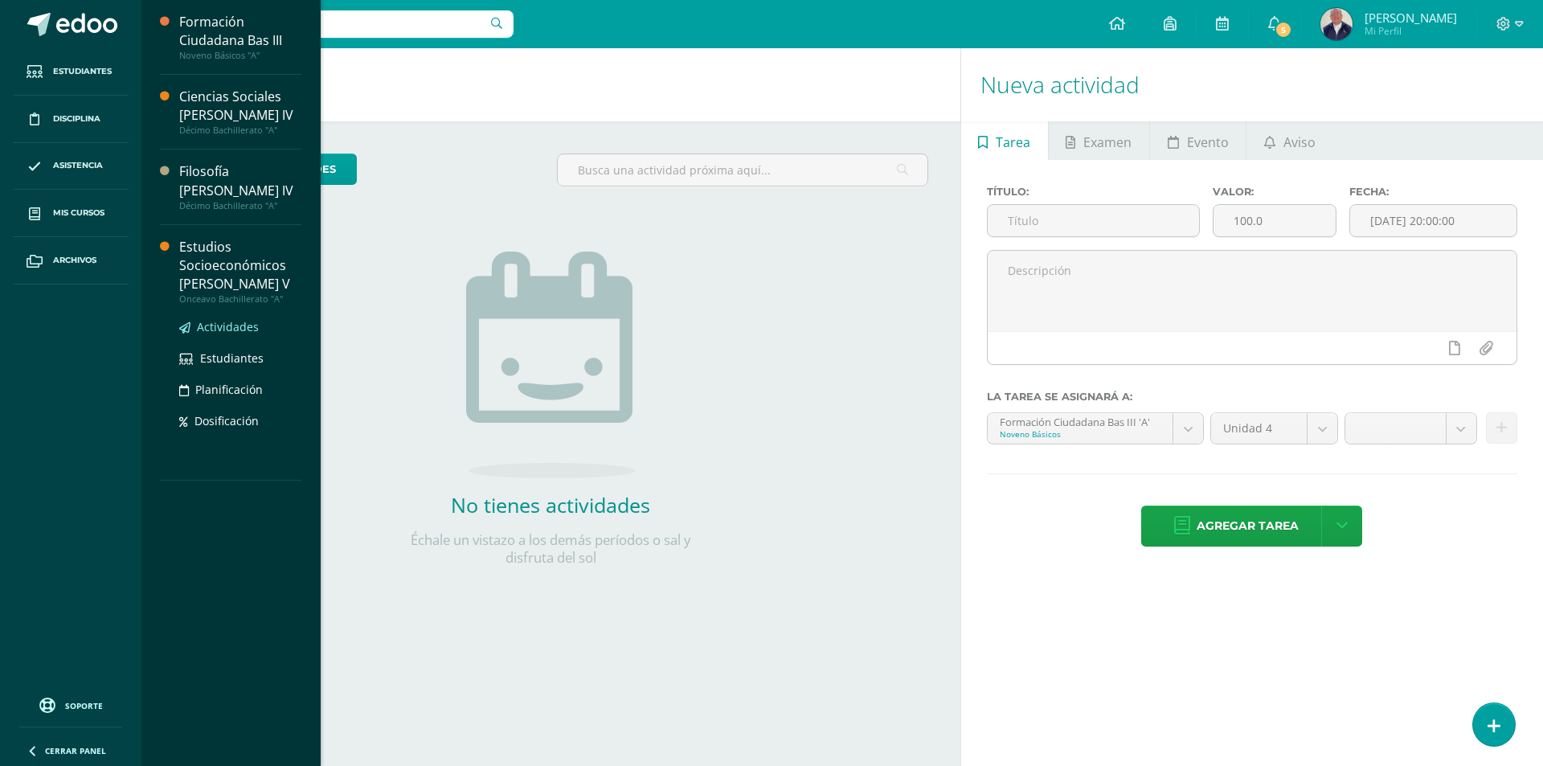
click at [220, 319] on span "Actividades" at bounding box center [228, 326] width 62 height 15
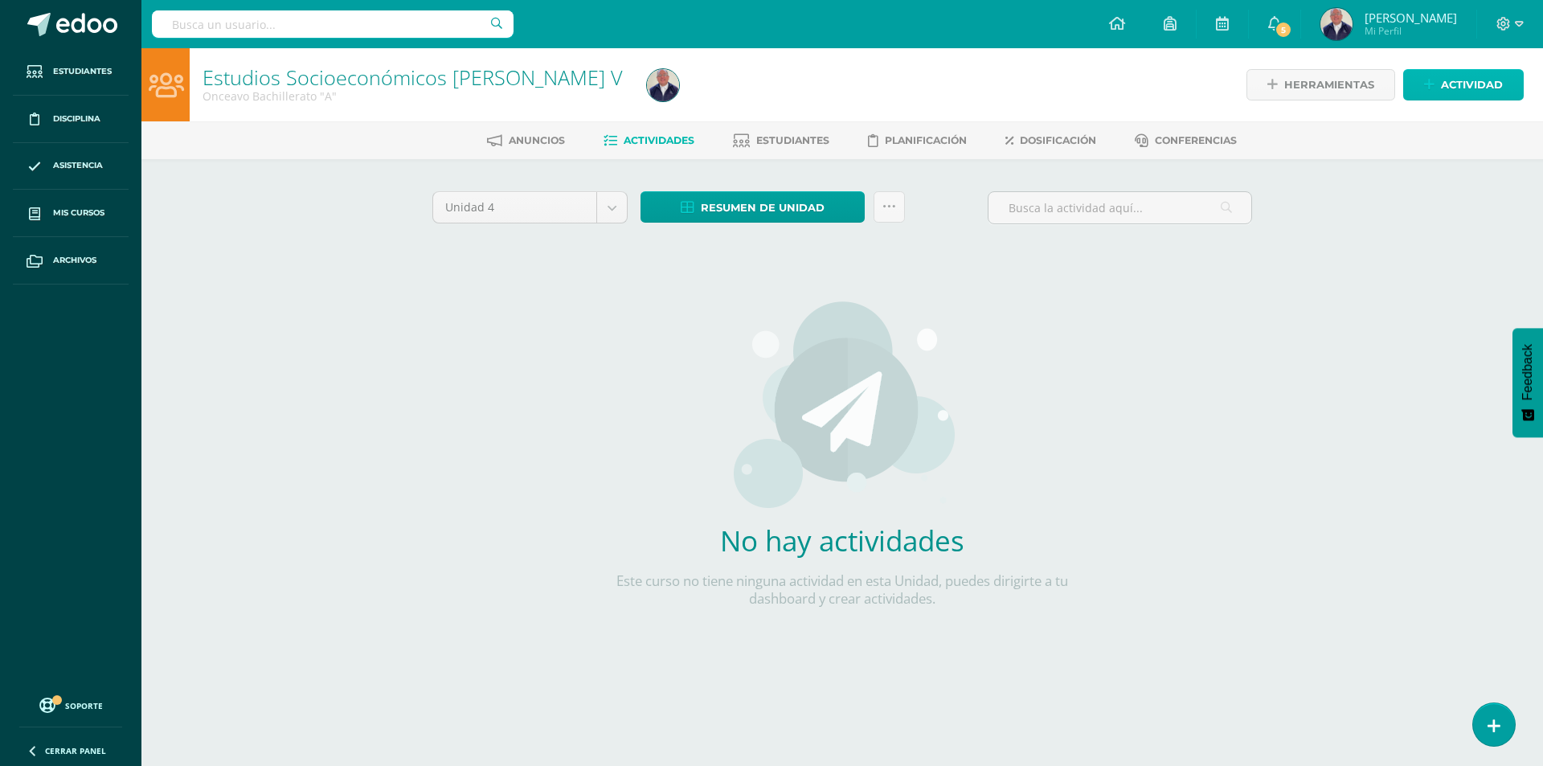
click at [1490, 82] on span "Actividad" at bounding box center [1472, 85] width 62 height 30
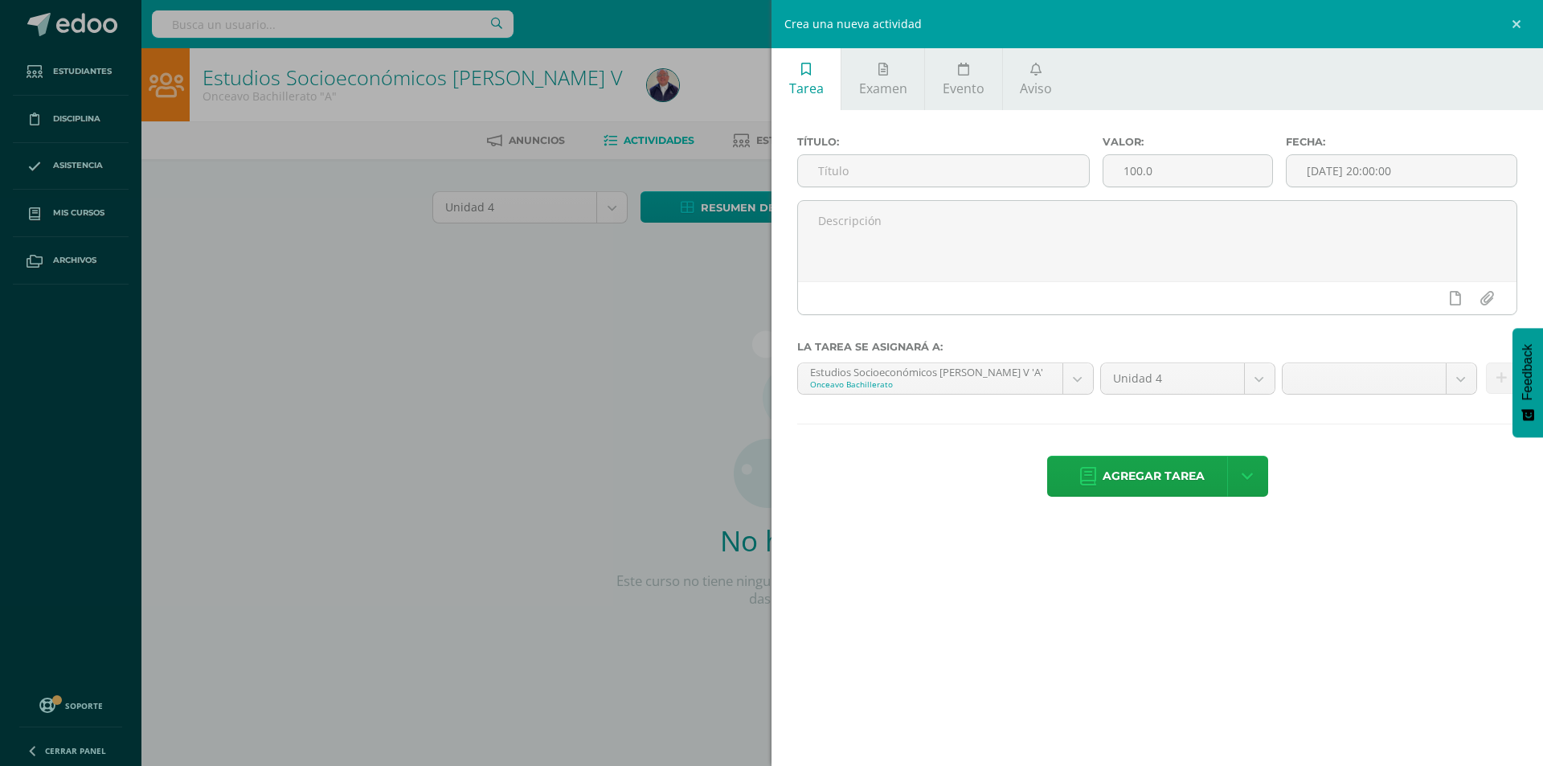
click at [613, 295] on div "Crea una nueva actividad Tarea Examen Evento Aviso Título: Valor: 100.0 Fecha: …" at bounding box center [771, 383] width 1543 height 766
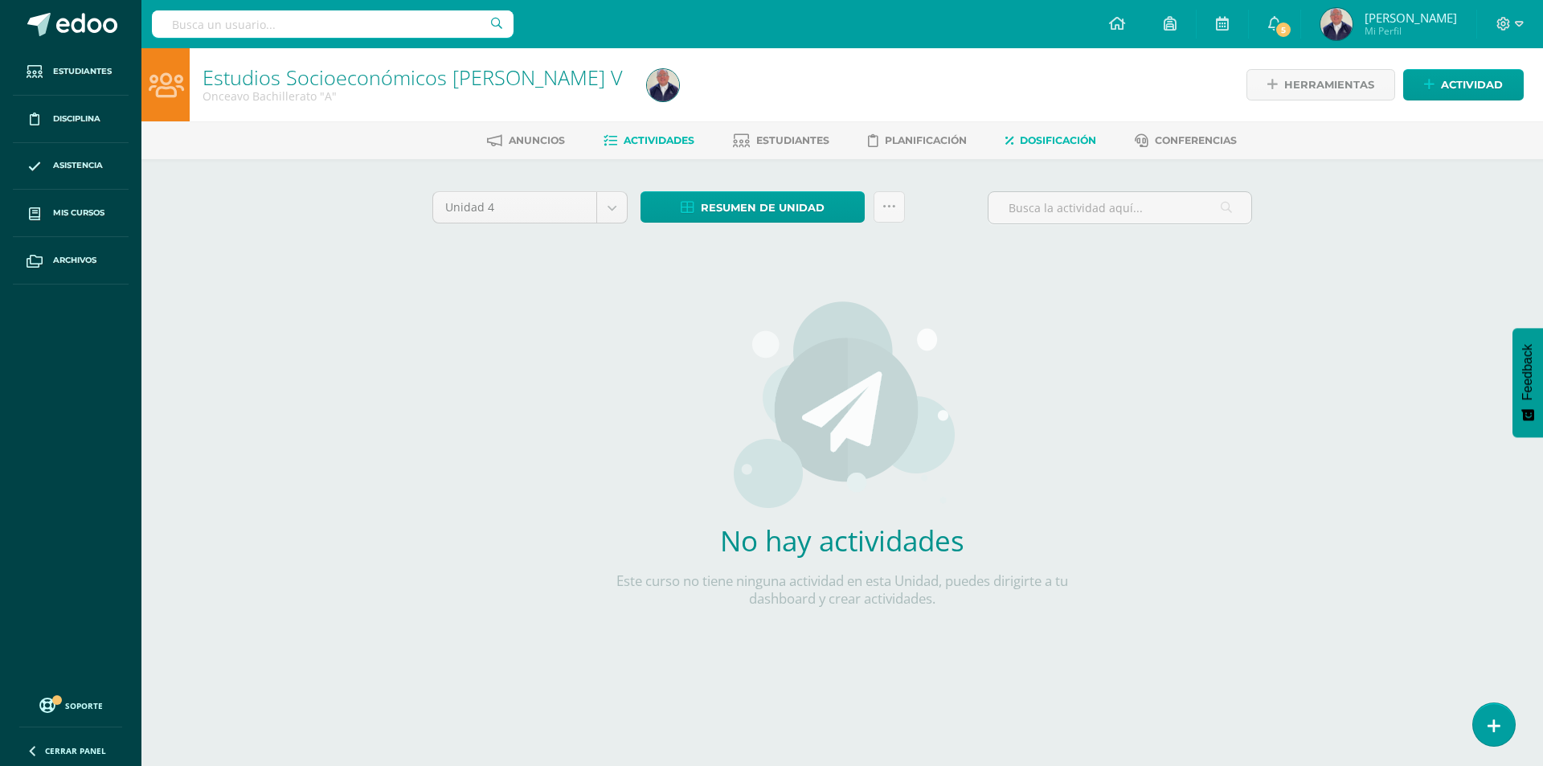
click at [1048, 131] on link "Dosificación" at bounding box center [1050, 141] width 91 height 26
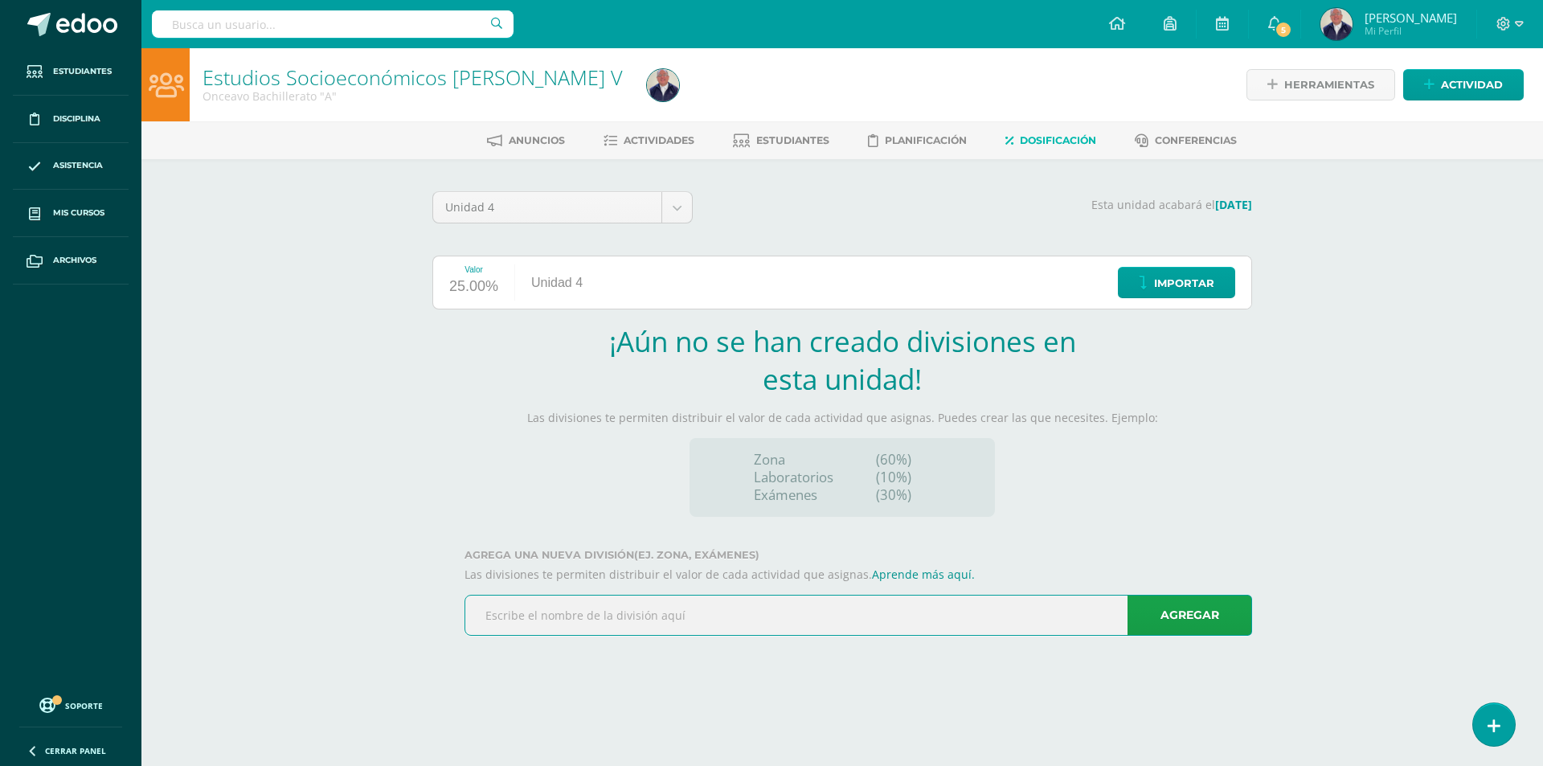
click at [622, 618] on input "text" at bounding box center [858, 614] width 786 height 39
type input "Zona 1 40 puntos"
click at [1156, 603] on link "Agregar" at bounding box center [1189, 615] width 125 height 41
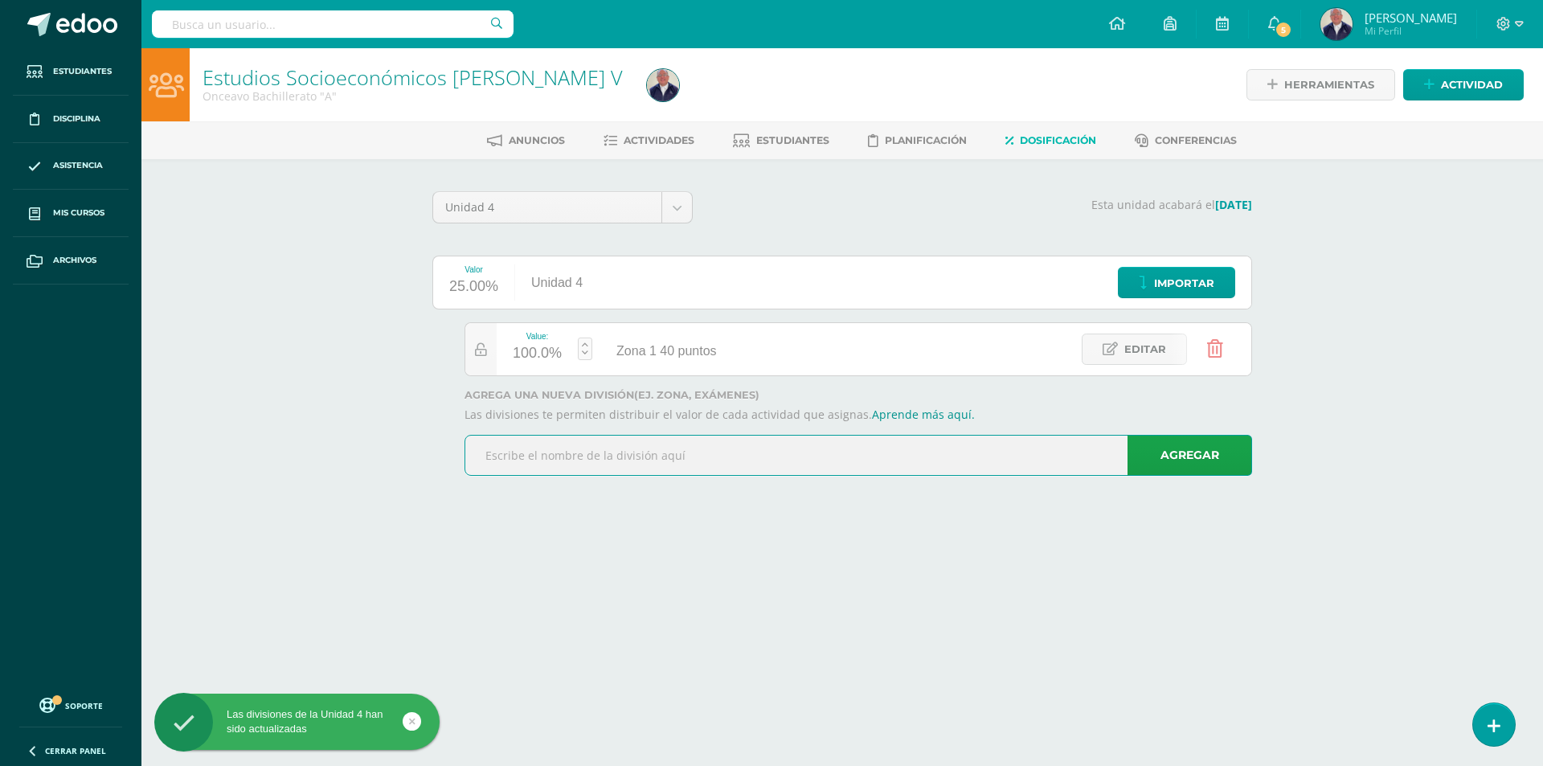
click at [638, 459] on input "text" at bounding box center [858, 455] width 786 height 39
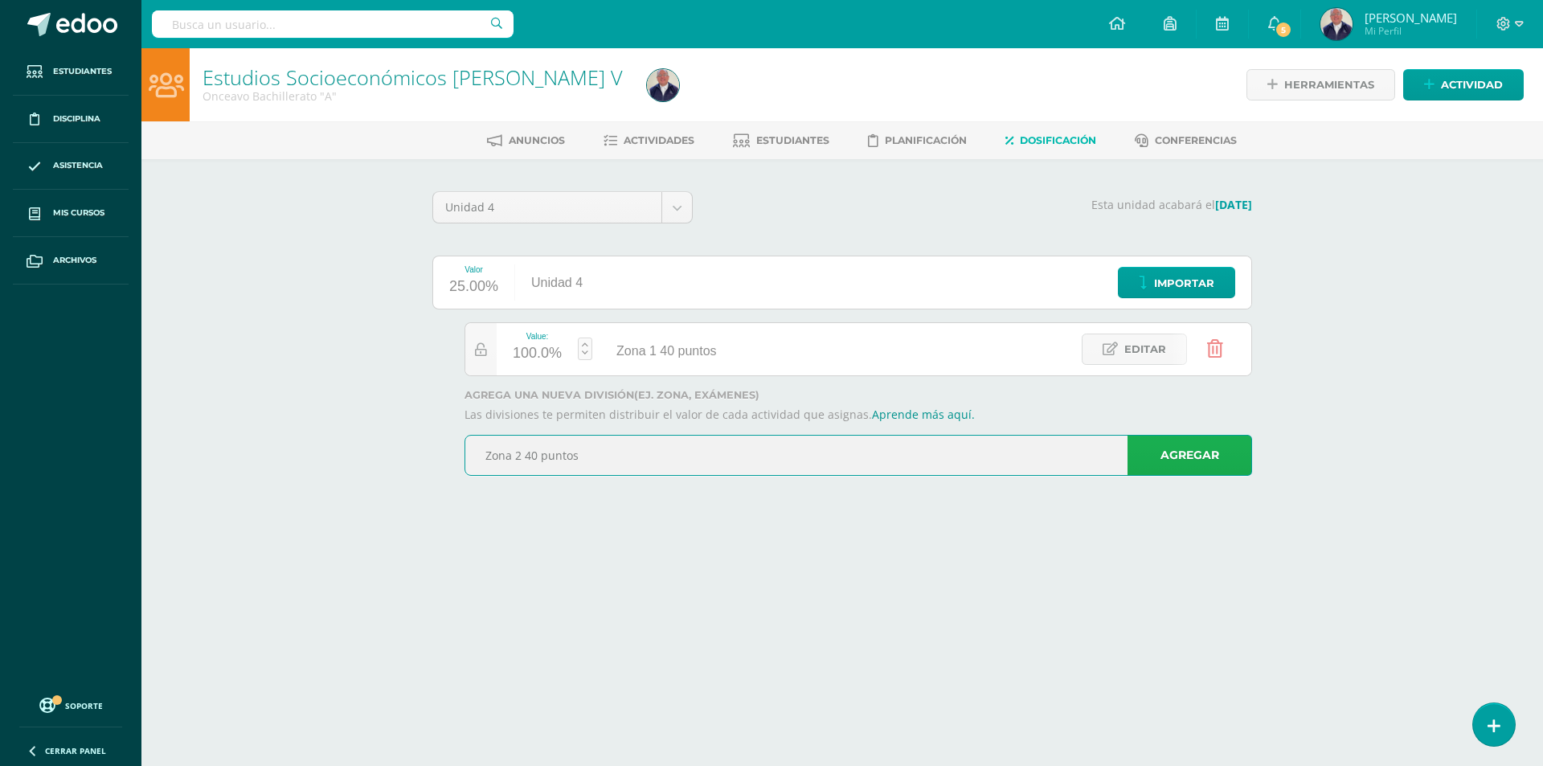
type input "Zona 2 40 puntos"
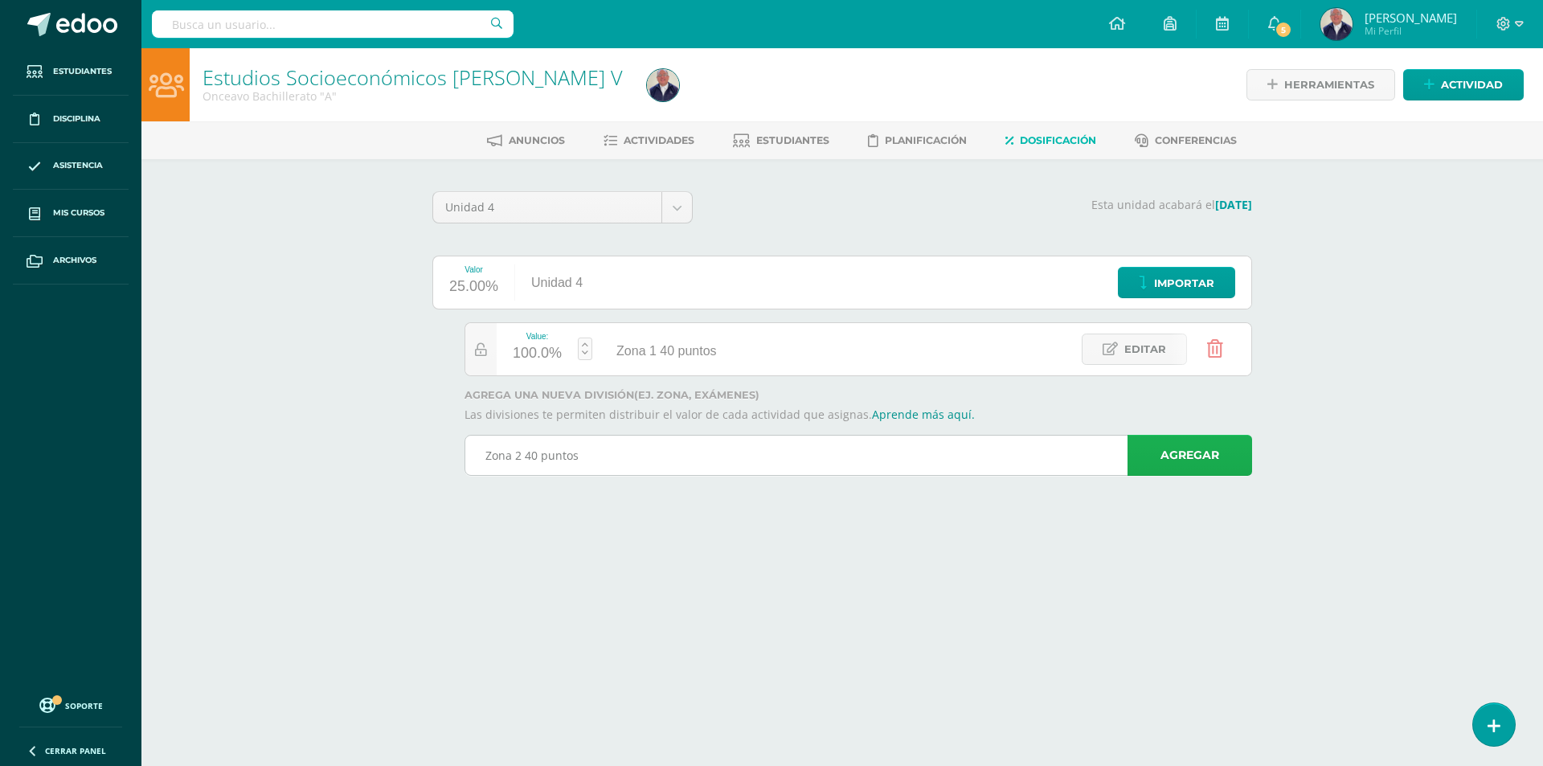
click at [1167, 444] on link "Agregar" at bounding box center [1189, 455] width 125 height 41
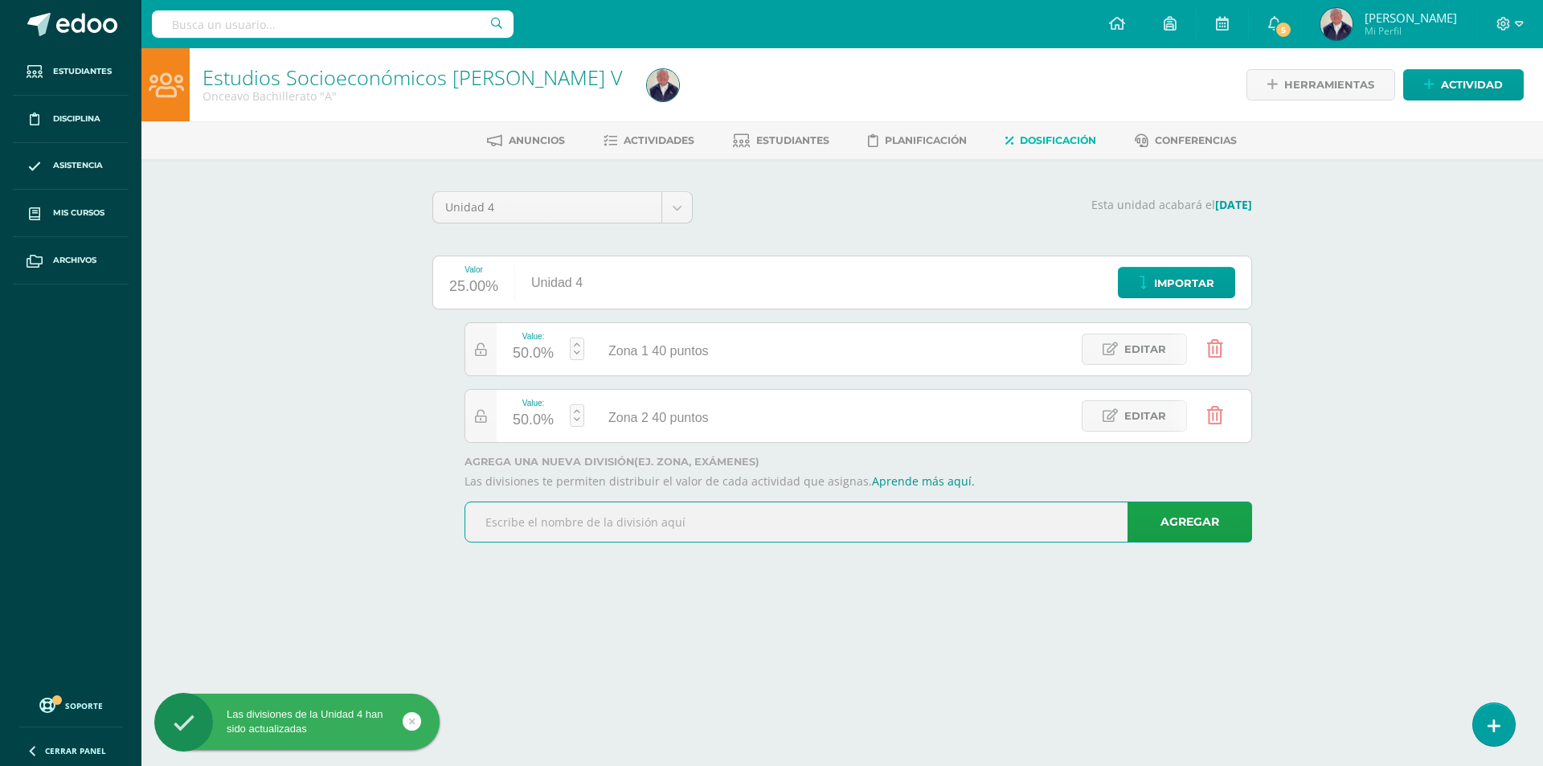
click at [530, 532] on input "text" at bounding box center [858, 521] width 786 height 39
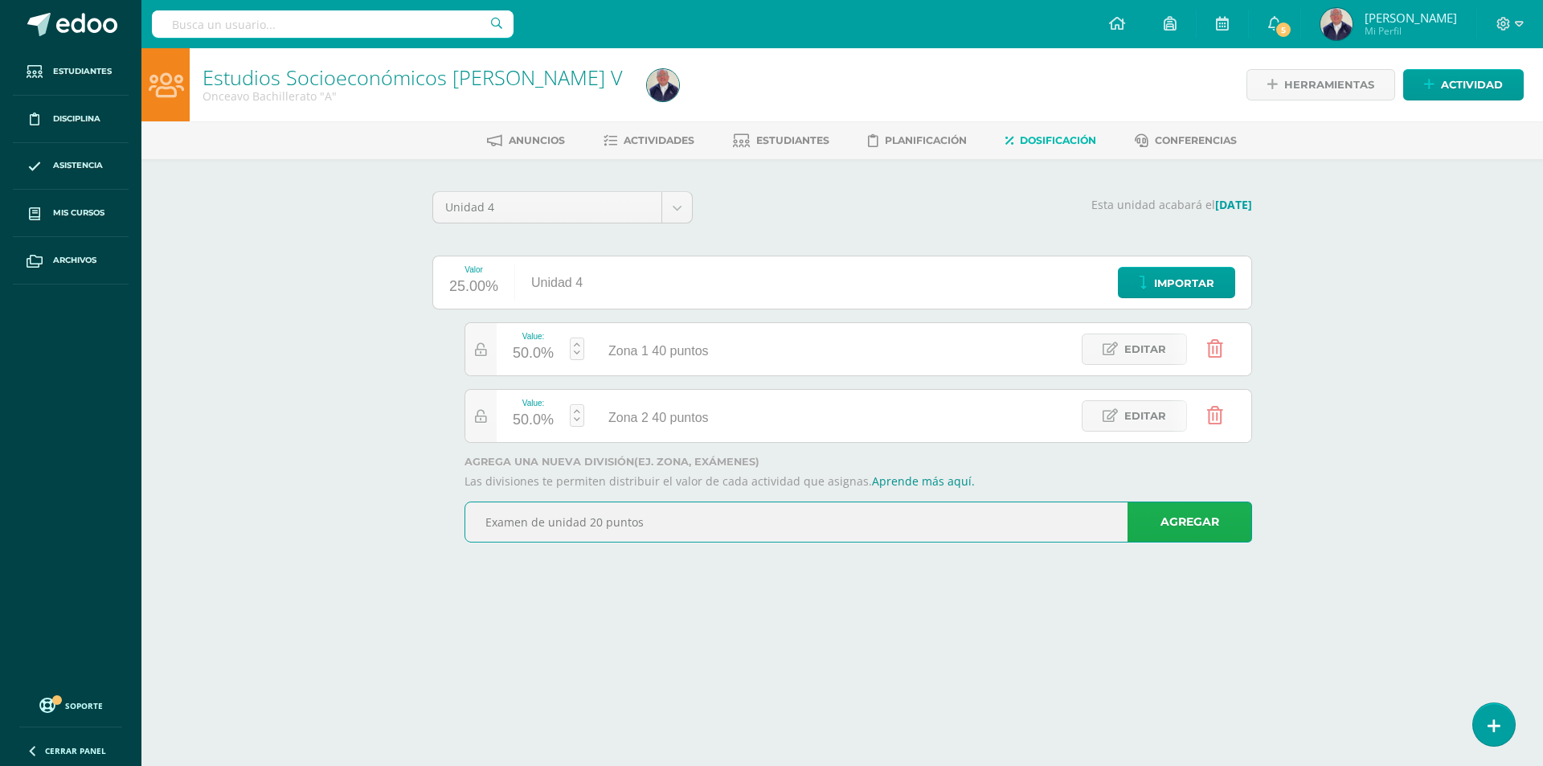
type input "Examen de unidad 20 puntos"
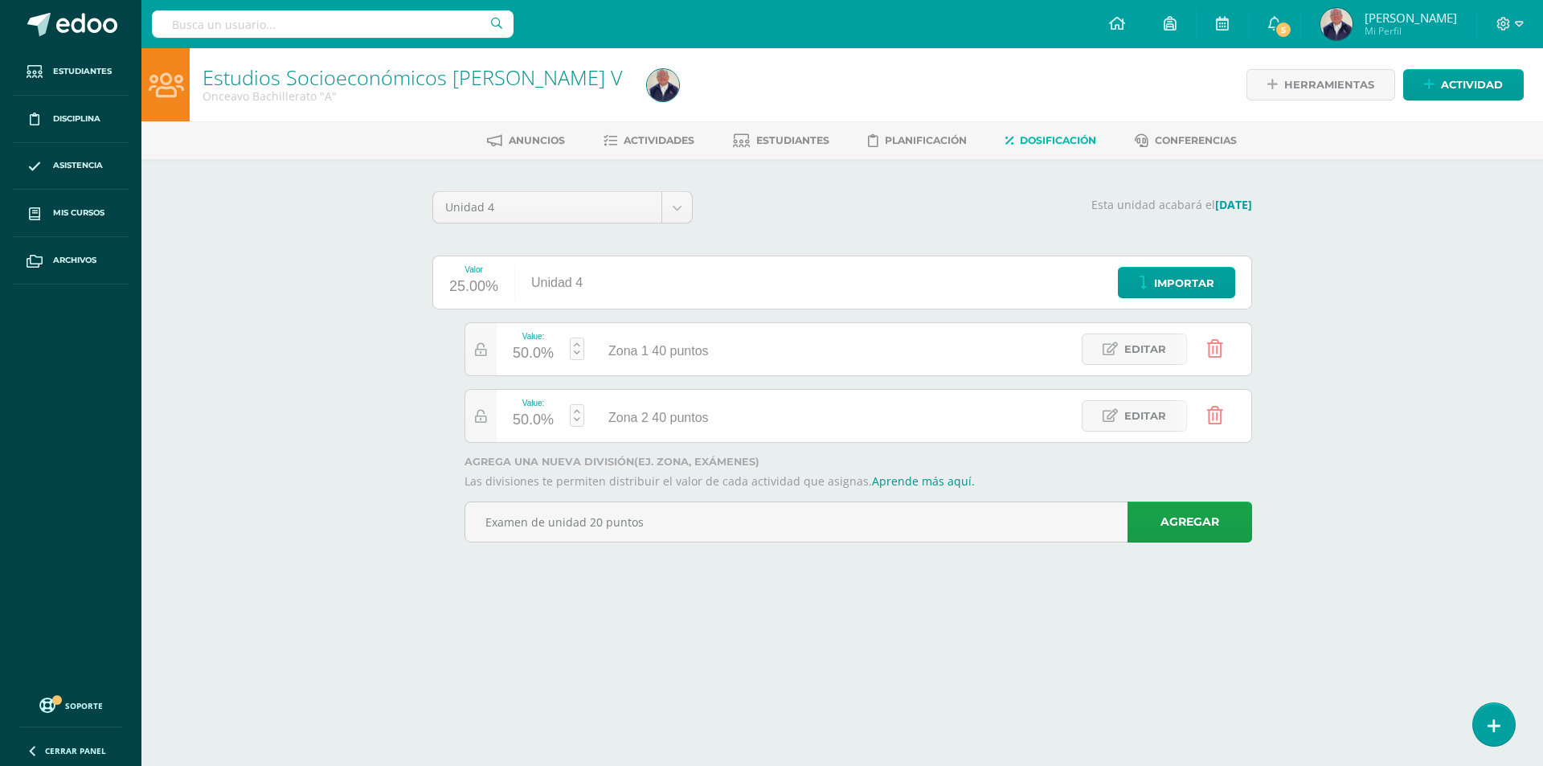
drag, startPoint x: 1165, startPoint y: 522, endPoint x: 1158, endPoint y: 517, distance: 8.7
click at [1163, 521] on link "Agregar" at bounding box center [1189, 521] width 125 height 41
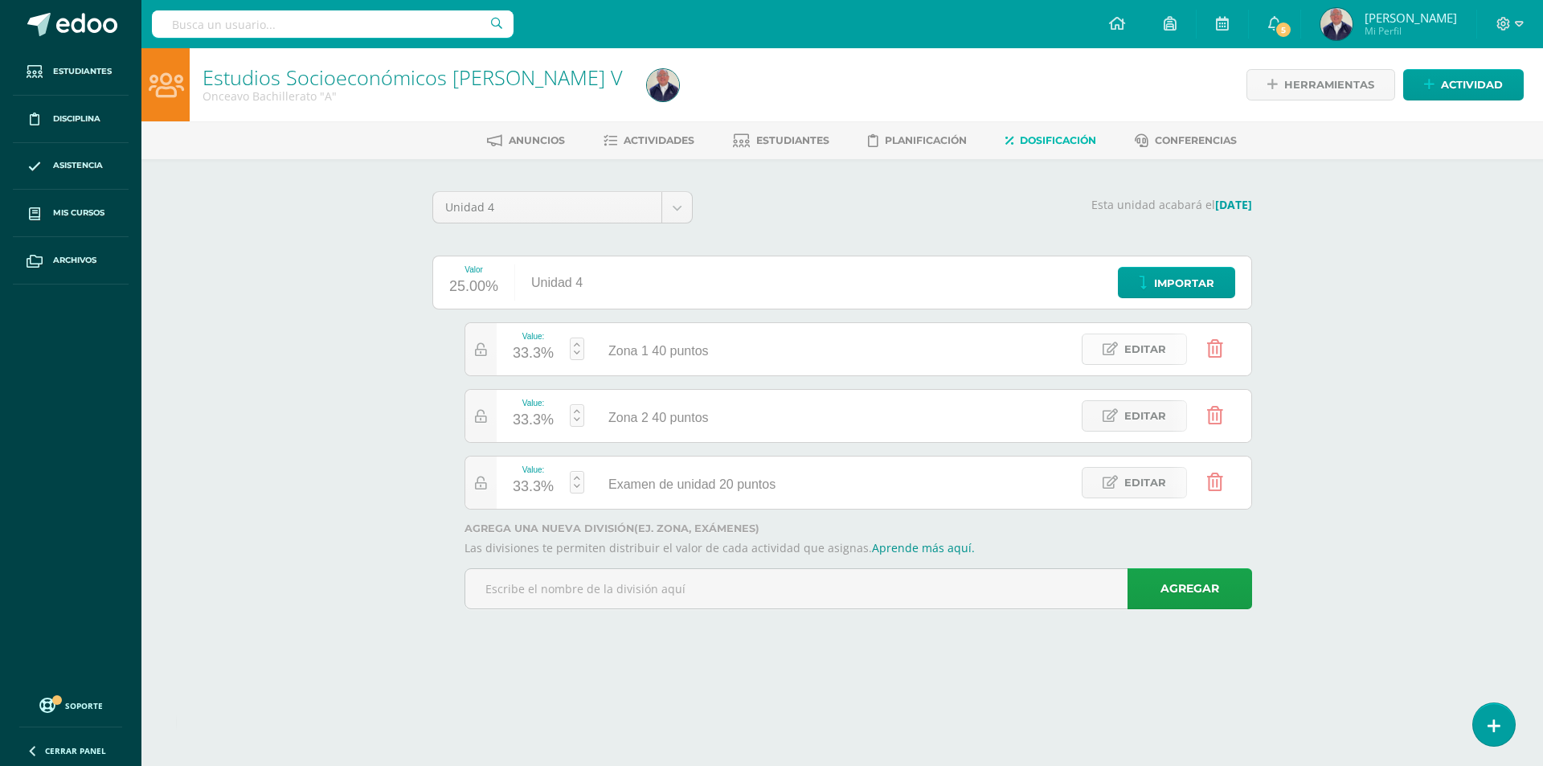
click at [1124, 350] on link "Editar" at bounding box center [1134, 348] width 105 height 31
click at [569, 341] on link at bounding box center [565, 348] width 15 height 23
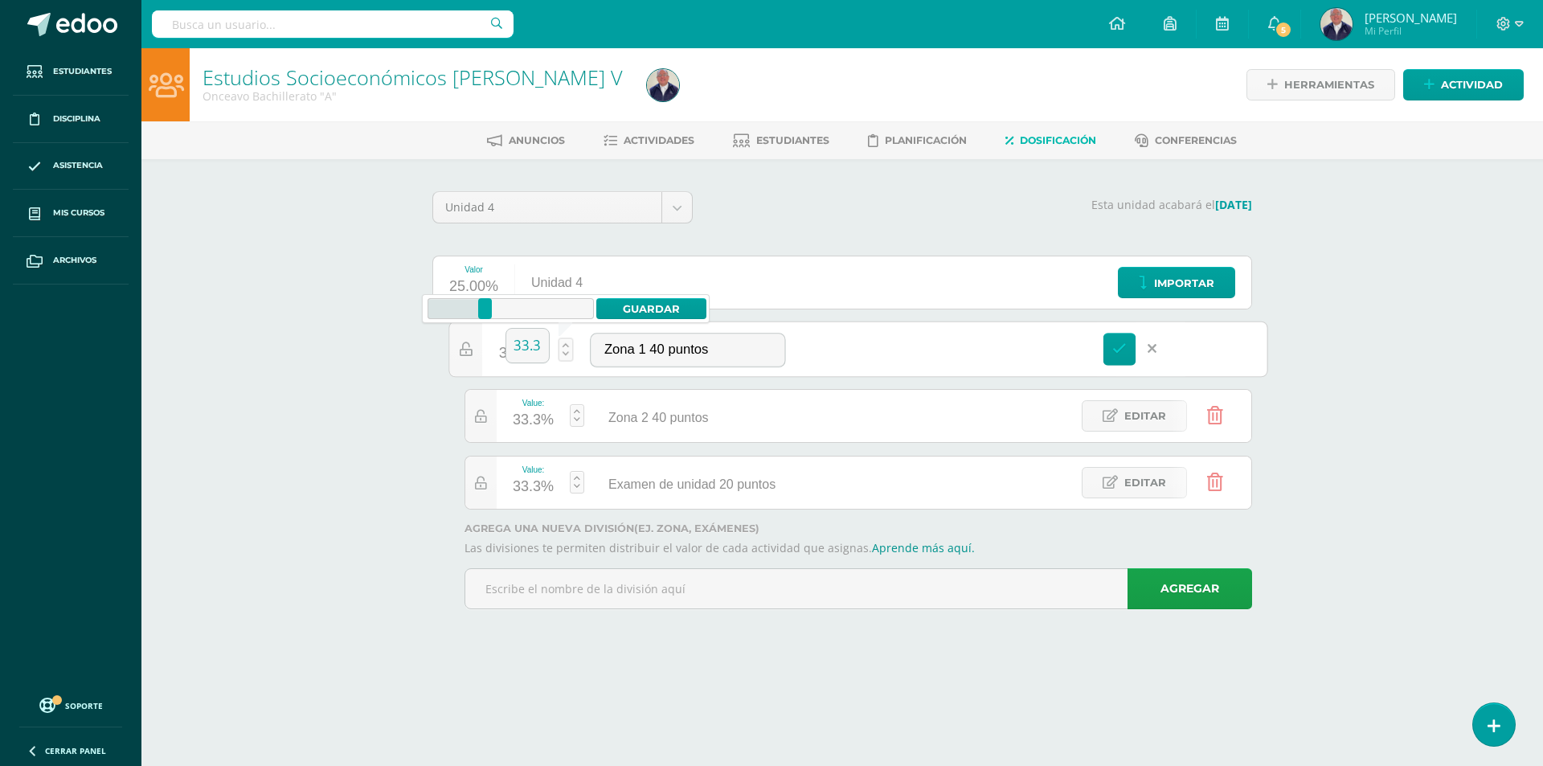
click at [565, 353] on link at bounding box center [565, 348] width 15 height 23
click at [543, 346] on input "33.3" at bounding box center [527, 346] width 43 height 34
type input "3"
type input "40"
click at [637, 309] on link "Guardar" at bounding box center [651, 308] width 110 height 21
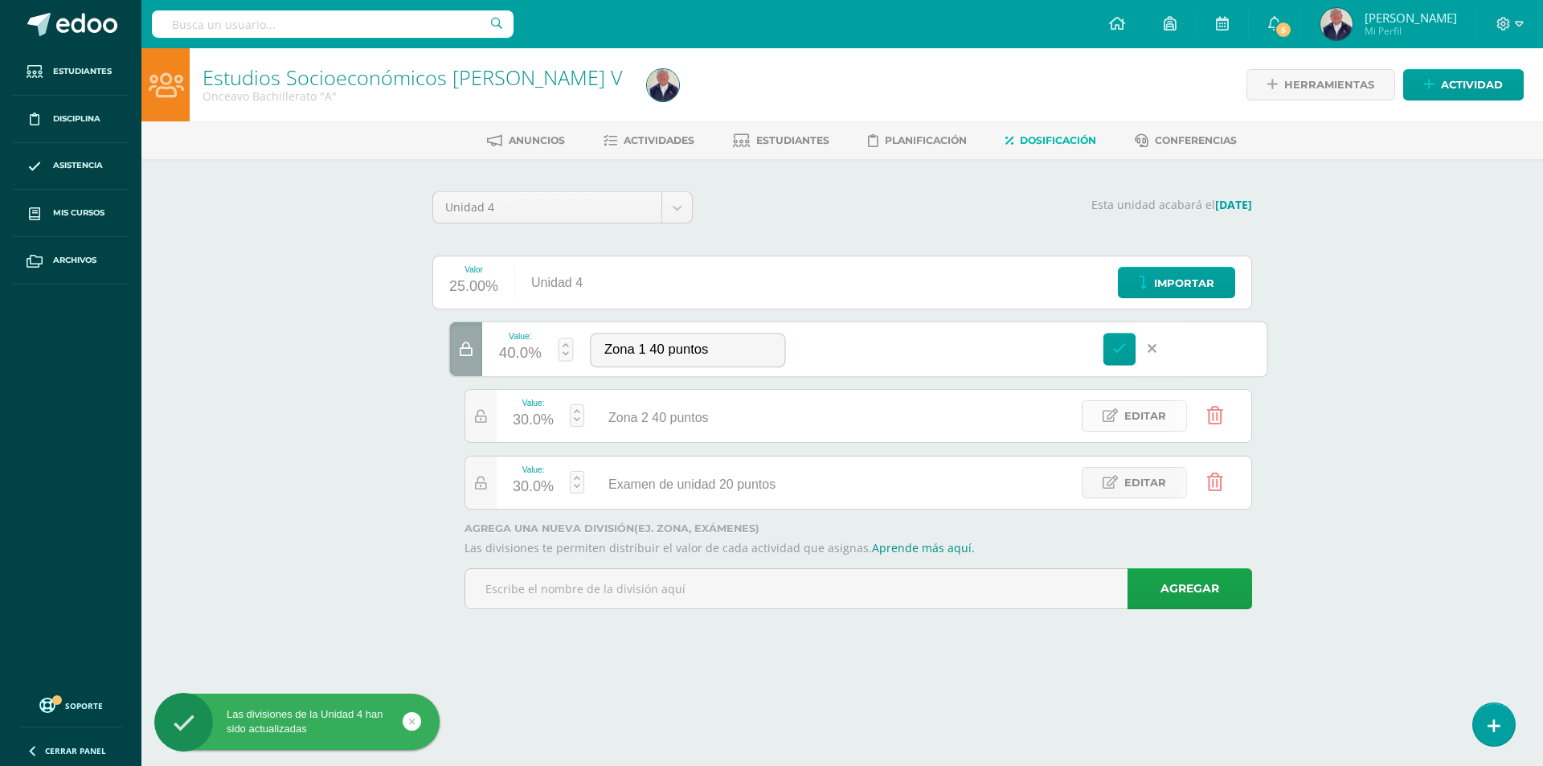
click at [1128, 417] on span "Editar" at bounding box center [1145, 416] width 42 height 30
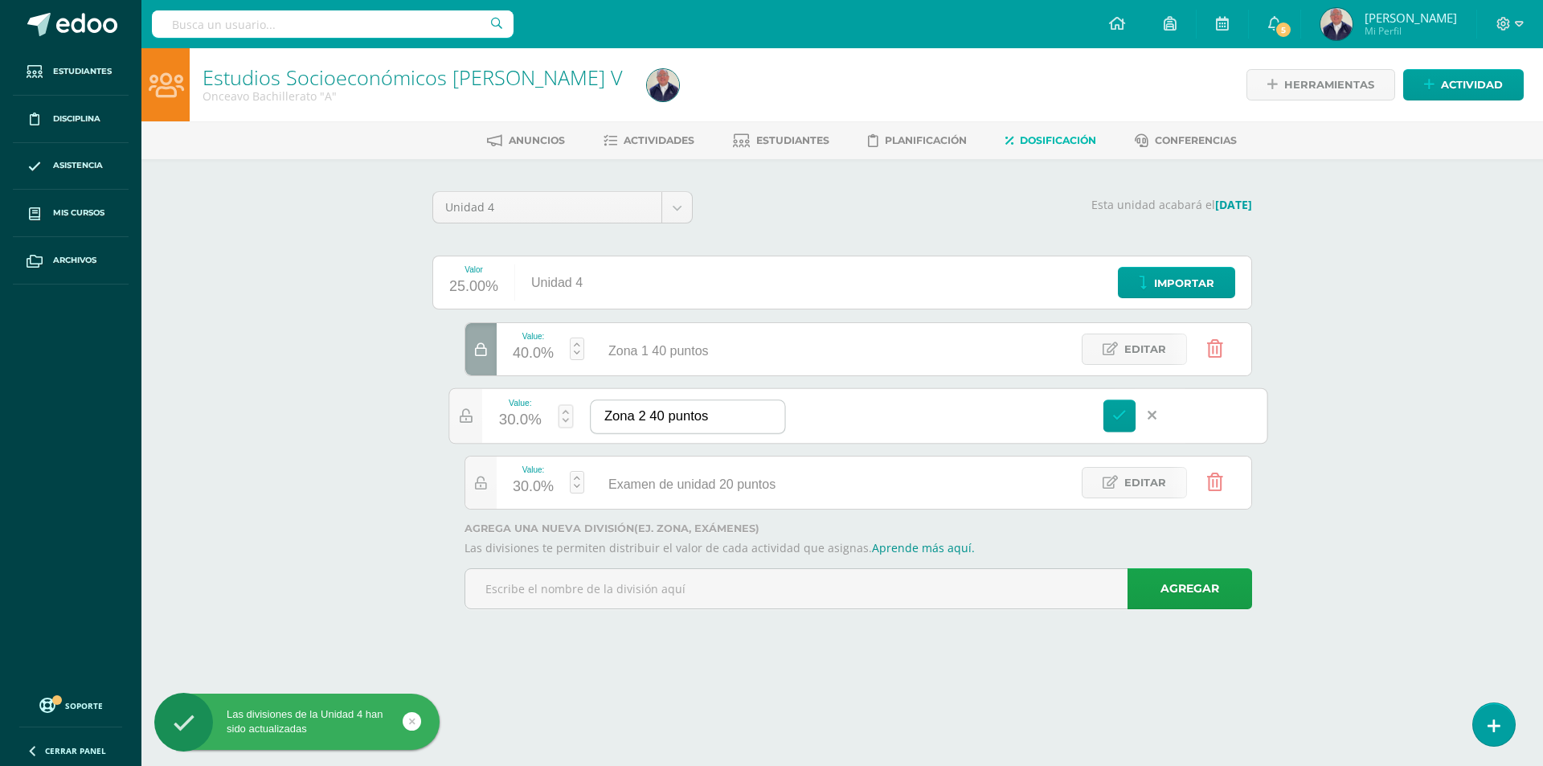
click at [740, 418] on input "Zona 2 40 puntos" at bounding box center [688, 416] width 194 height 33
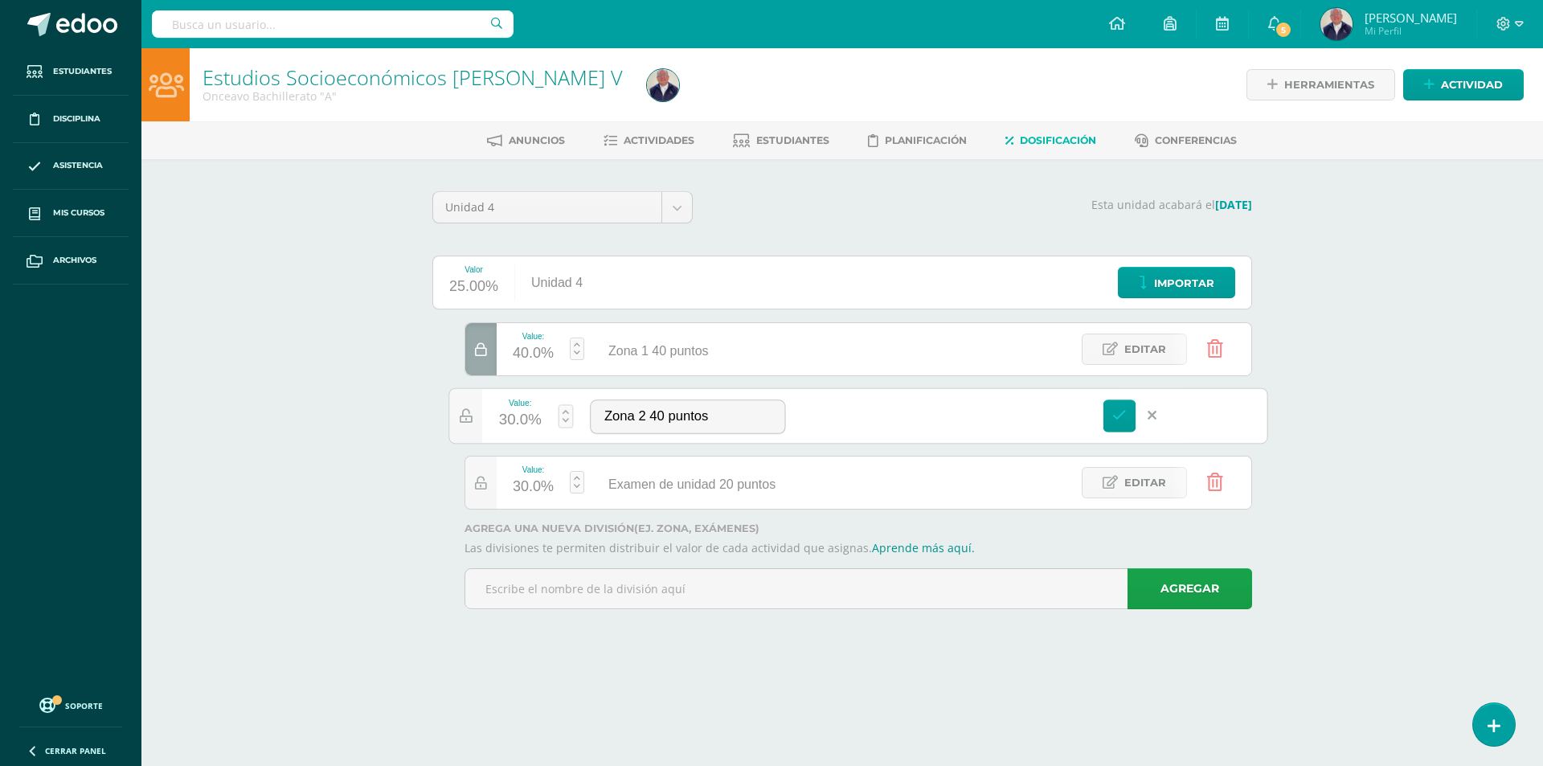
click at [538, 412] on div "30.0%" at bounding box center [520, 420] width 43 height 27
type input "40"
click at [670, 142] on span "Actividades" at bounding box center [659, 140] width 71 height 12
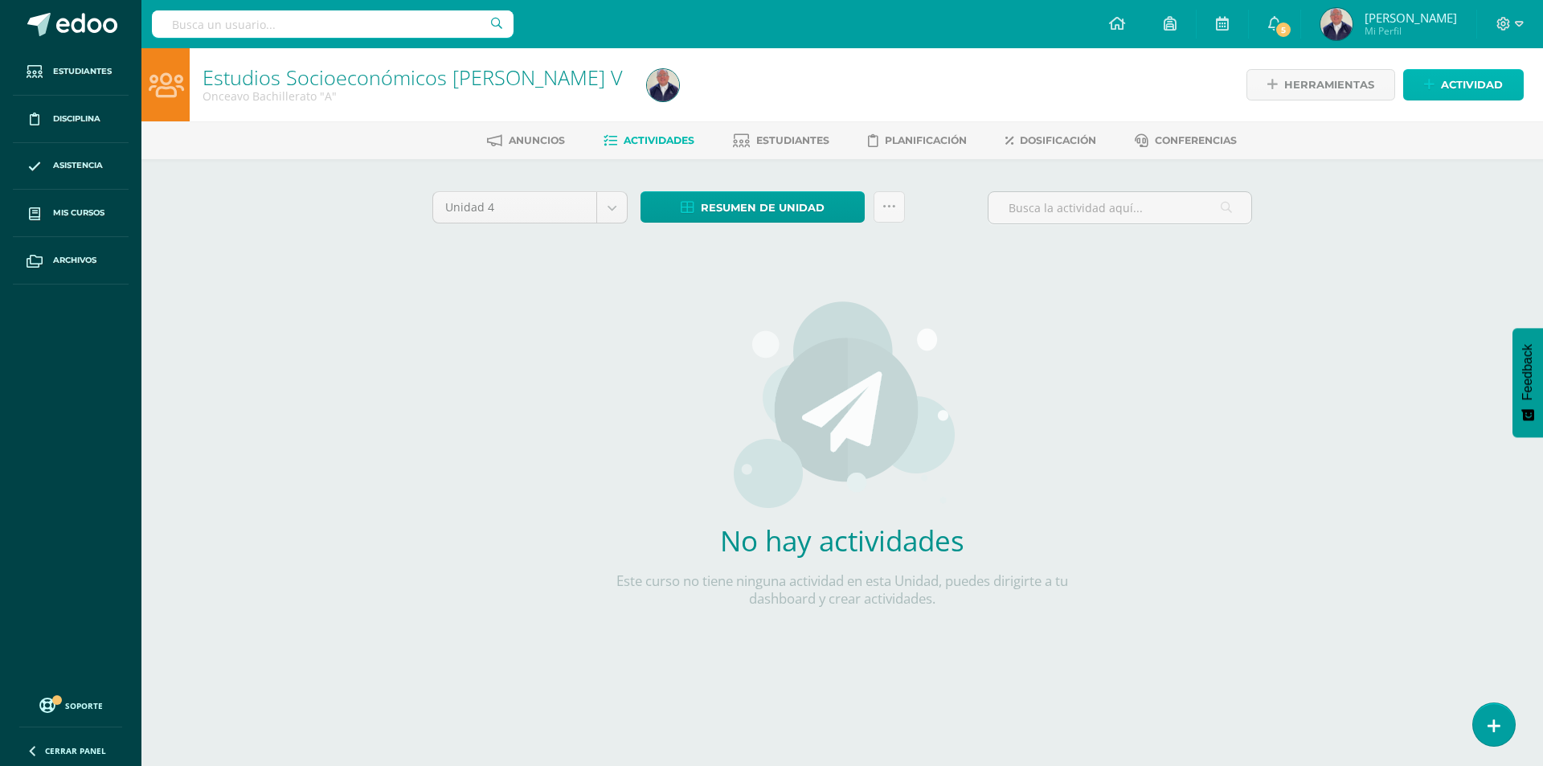
click at [1454, 81] on span "Actividad" at bounding box center [1472, 85] width 62 height 30
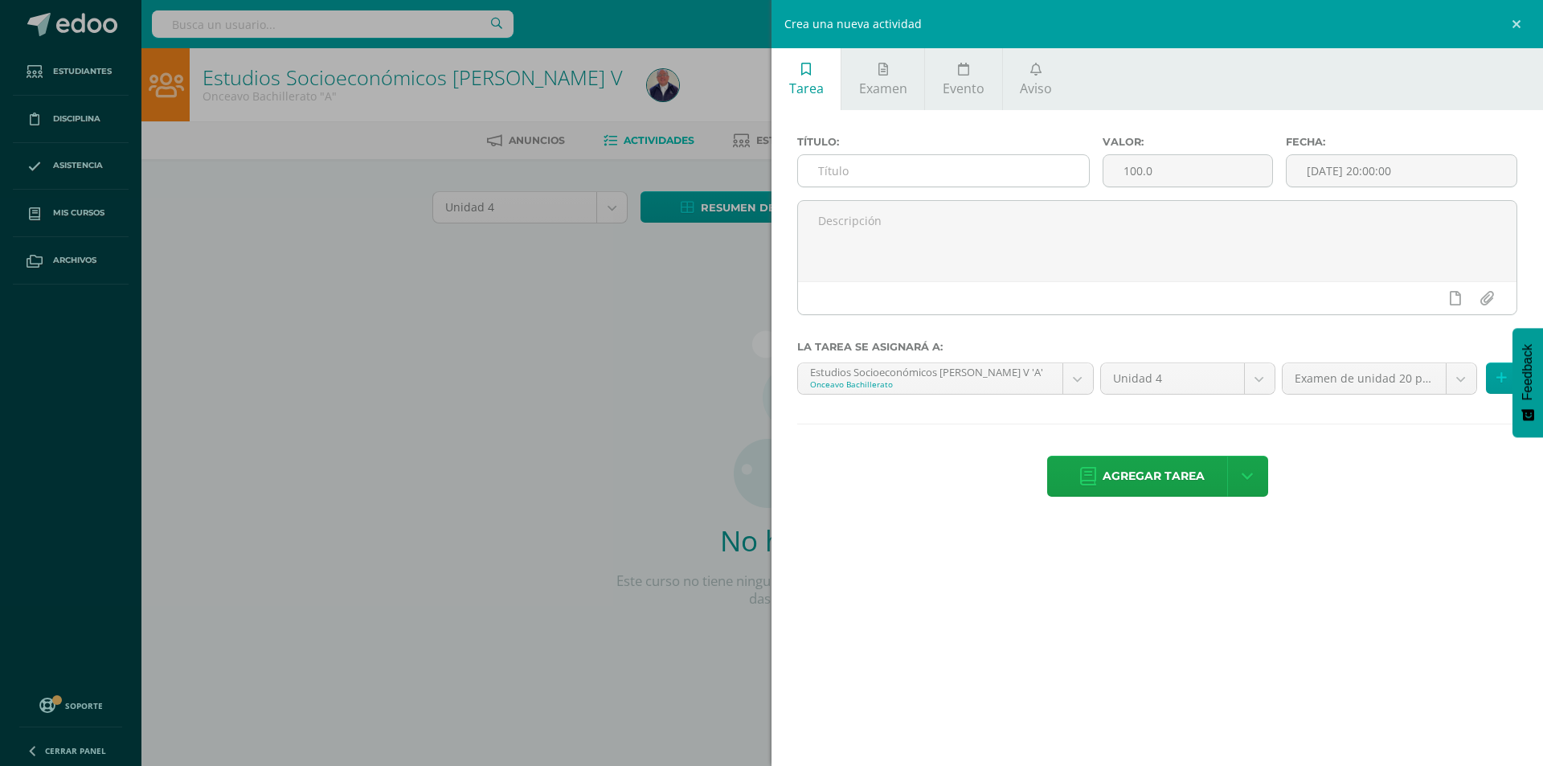
click at [888, 176] on input "text" at bounding box center [943, 170] width 291 height 31
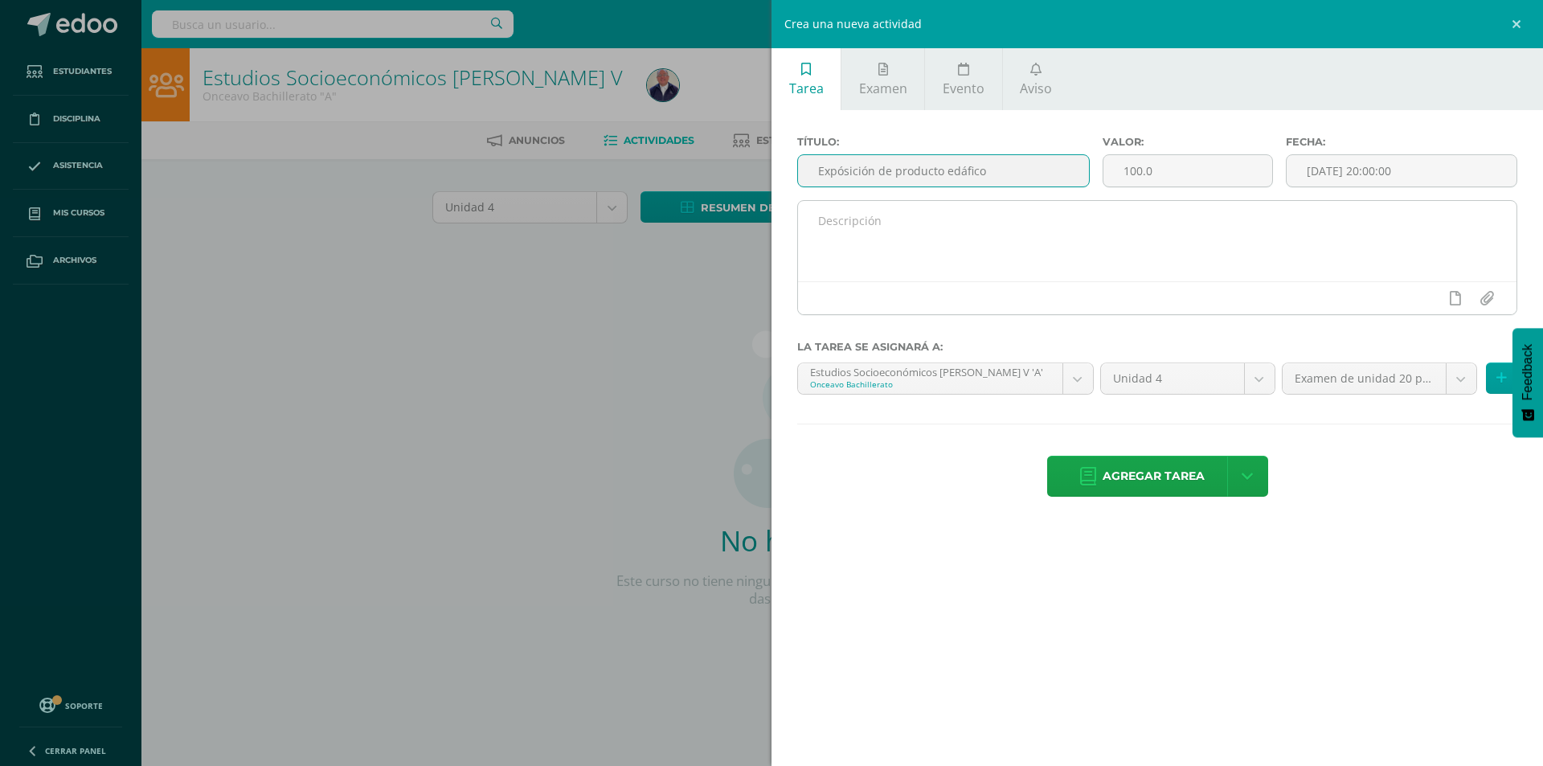
type input "Expósición de producto edáfico"
click at [987, 229] on textarea at bounding box center [1157, 241] width 718 height 80
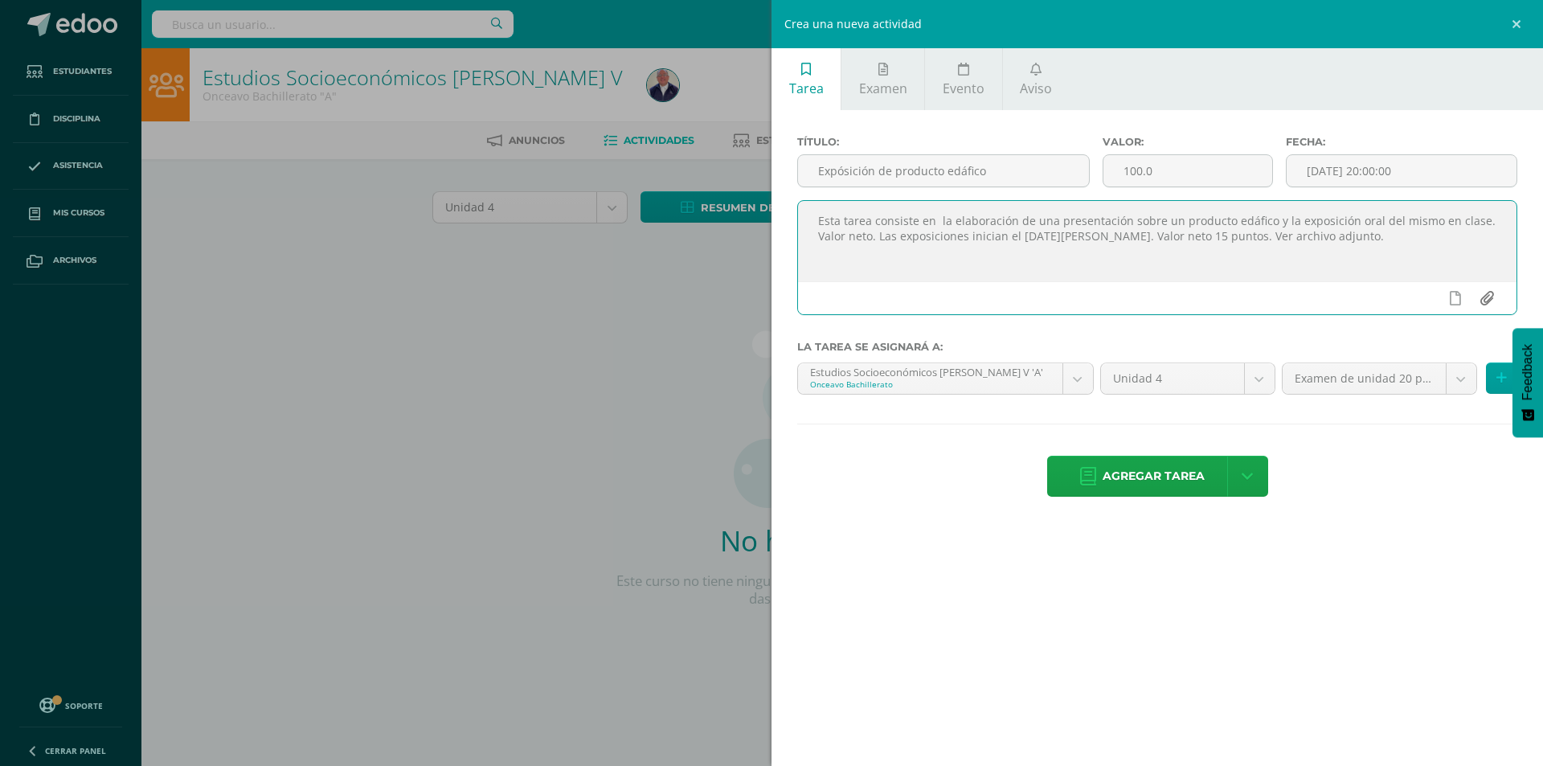
type textarea "Esta tarea consiste en la elaboración de una presentación sobre un producto edá…"
click at [1484, 295] on input "file" at bounding box center [1486, 298] width 31 height 31
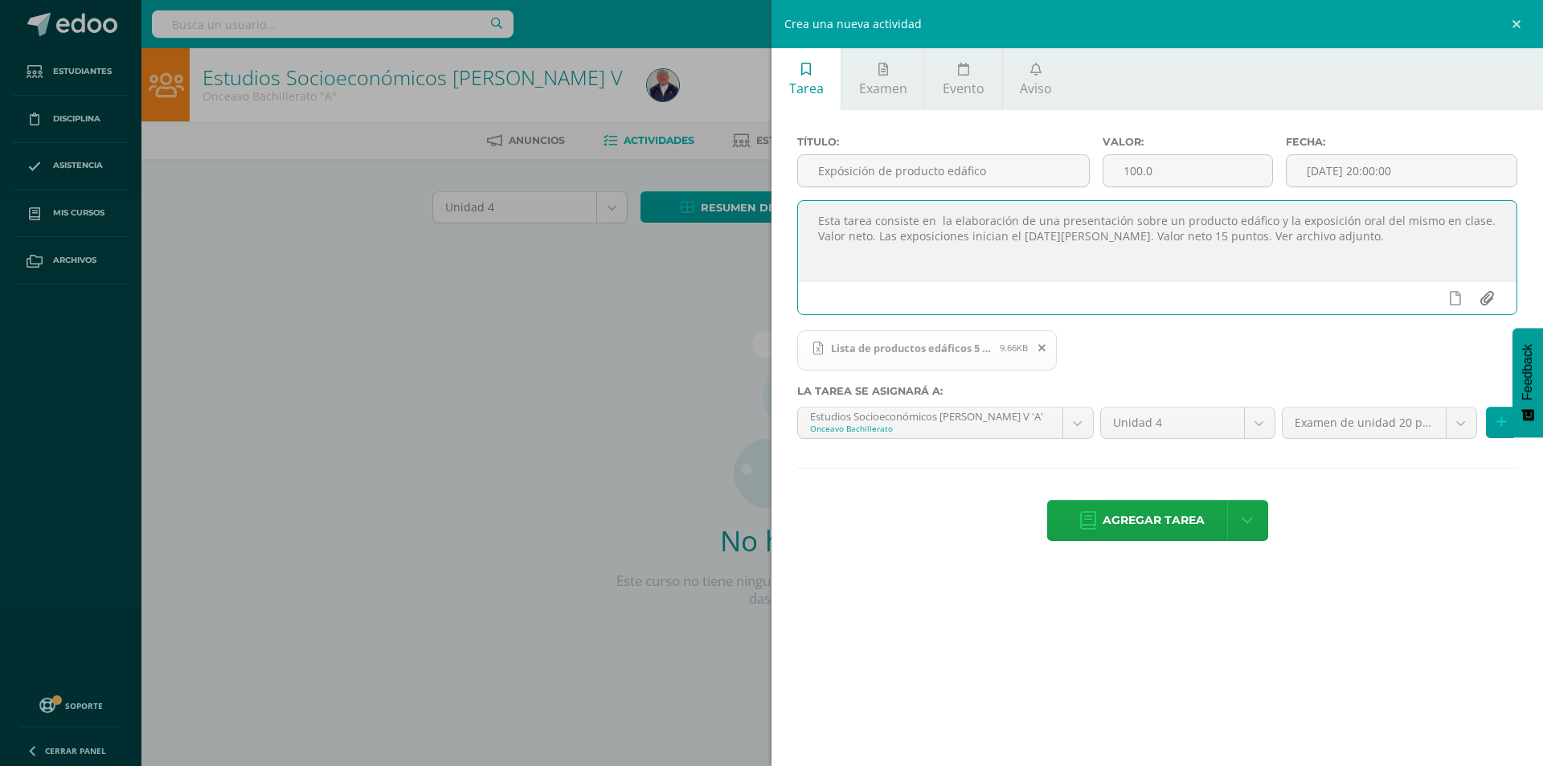
click at [1488, 299] on input "file" at bounding box center [1486, 298] width 31 height 31
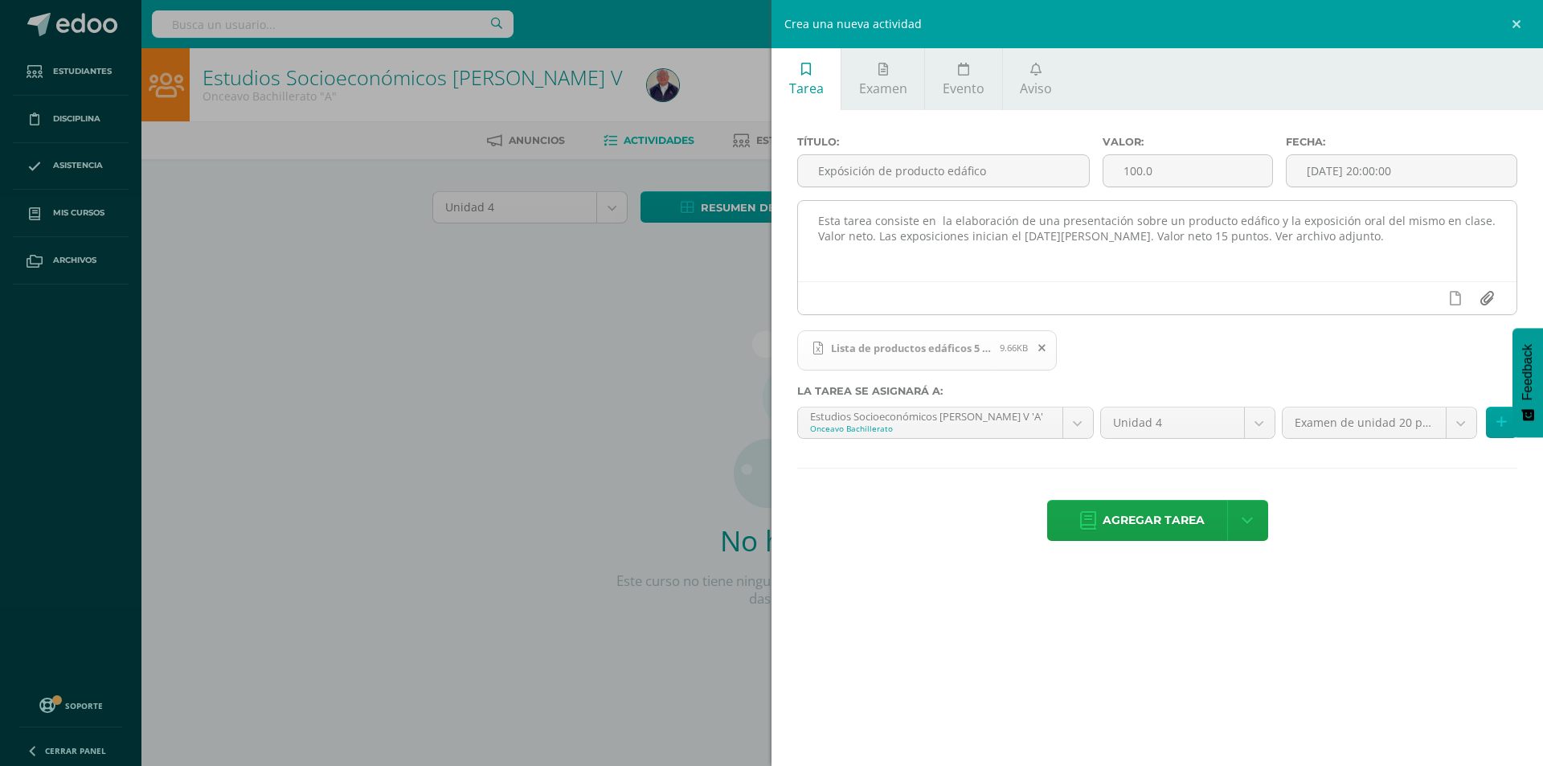
type input "C:\fakepath\PRESENTACIÓN DE UN PRODUCTO EDÁFICO DE GUATEMALA 2023.docx"
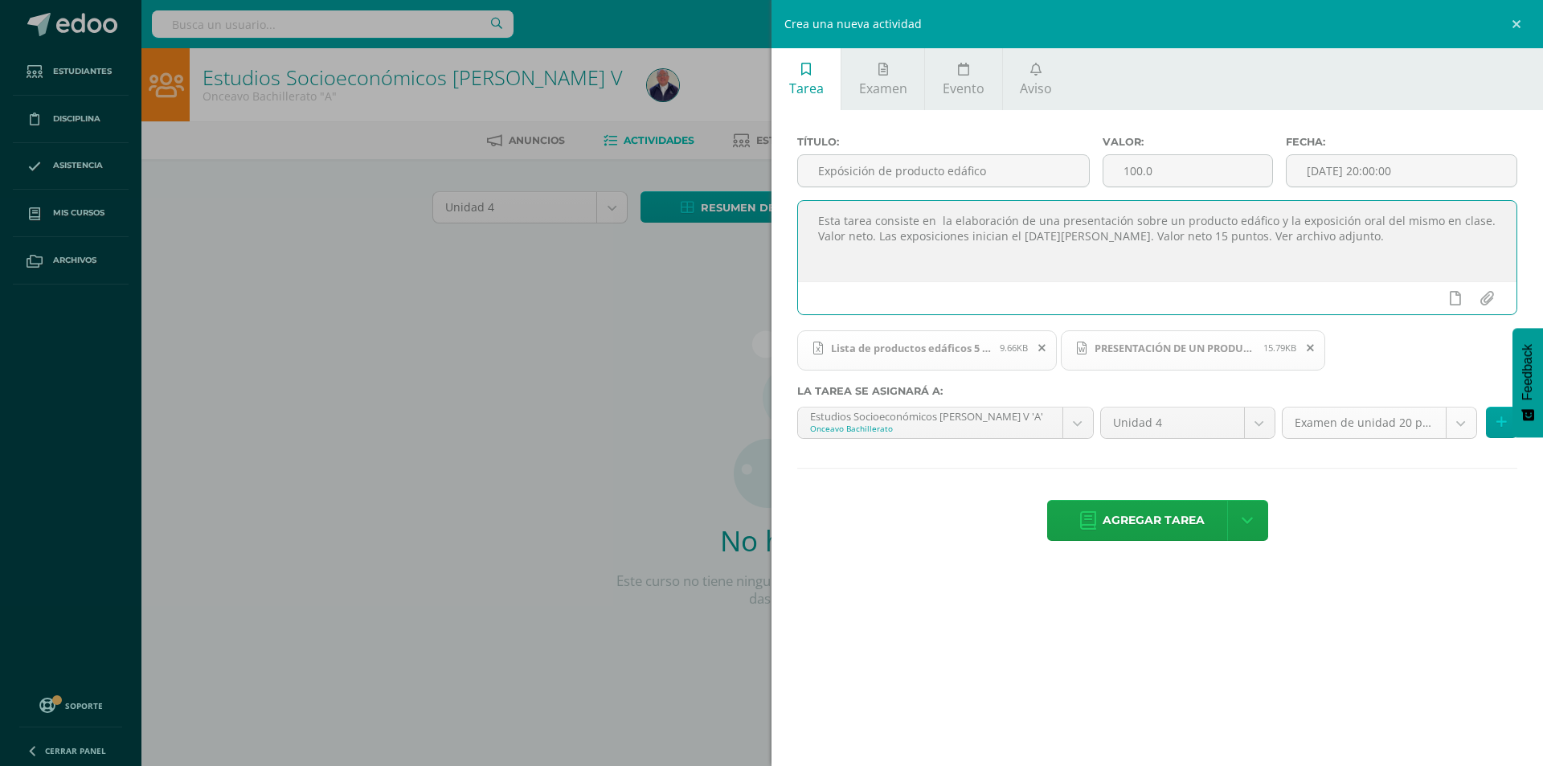
click at [1455, 419] on body "Estudiantes Disciplina Asistencia Mis cursos Archivos Soporte Ayuda Reportar un…" at bounding box center [771, 345] width 1543 height 690
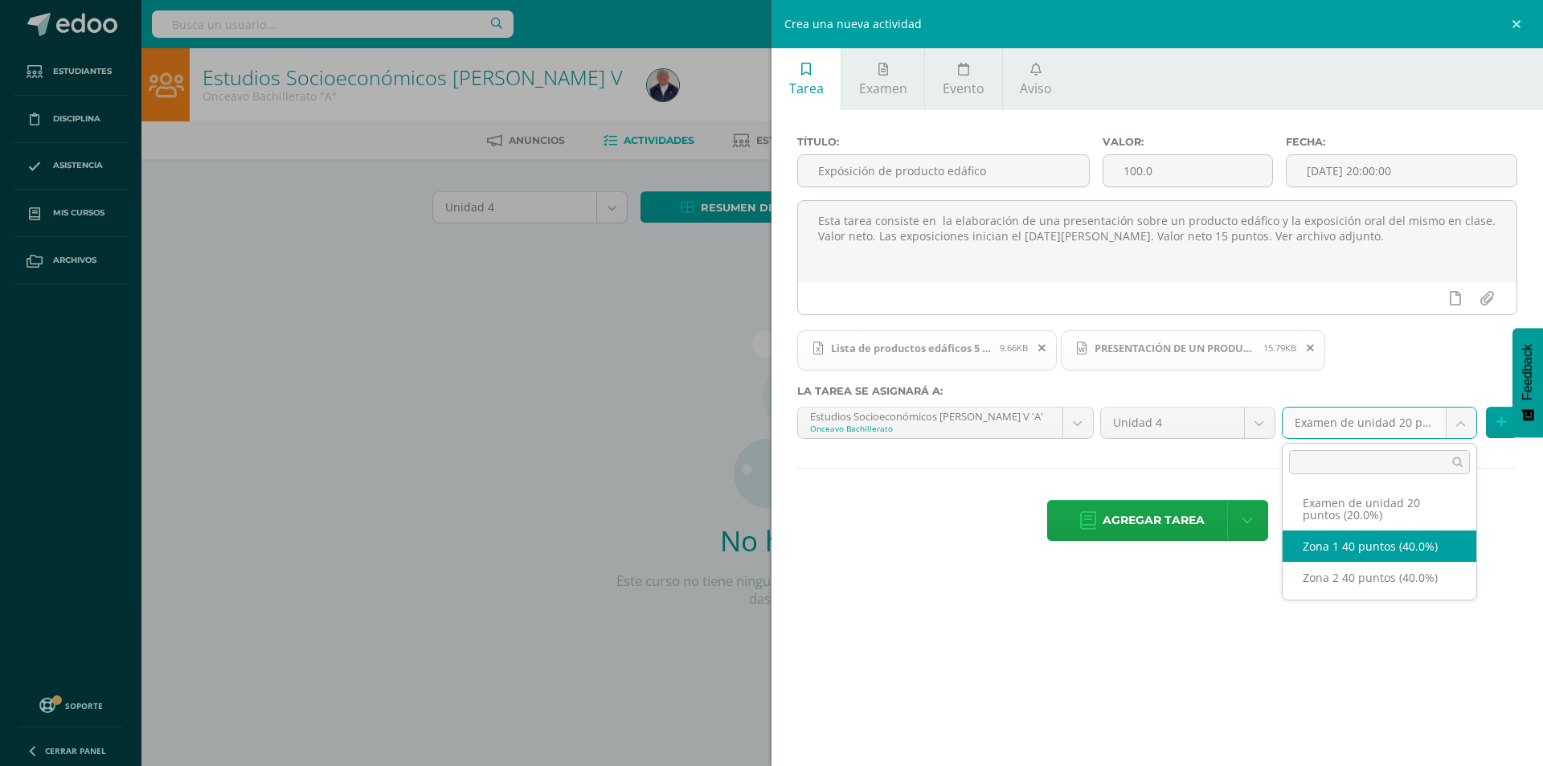
select select "29592"
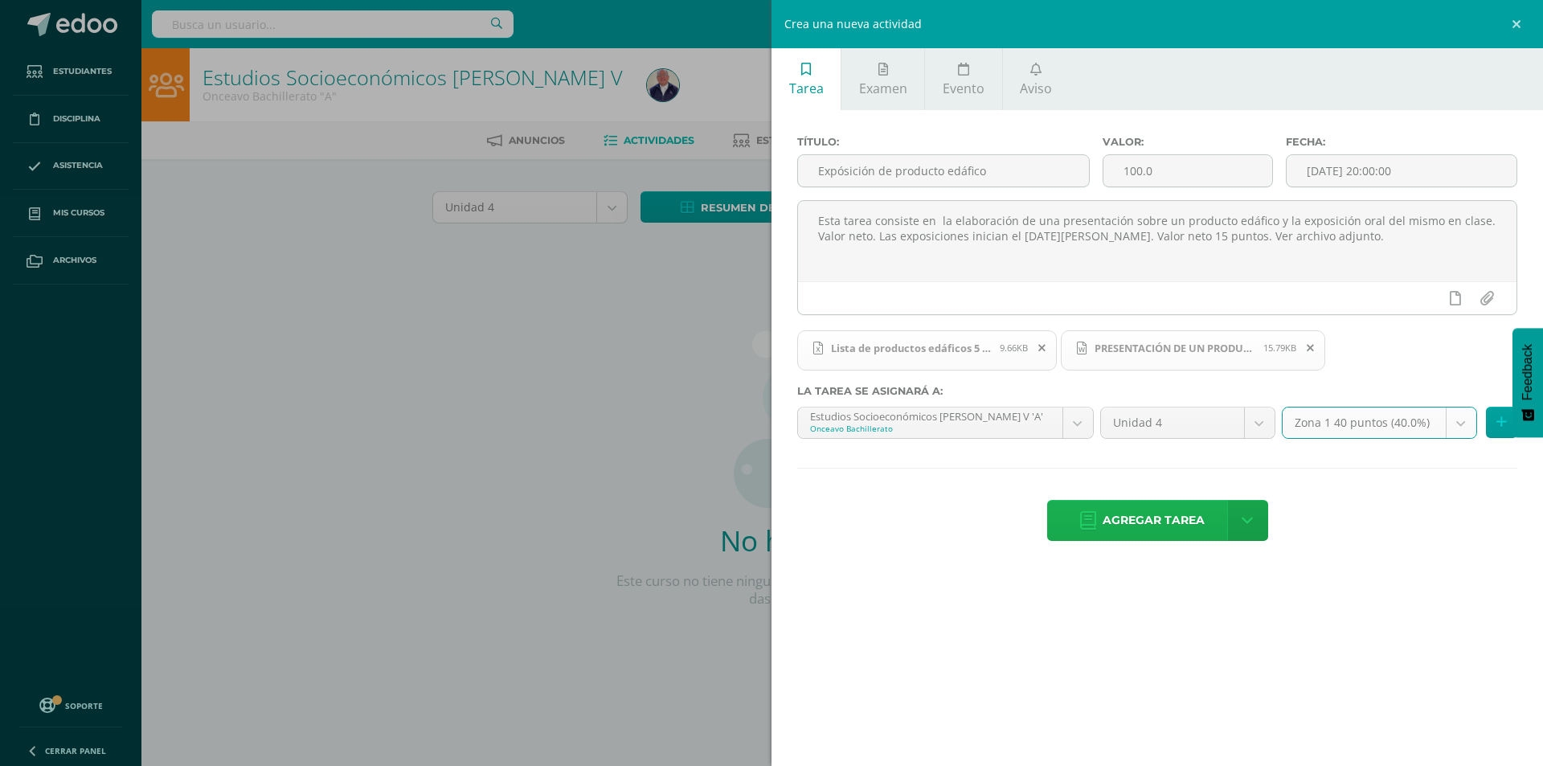
click at [1160, 517] on span "Agregar tarea" at bounding box center [1153, 520] width 102 height 39
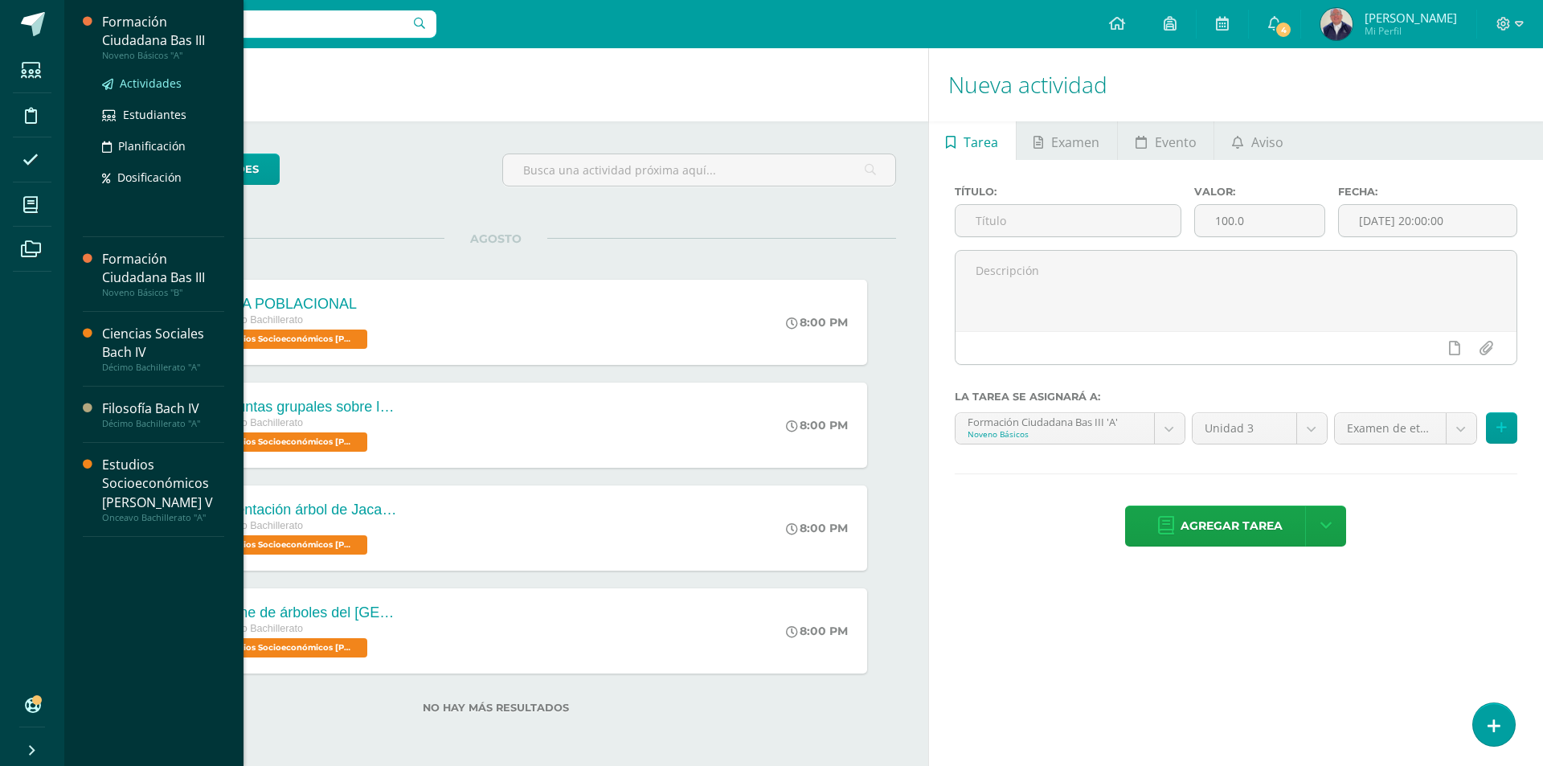
click at [138, 84] on span "Actividades" at bounding box center [151, 83] width 62 height 15
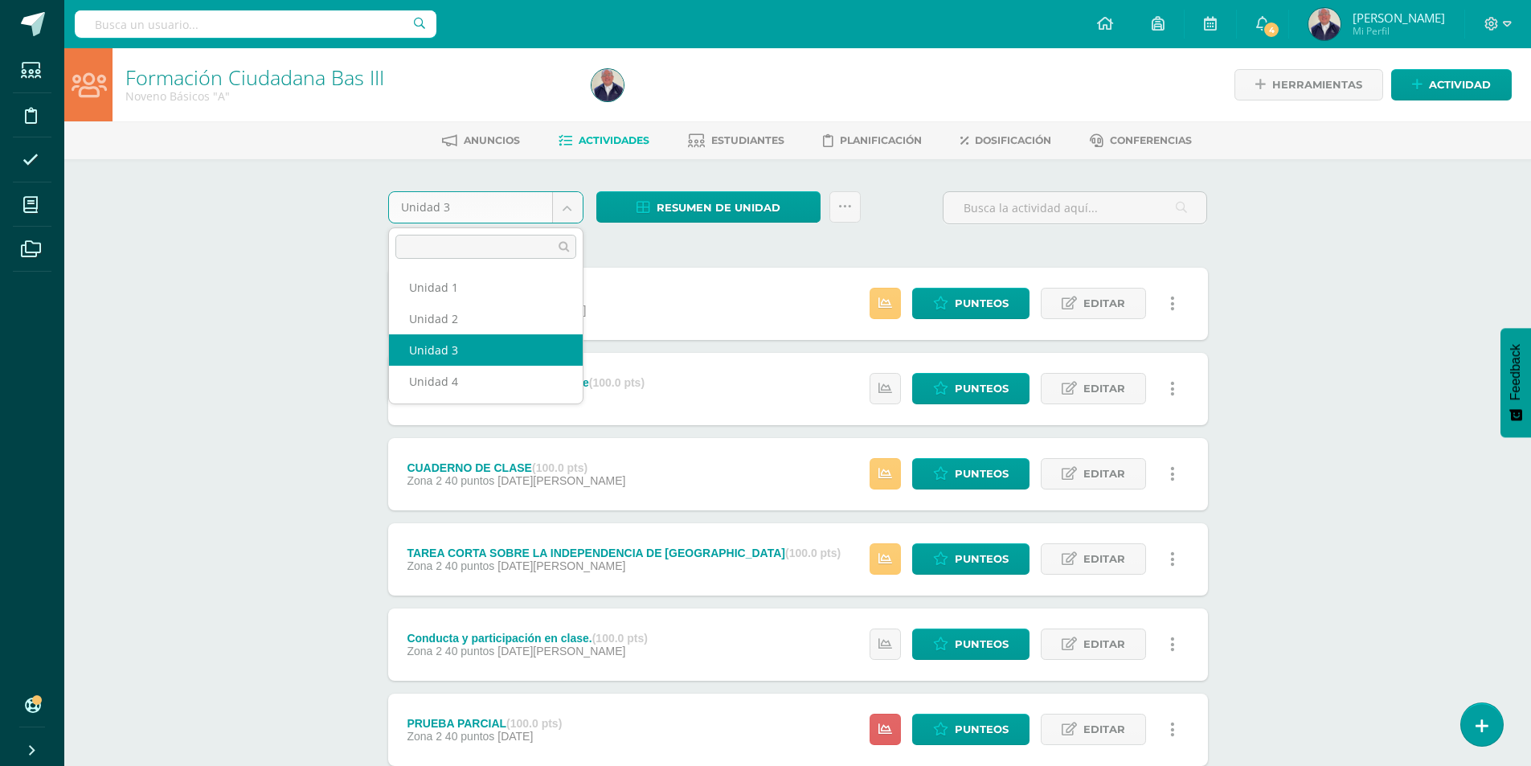
click at [566, 211] on body "Estudiantes Disciplina Asistencia Mis cursos Archivos Soporte Ayuda Reportar un…" at bounding box center [765, 604] width 1531 height 1208
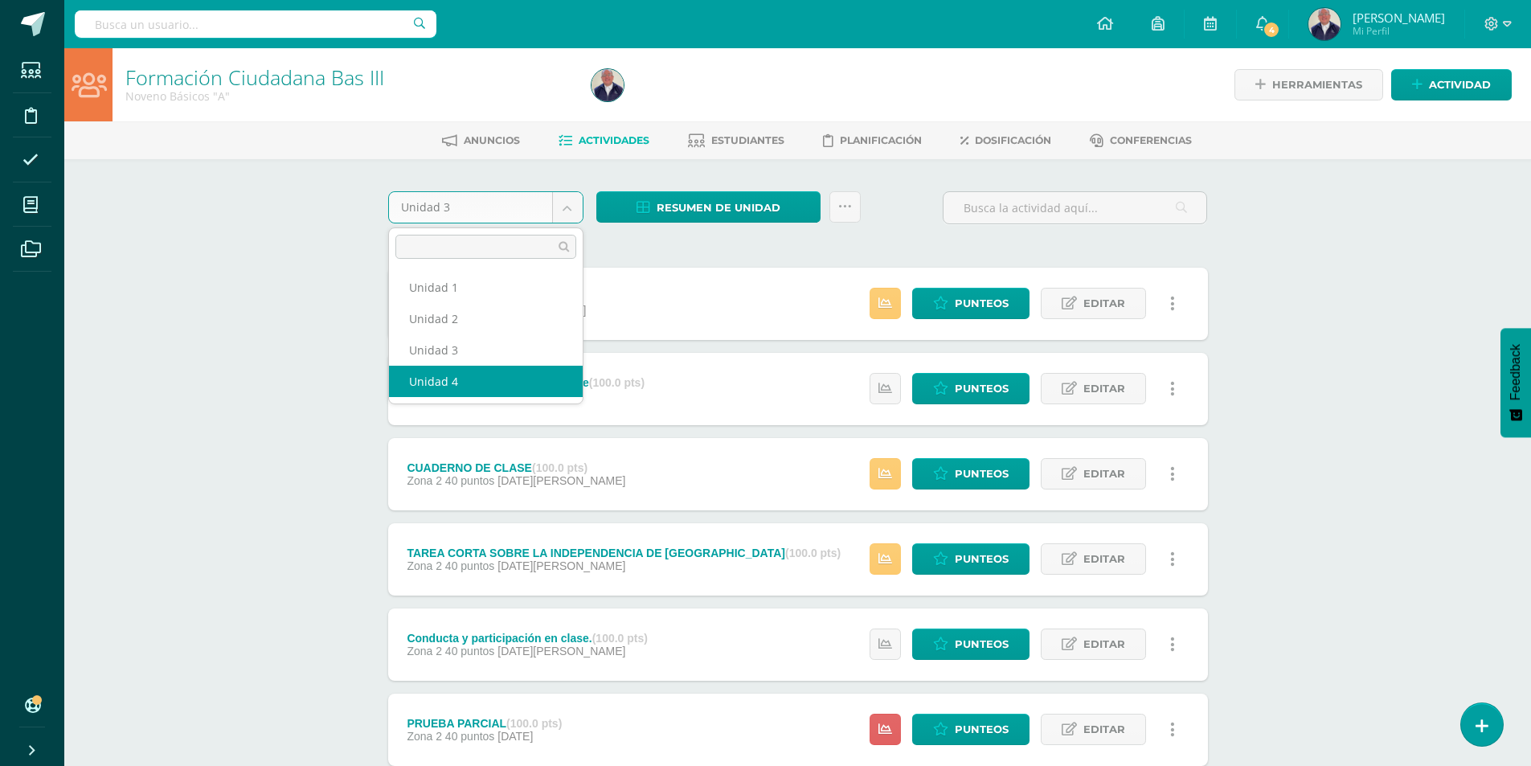
select select "Unidad 4"
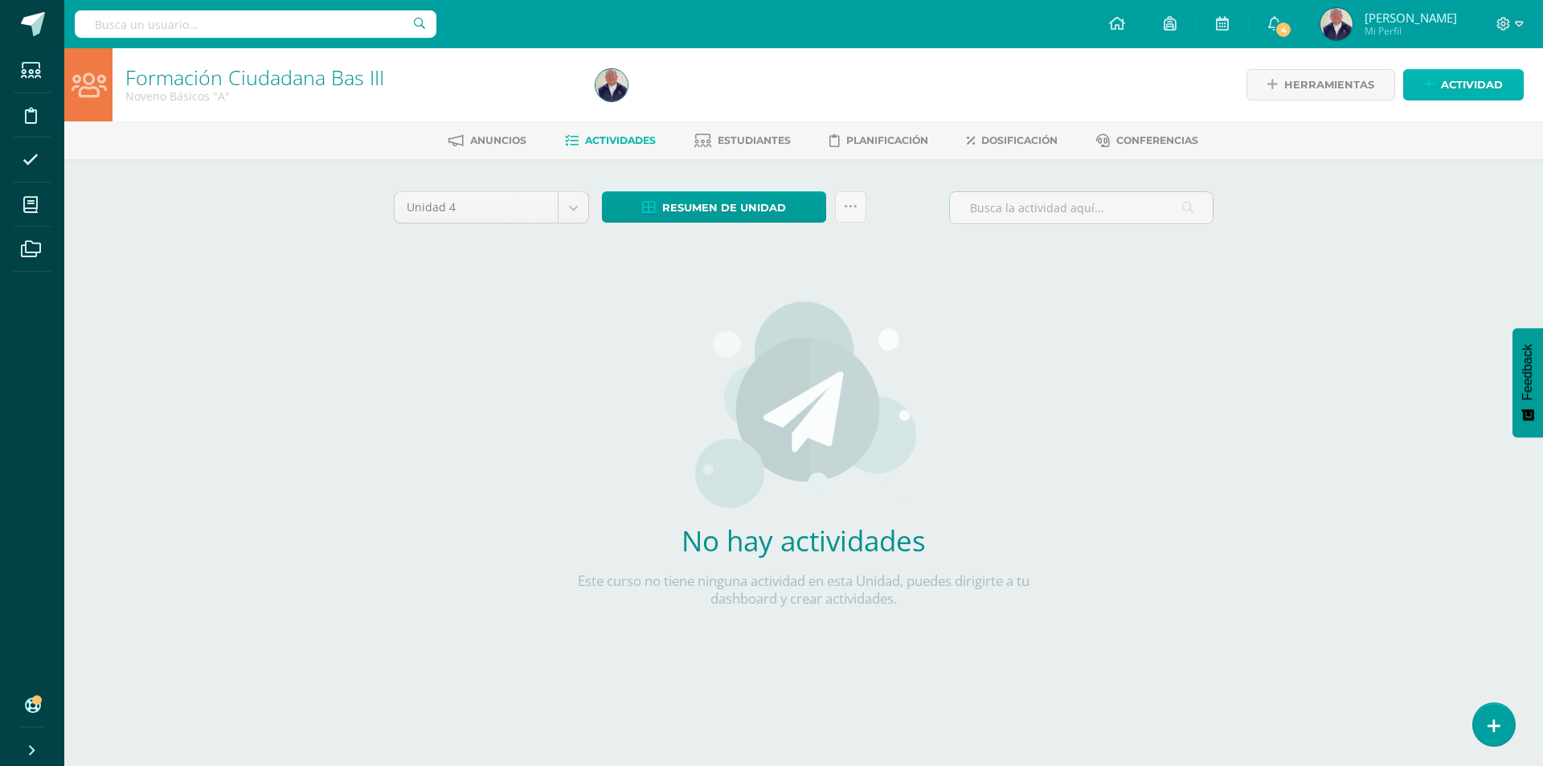
click at [1471, 80] on span "Actividad" at bounding box center [1472, 85] width 62 height 30
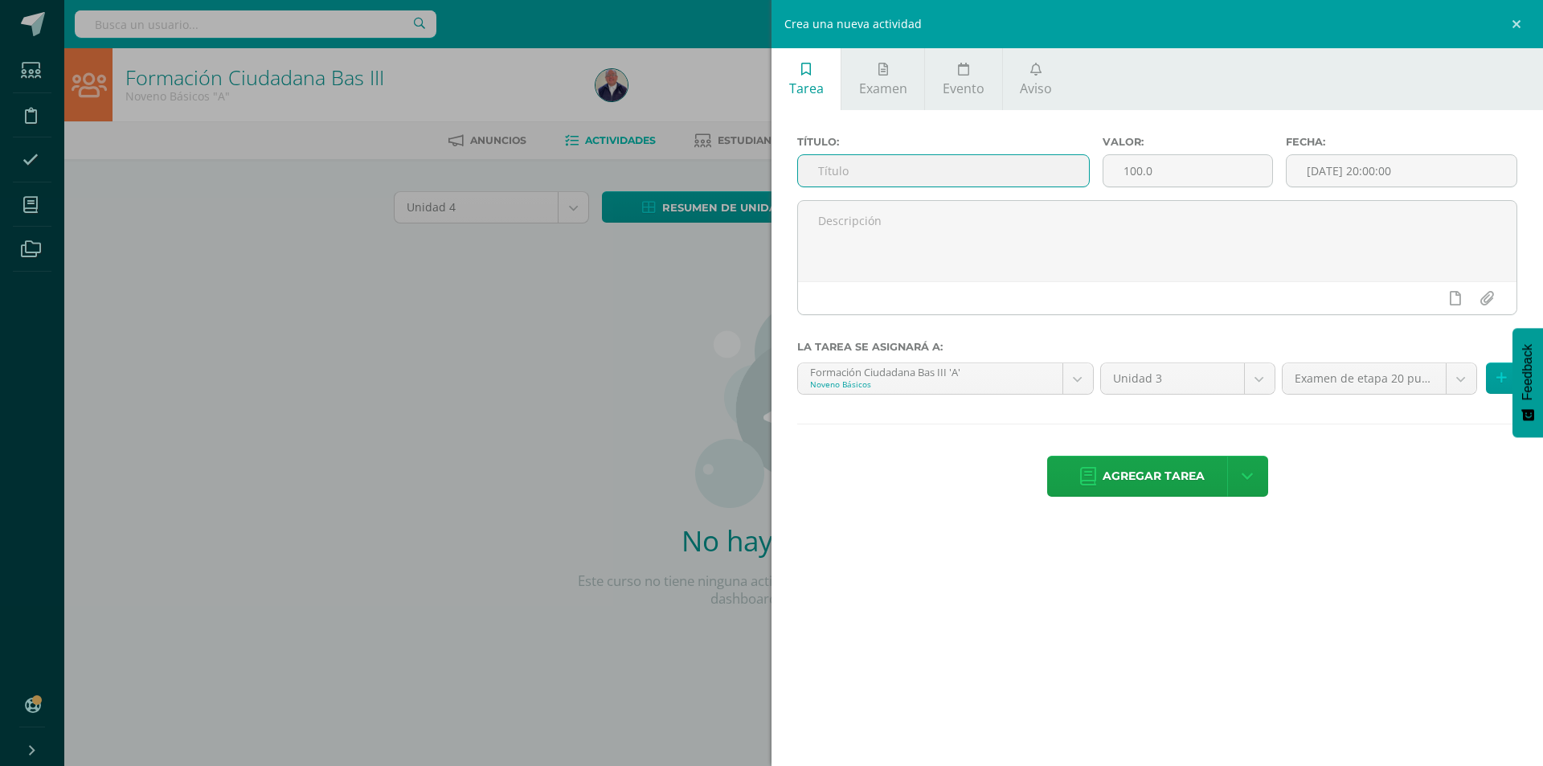
click at [853, 169] on input "text" at bounding box center [943, 170] width 291 height 31
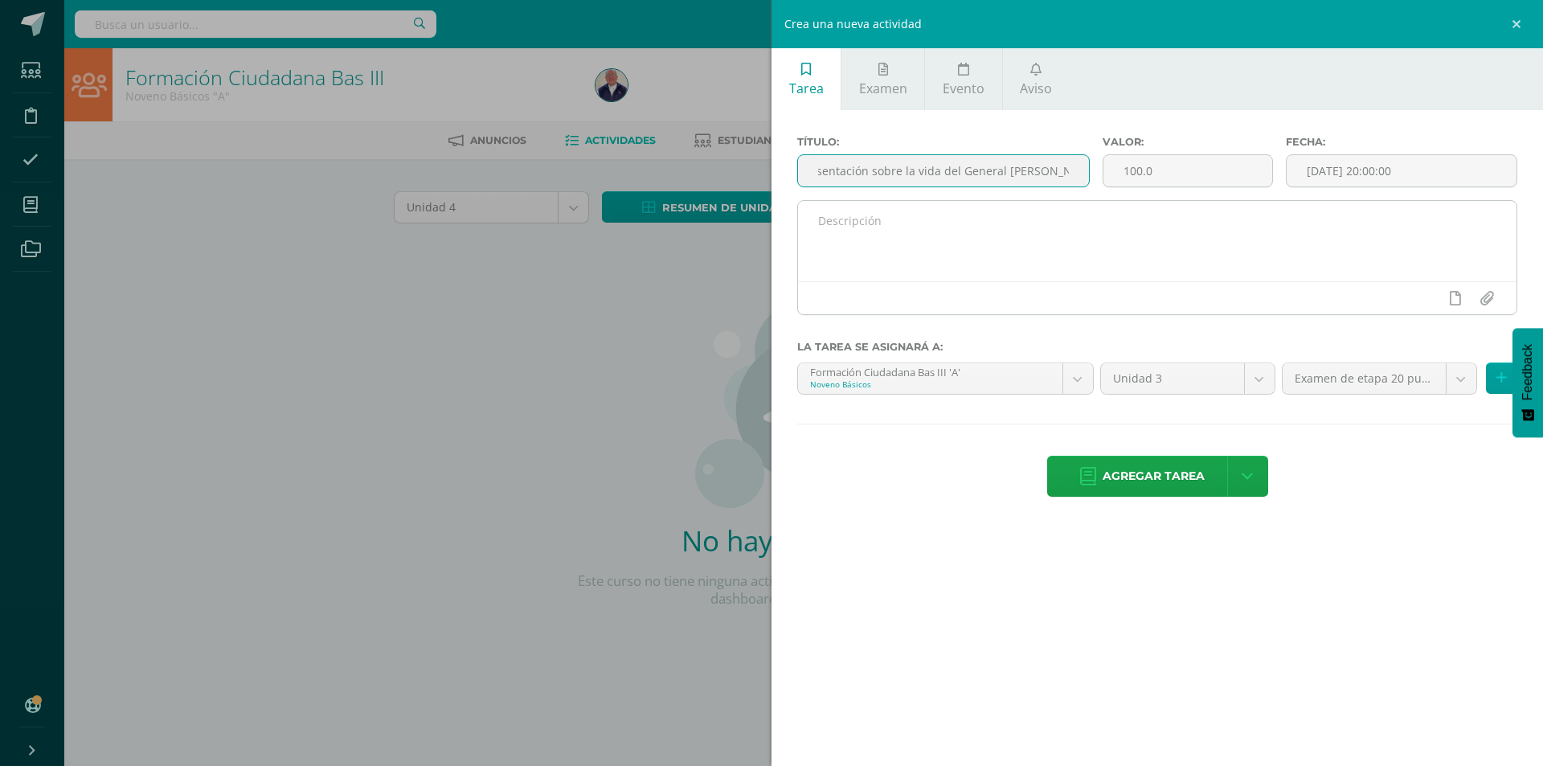
type input "Presentación sobre la vida del General Serapio Cruz"
click at [871, 219] on textarea at bounding box center [1157, 241] width 718 height 80
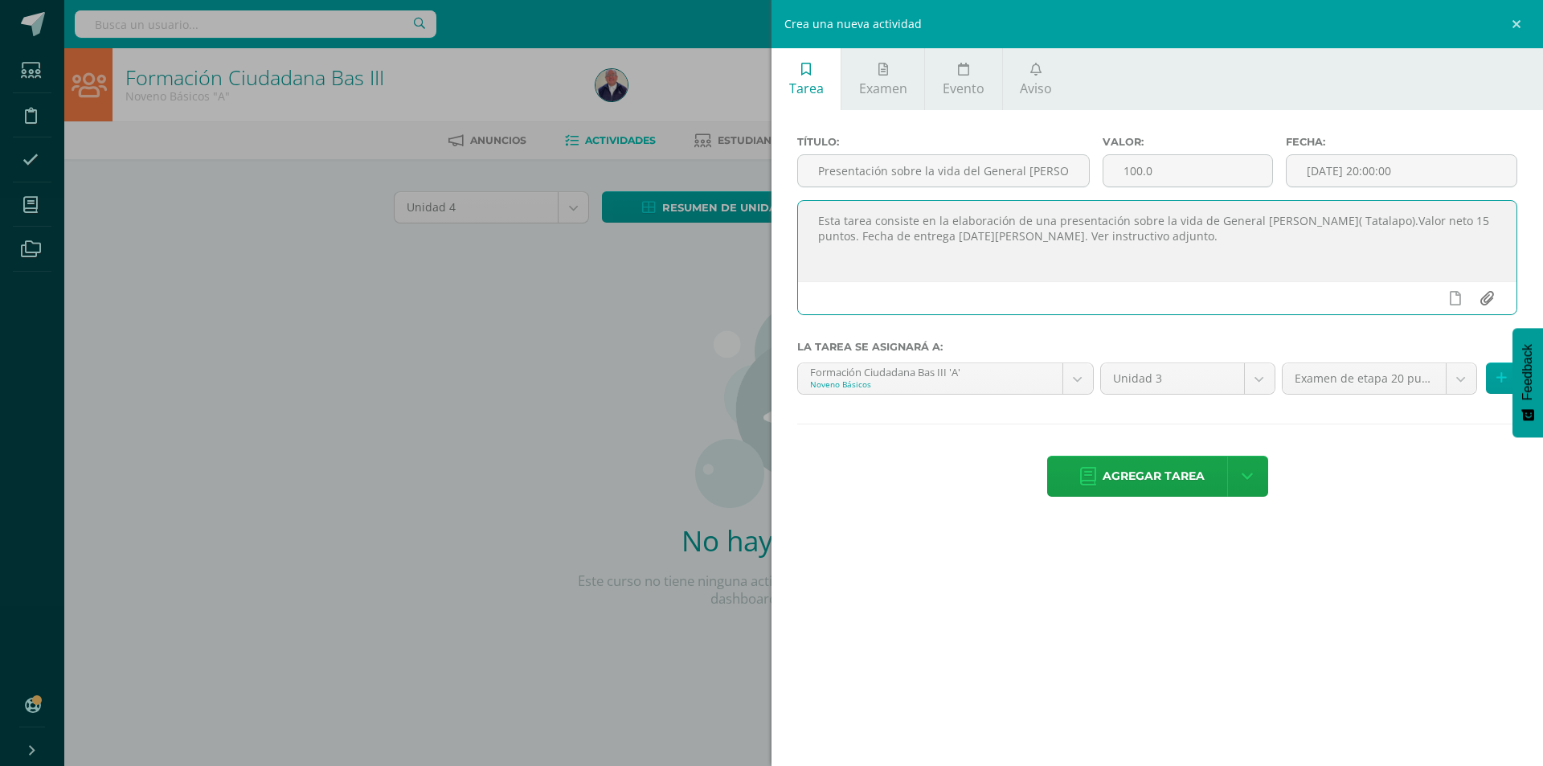
type textarea "Esta tarea consiste en la elaboración de una presentación sobre la vida de Gene…"
click at [1485, 300] on input "file" at bounding box center [1486, 298] width 31 height 31
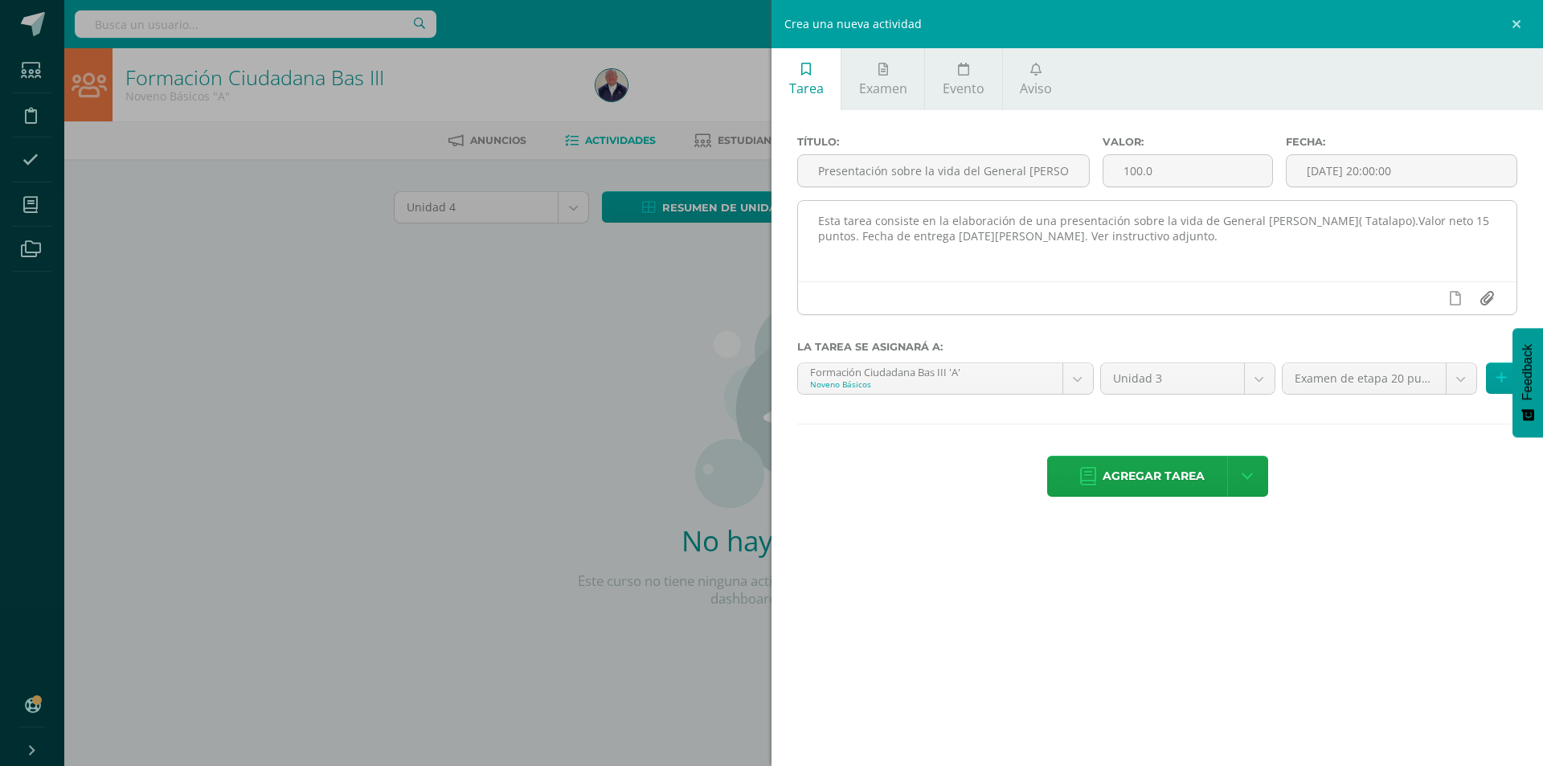
type input "C:\fakepath\Tarea sobre Serapio Cruz, Tala lapo 3 básico Formación..docx"
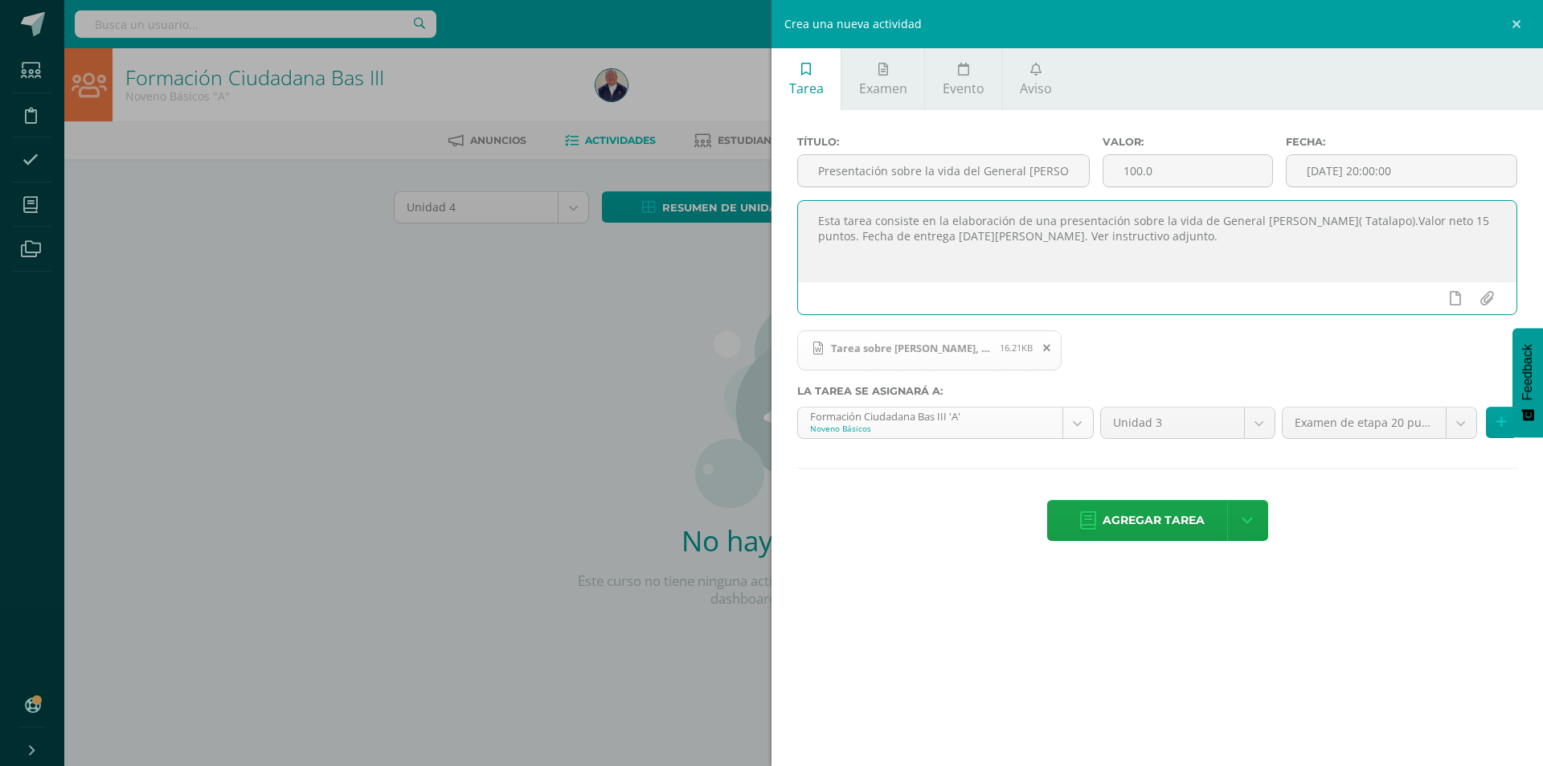
click at [1070, 422] on body "Estudiantes Disciplina Asistencia Mis cursos Archivos Soporte Ayuda Reportar un…" at bounding box center [771, 345] width 1543 height 690
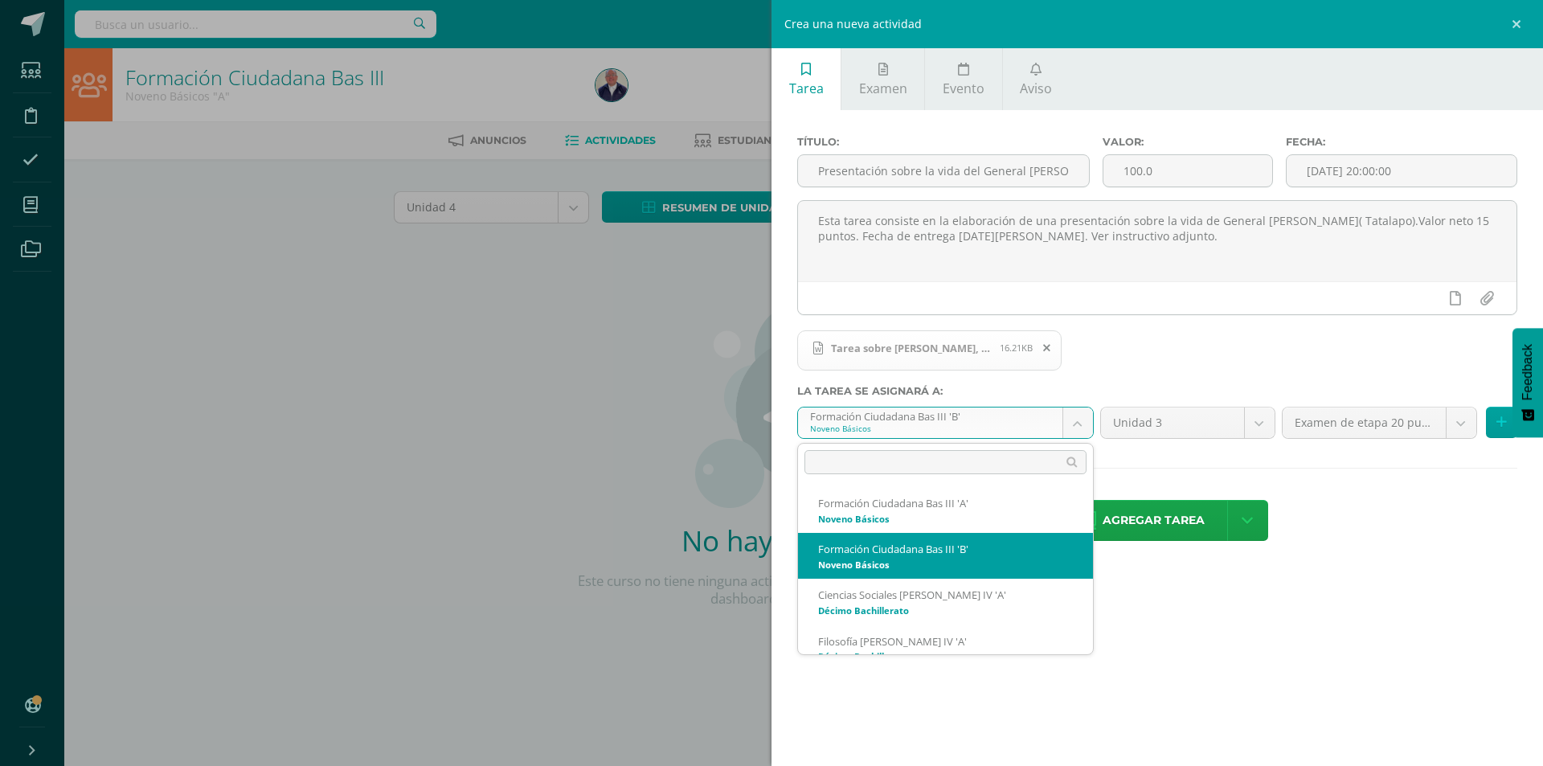
click at [1079, 423] on body "Estudiantes Disciplina Asistencia Mis cursos Archivos Soporte Ayuda Reportar un…" at bounding box center [771, 345] width 1543 height 690
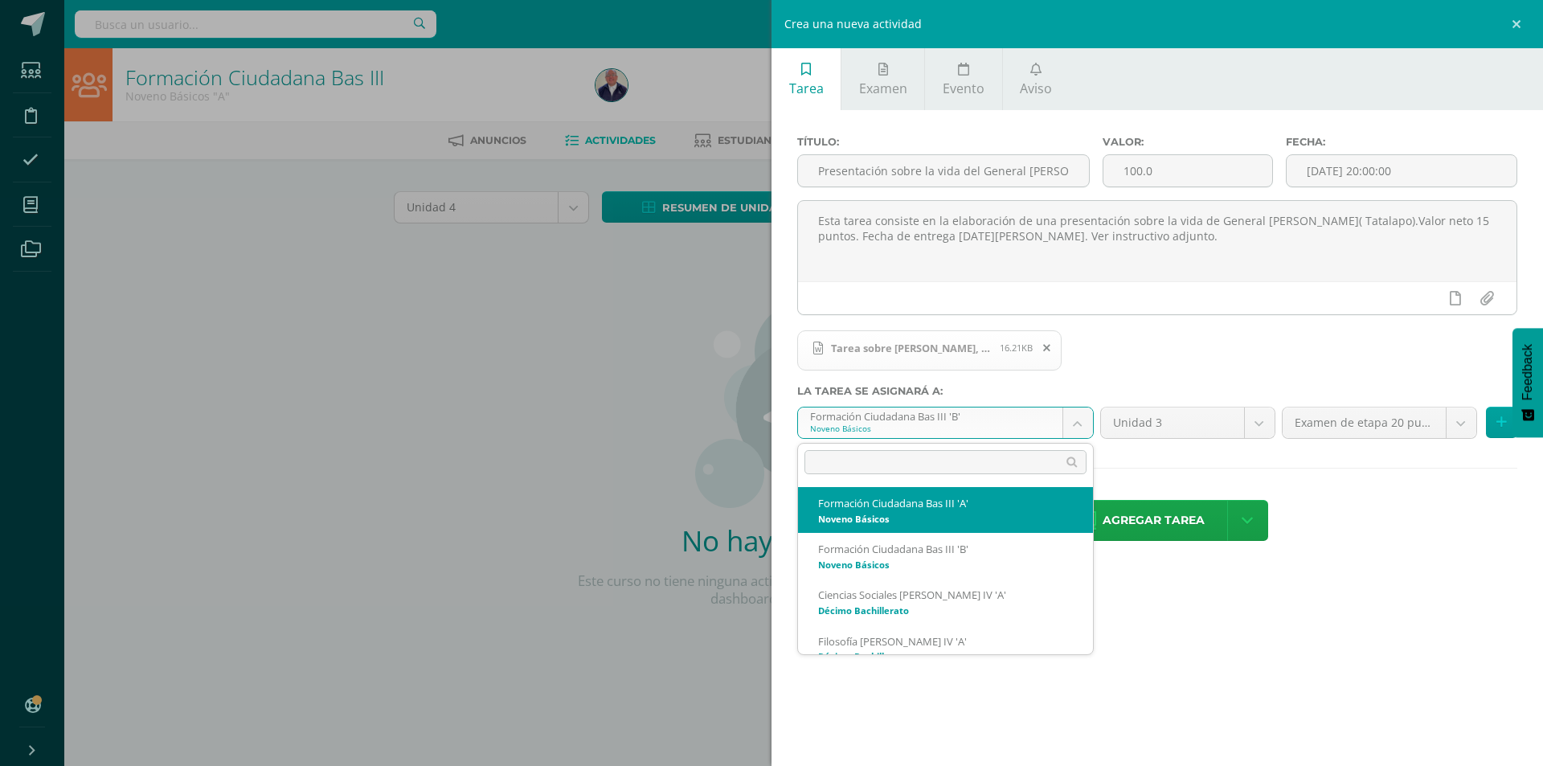
select select "20505"
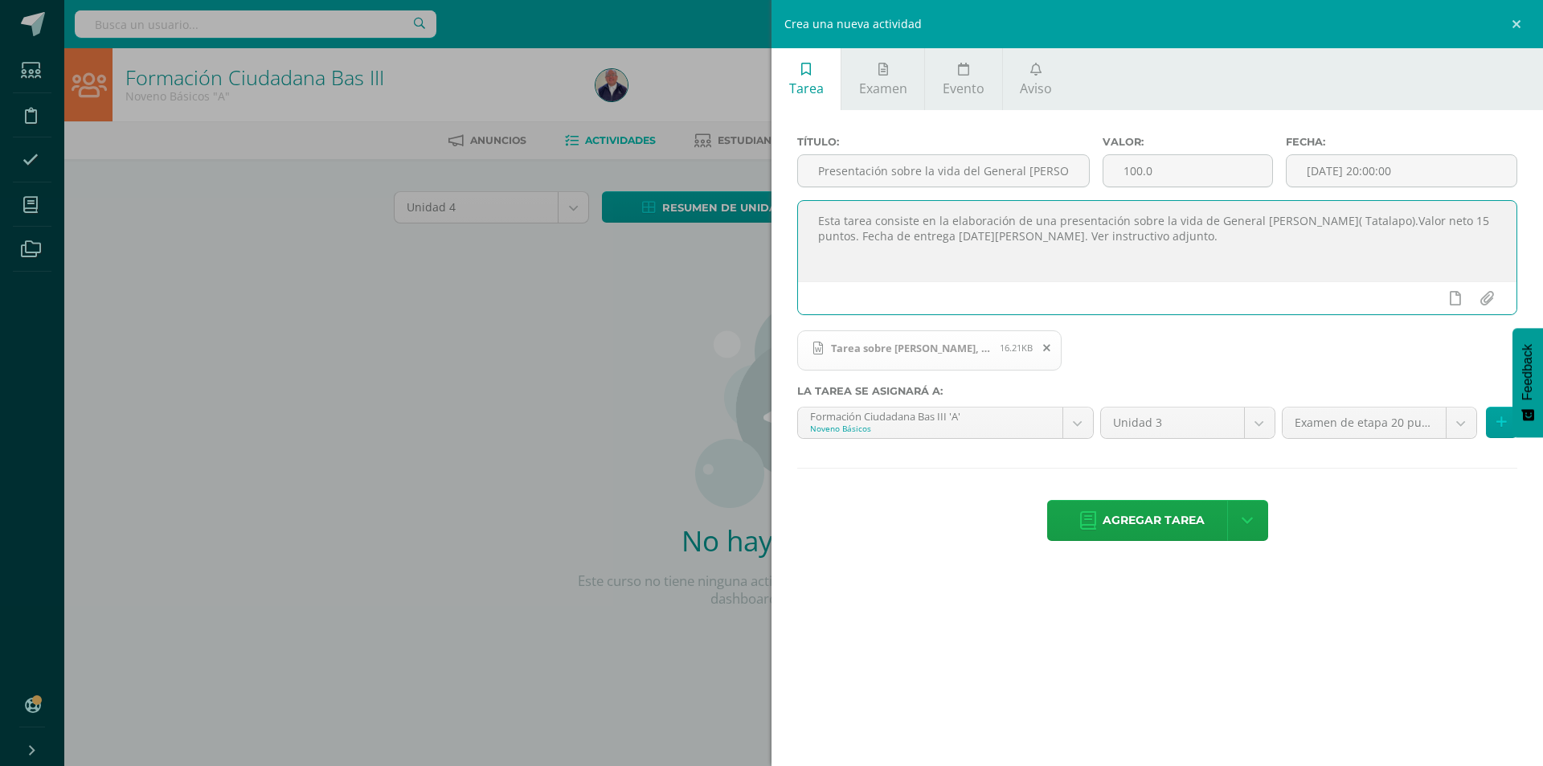
drag, startPoint x: 1108, startPoint y: 244, endPoint x: 865, endPoint y: 244, distance: 242.7
click at [802, 222] on textarea "Esta tarea consiste en la elaboración de una presentación sobre la vida de Gene…" at bounding box center [1157, 241] width 718 height 80
click at [390, 371] on div "Crea una nueva actividad Tarea Examen Evento Aviso Título: Presentación sobre l…" at bounding box center [771, 383] width 1543 height 766
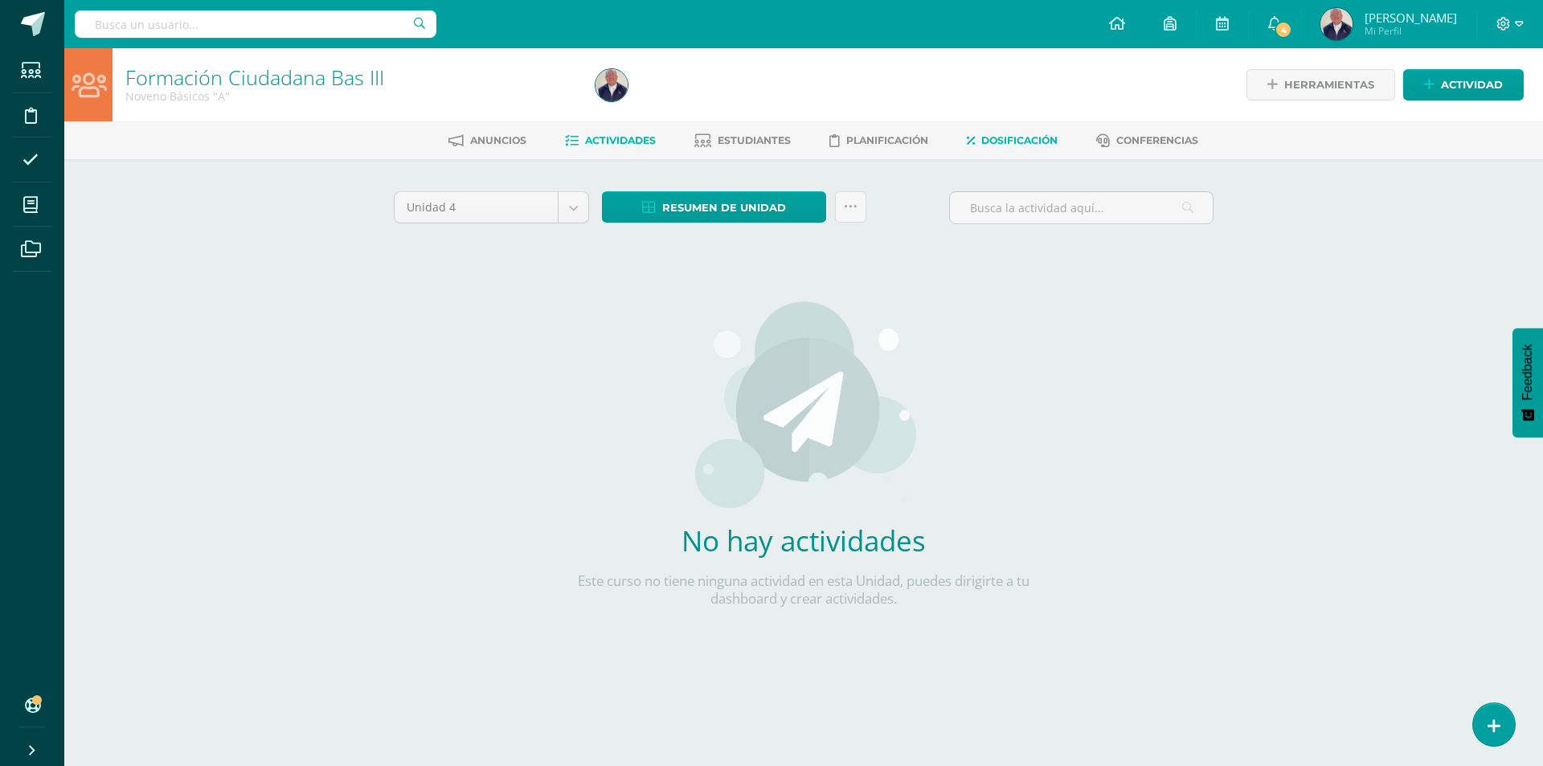
click at [1018, 145] on span "Dosificación" at bounding box center [1019, 140] width 76 height 12
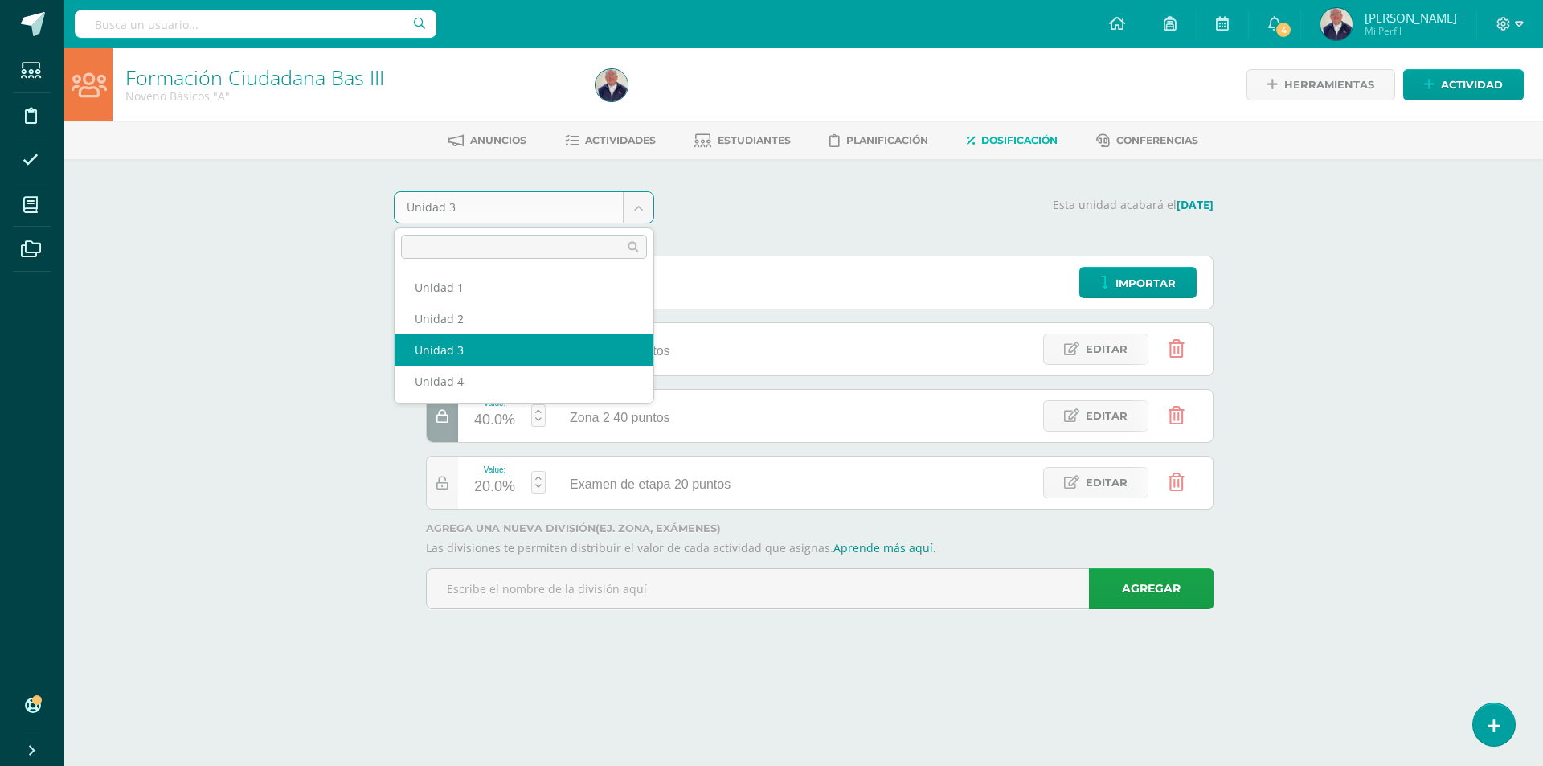
click at [648, 210] on body "Estudiantes Disciplina Asistencia Mis cursos Archivos Soporte Ayuda Reportar un…" at bounding box center [771, 327] width 1543 height 654
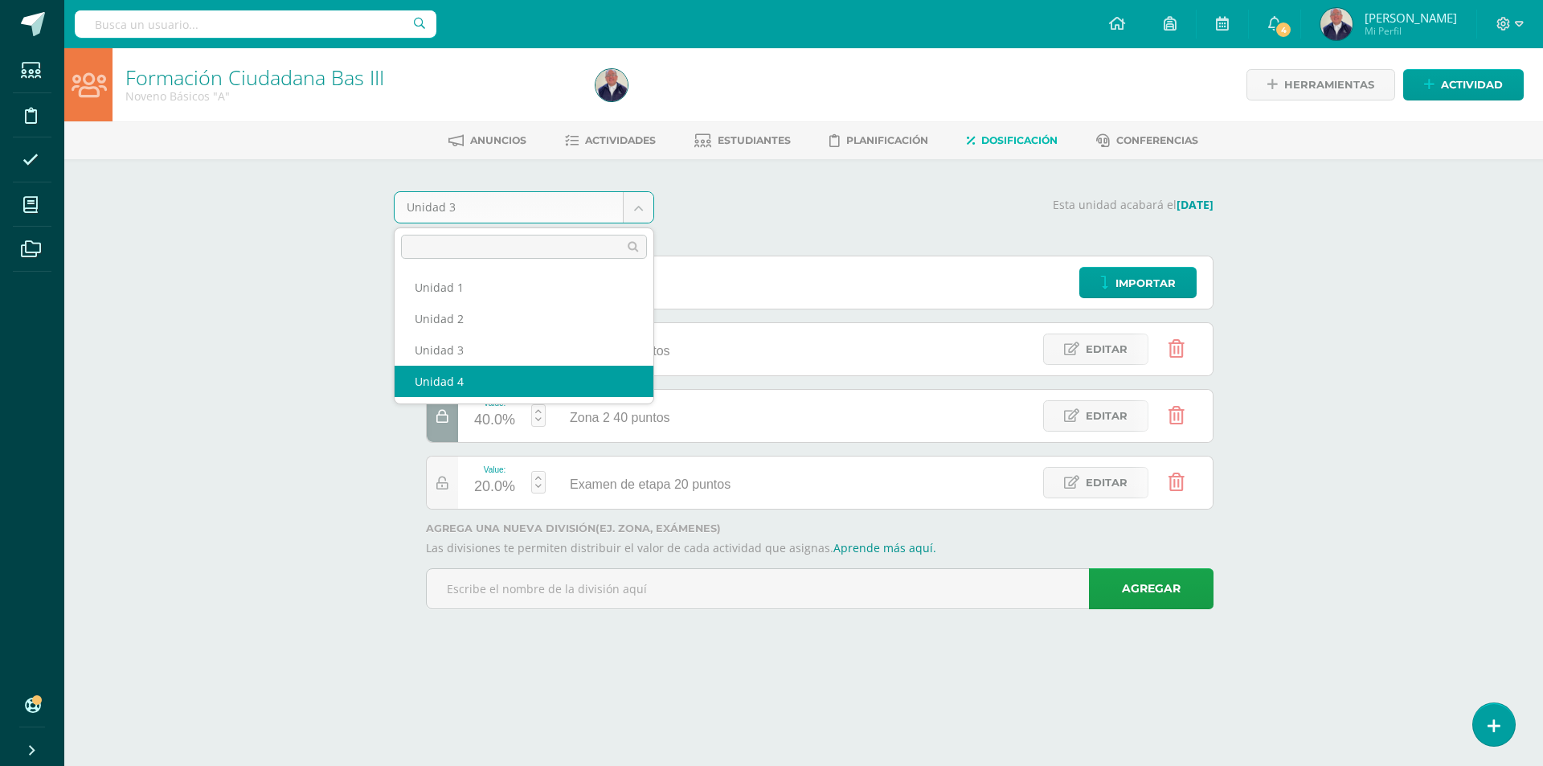
select select "Unidad 4"
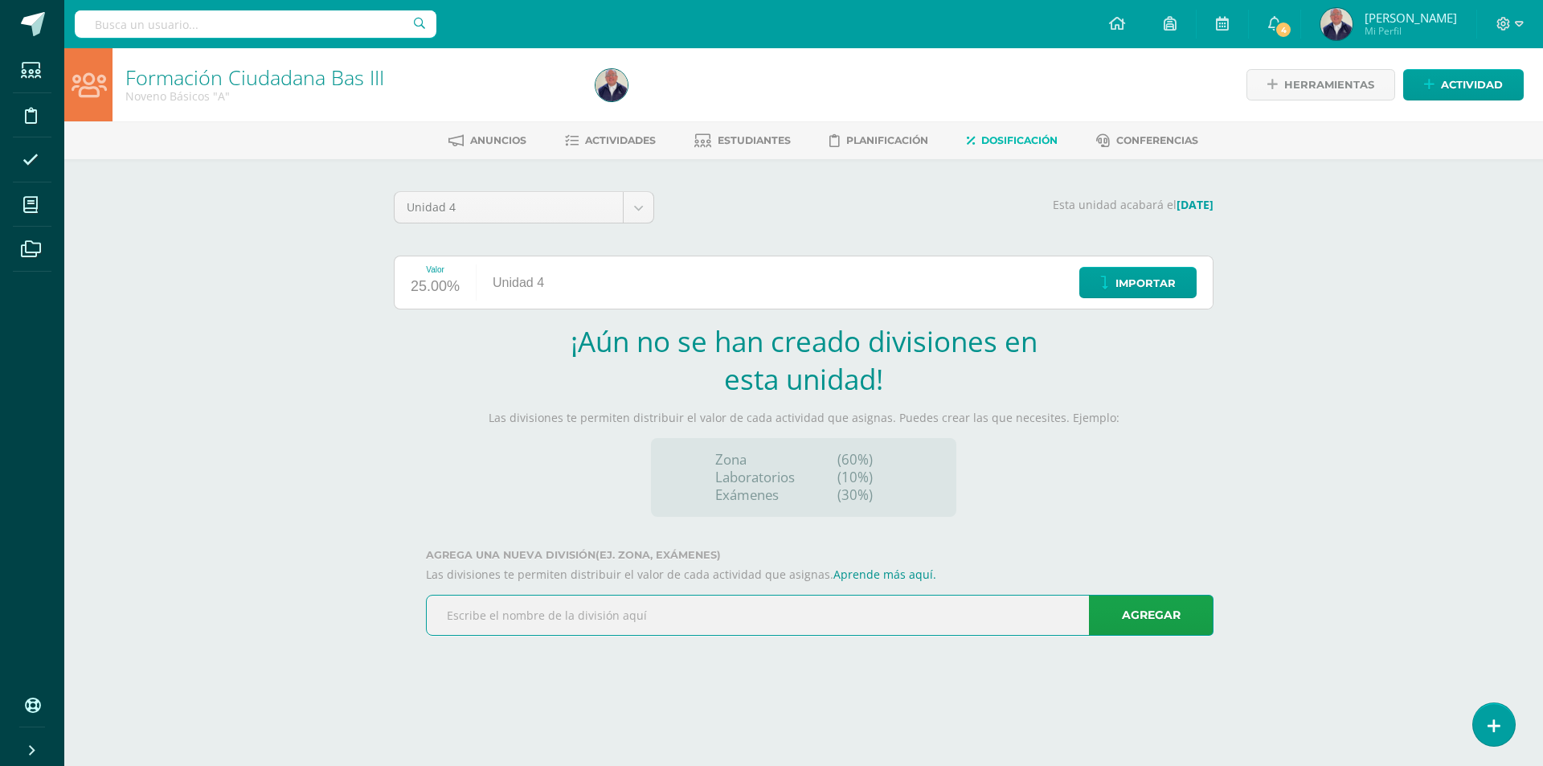
click at [667, 616] on input "text" at bounding box center [820, 614] width 786 height 39
type input "Zona 1 40 puntos"
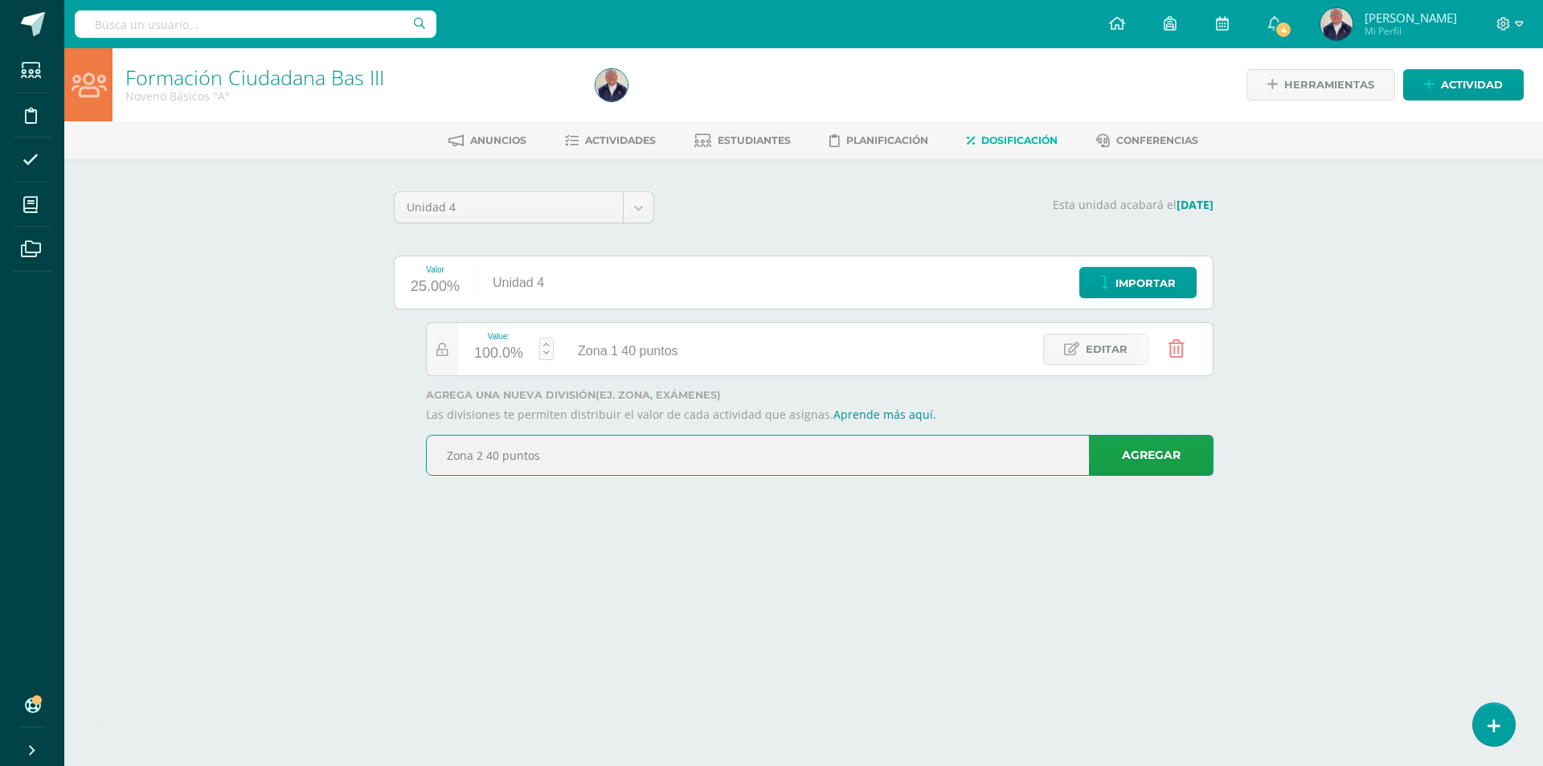
type input "Zona 2 40 puntos"
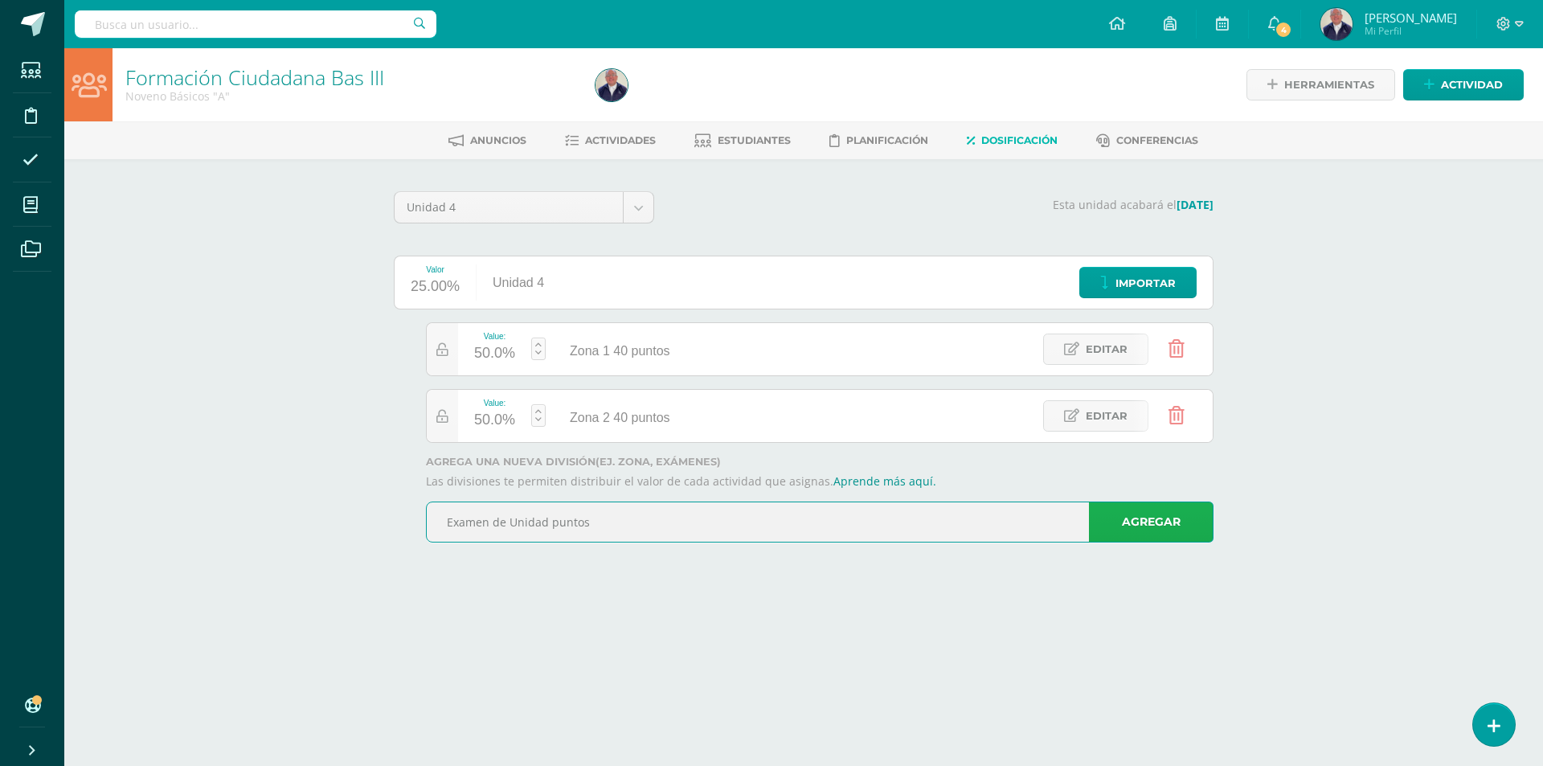
type input "Examen de Unidad puntos"
click at [1138, 514] on link "Agregar" at bounding box center [1151, 521] width 125 height 41
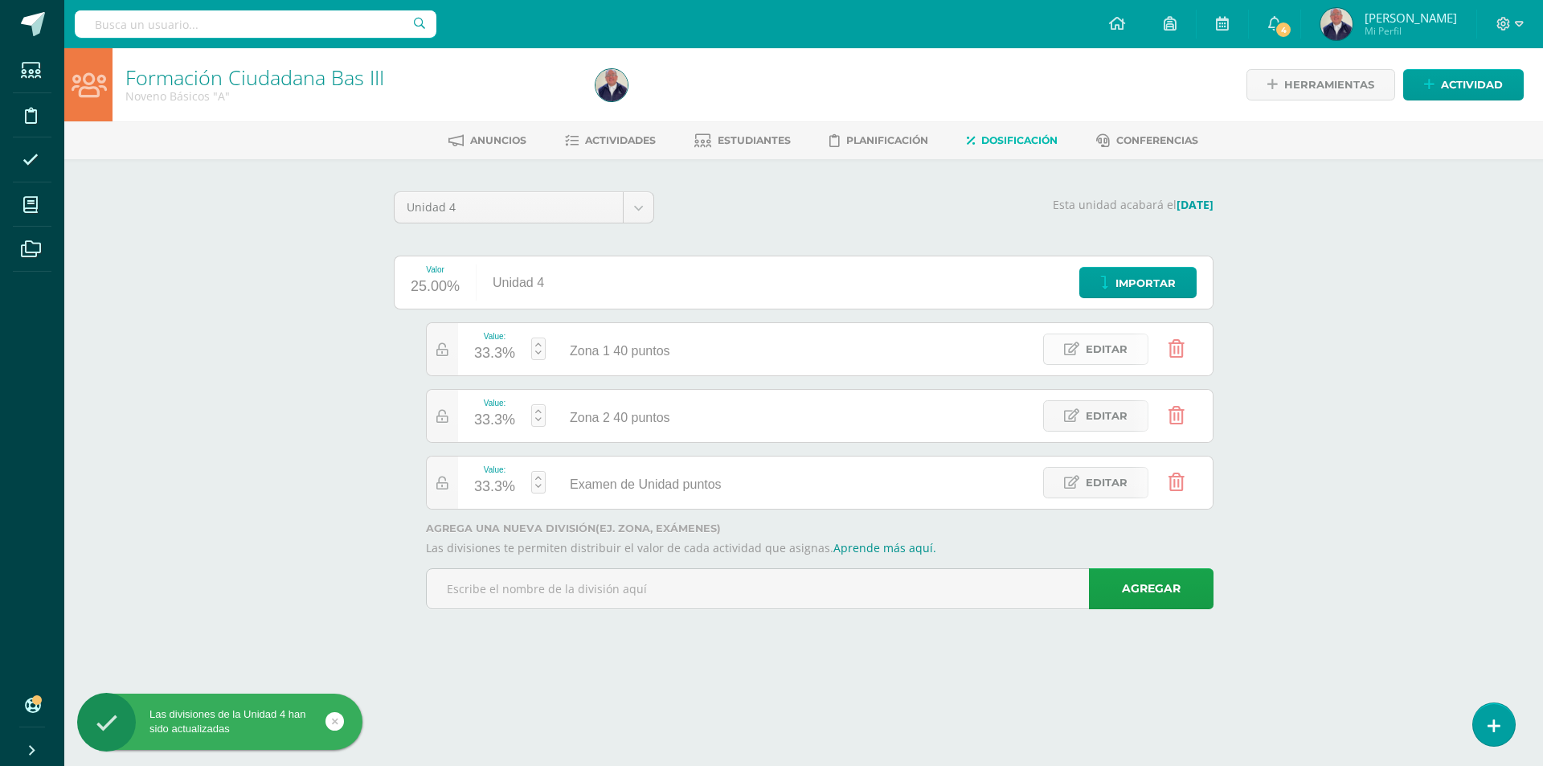
click at [1090, 349] on span "Editar" at bounding box center [1107, 349] width 42 height 30
click at [478, 349] on div "33.3%" at bounding box center [481, 354] width 43 height 27
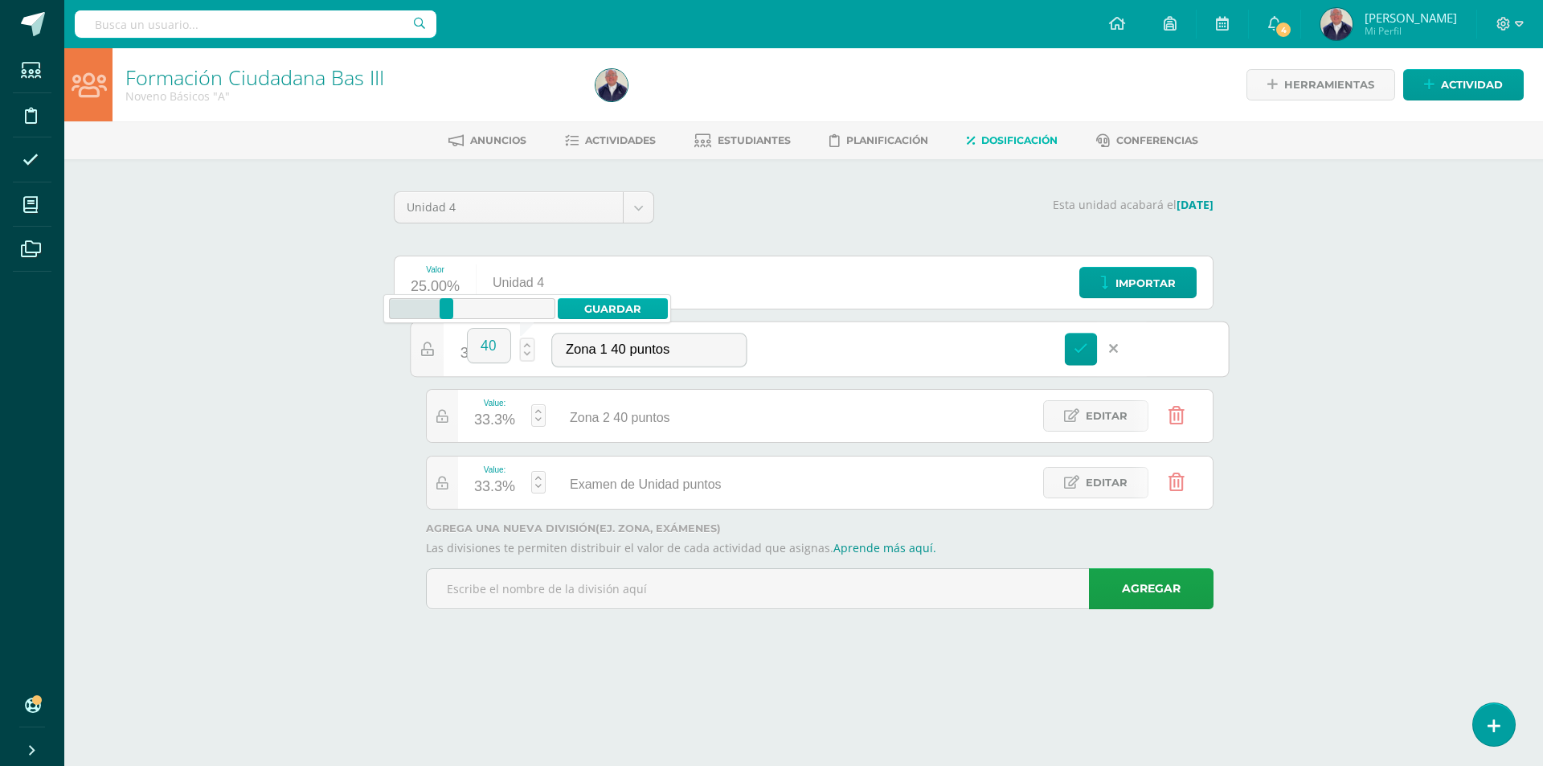
click at [639, 305] on link "Guardar" at bounding box center [613, 308] width 110 height 21
type input "40"
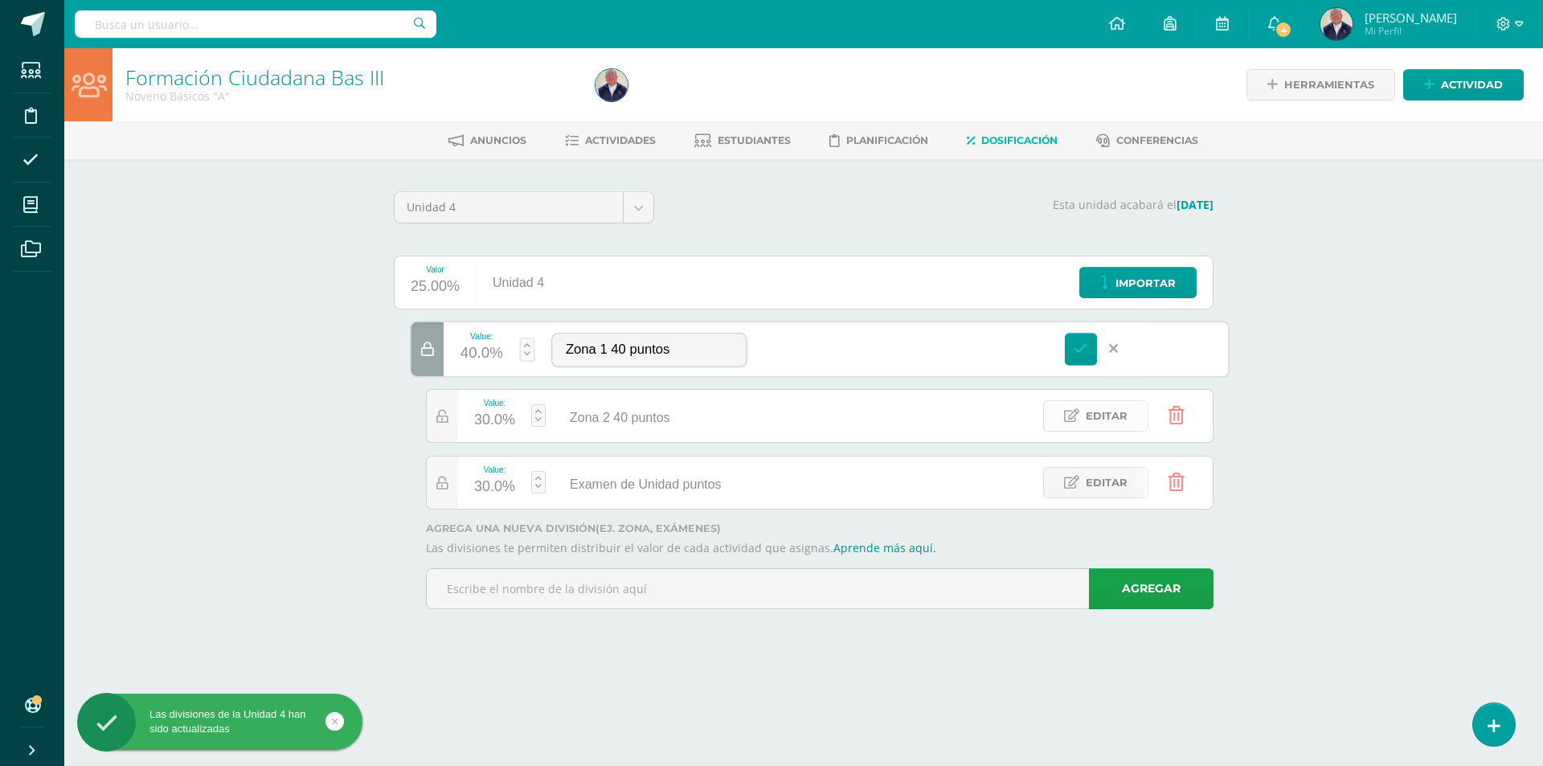
click at [1087, 415] on span "Editar" at bounding box center [1107, 416] width 42 height 30
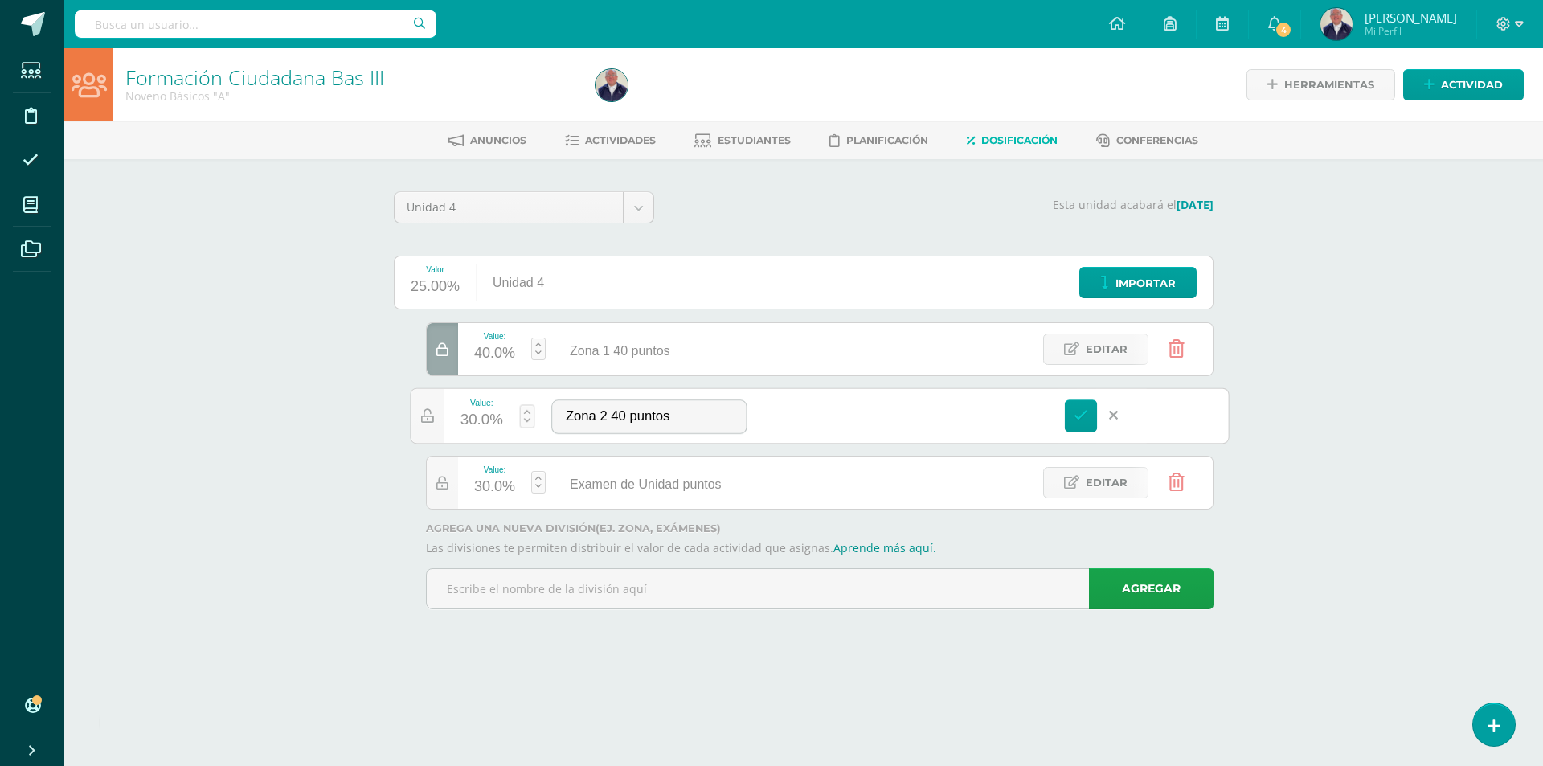
click at [496, 415] on div "30.0%" at bounding box center [481, 420] width 43 height 27
type input "40"
click at [608, 373] on link "Guardar" at bounding box center [613, 375] width 110 height 21
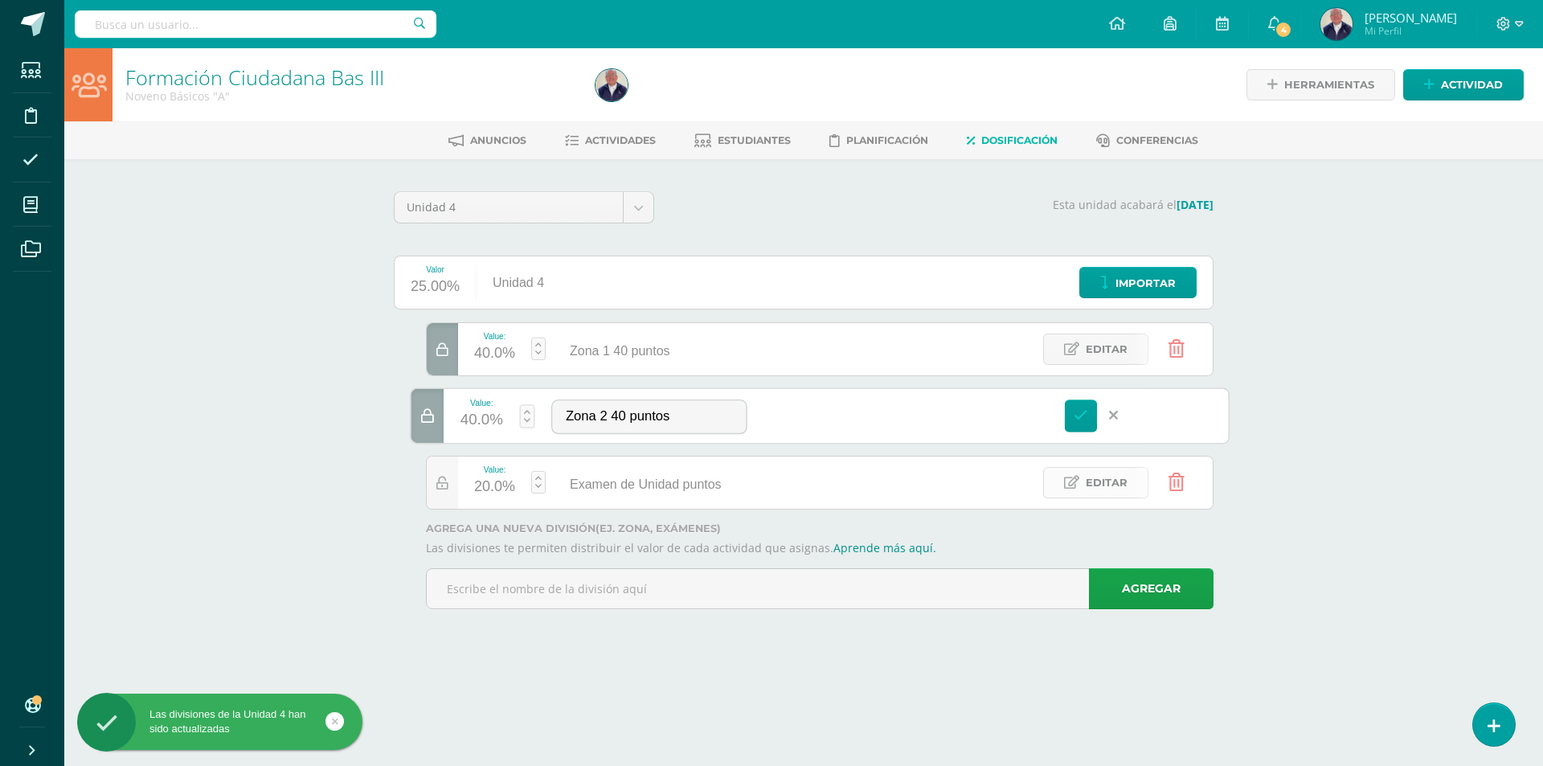
click at [1113, 485] on span "Editar" at bounding box center [1107, 483] width 42 height 30
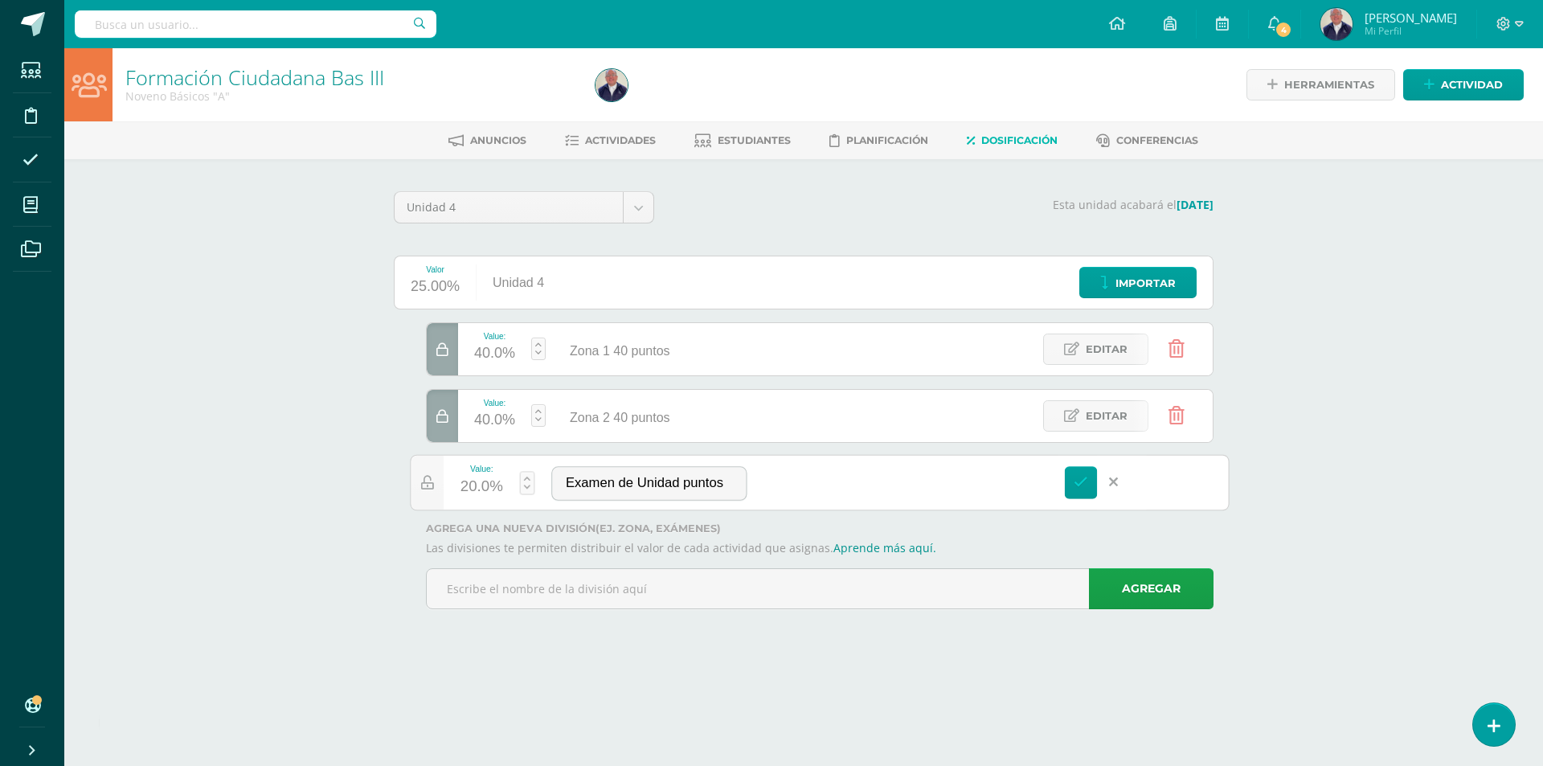
click at [484, 478] on div "20.0%" at bounding box center [481, 487] width 43 height 27
click at [610, 439] on div "Zona 2 40 puntos" at bounding box center [616, 417] width 108 height 52
click at [525, 479] on link at bounding box center [527, 482] width 15 height 23
type input "20"
click at [636, 441] on link "Guardar" at bounding box center [613, 442] width 110 height 21
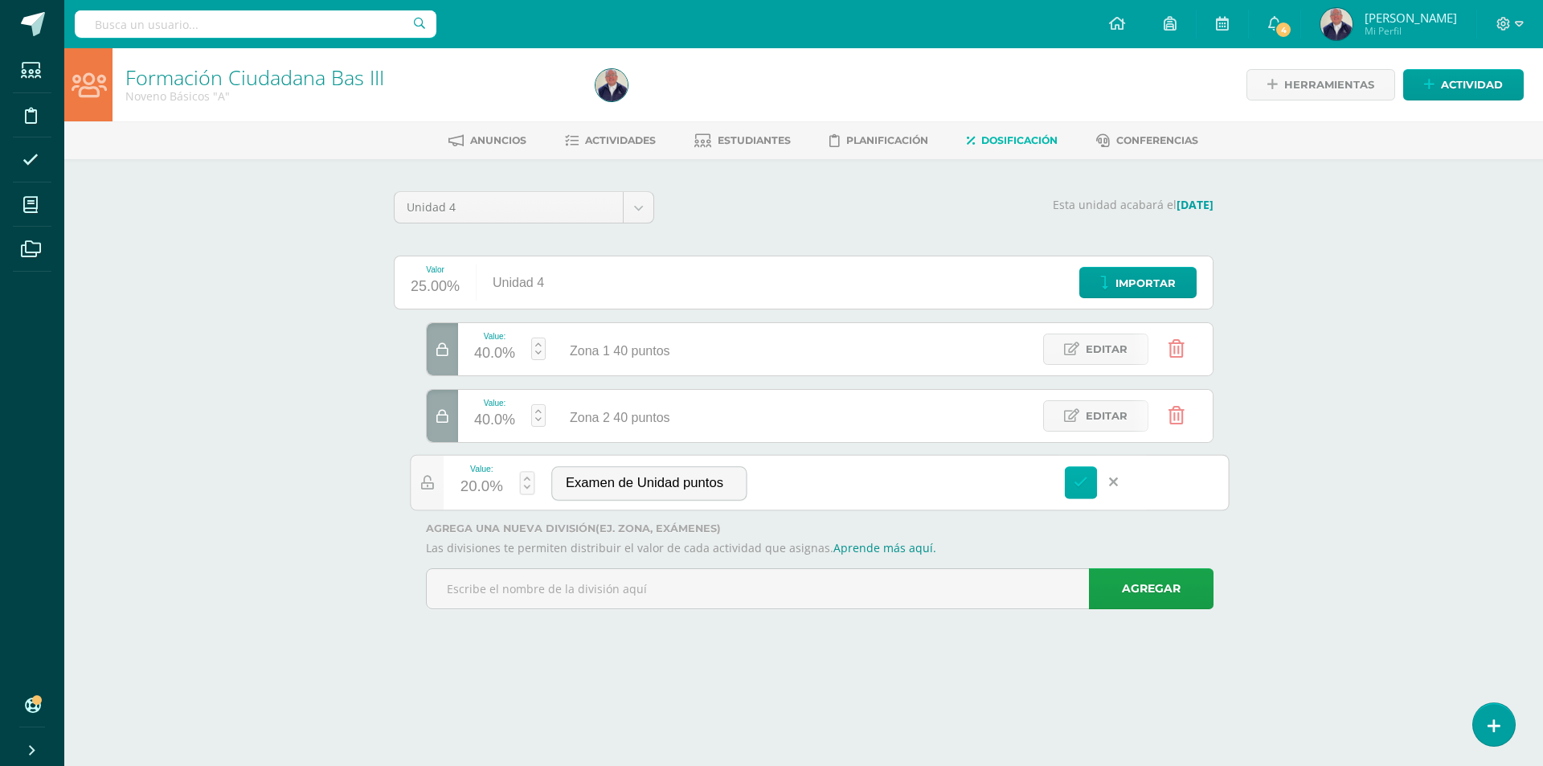
click at [1082, 485] on icon at bounding box center [1081, 482] width 14 height 14
click at [1096, 483] on span "Editar" at bounding box center [1107, 483] width 42 height 30
click at [736, 481] on input "Examen de Unidad puntos" at bounding box center [649, 483] width 194 height 33
click at [750, 486] on div "Examen de Unidad puntos" at bounding box center [648, 482] width 229 height 55
click at [734, 484] on input "Examen de Unidad puntos" at bounding box center [649, 483] width 194 height 33
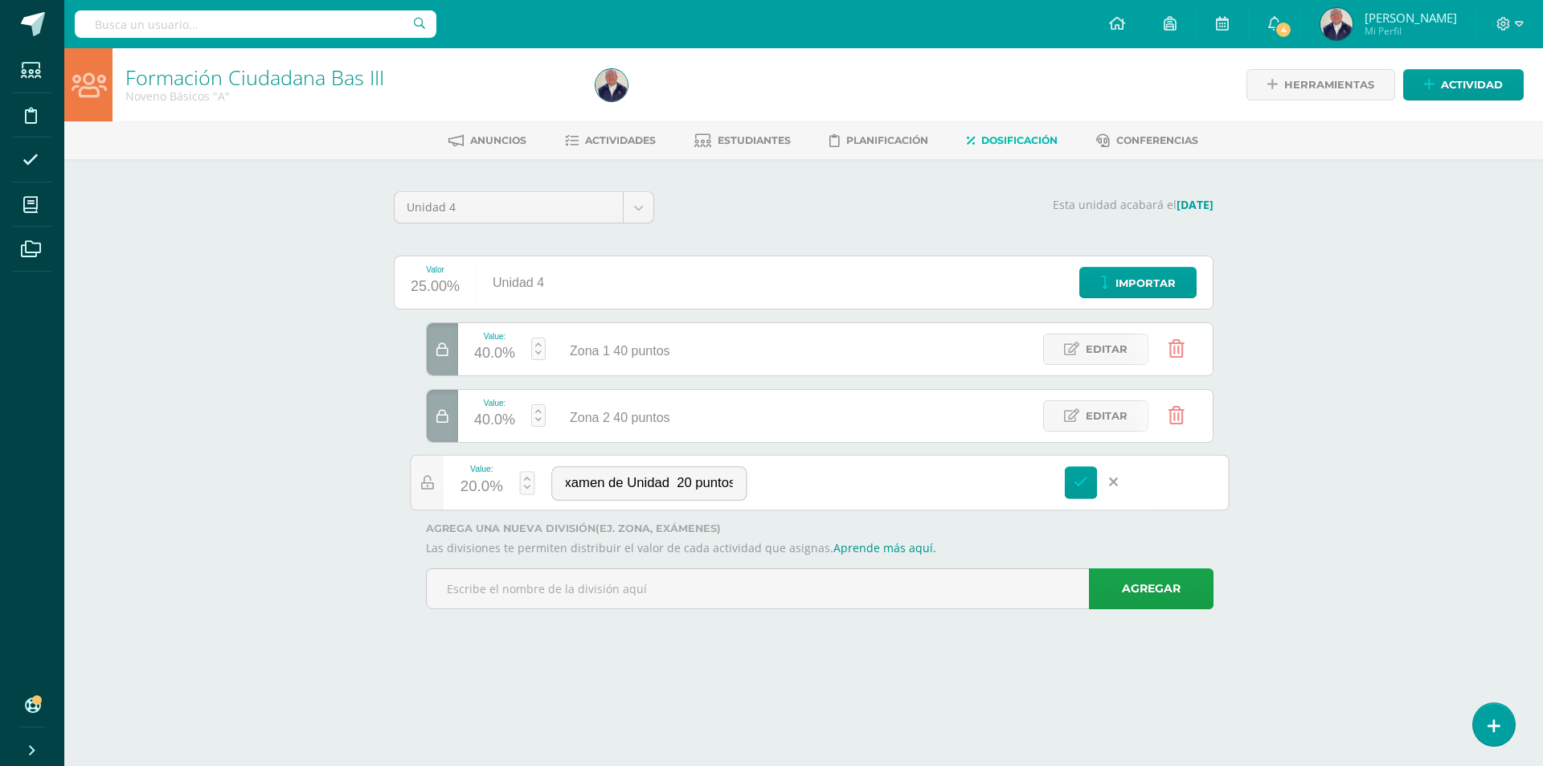
scroll to position [0, 16]
type input "Examen de Unidad 20 puntos"
click at [526, 483] on link at bounding box center [527, 482] width 15 height 23
type input "1"
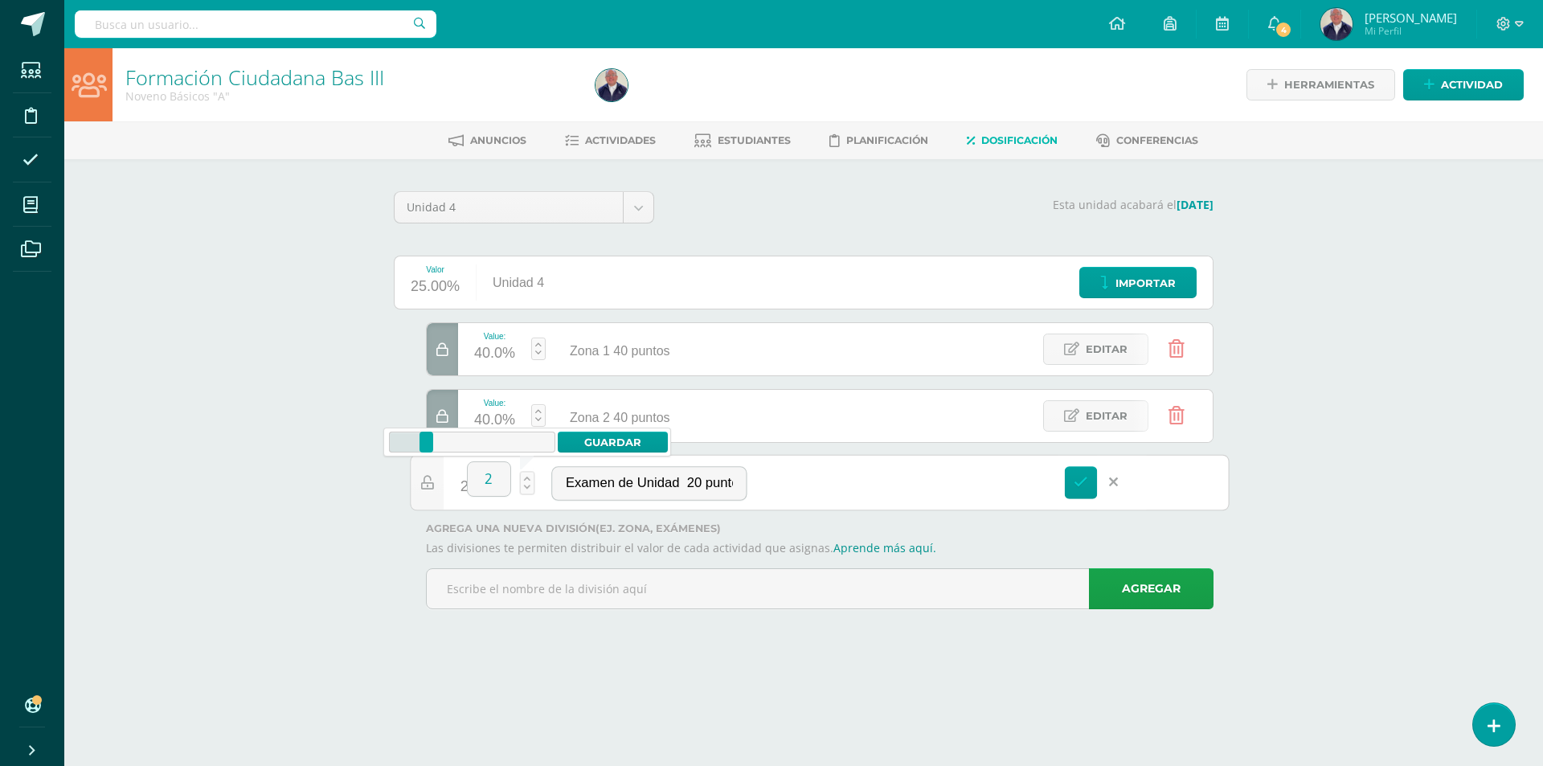
type input "20"
click at [635, 444] on link "Guardar" at bounding box center [613, 442] width 110 height 21
click at [1082, 477] on icon at bounding box center [1081, 482] width 14 height 14
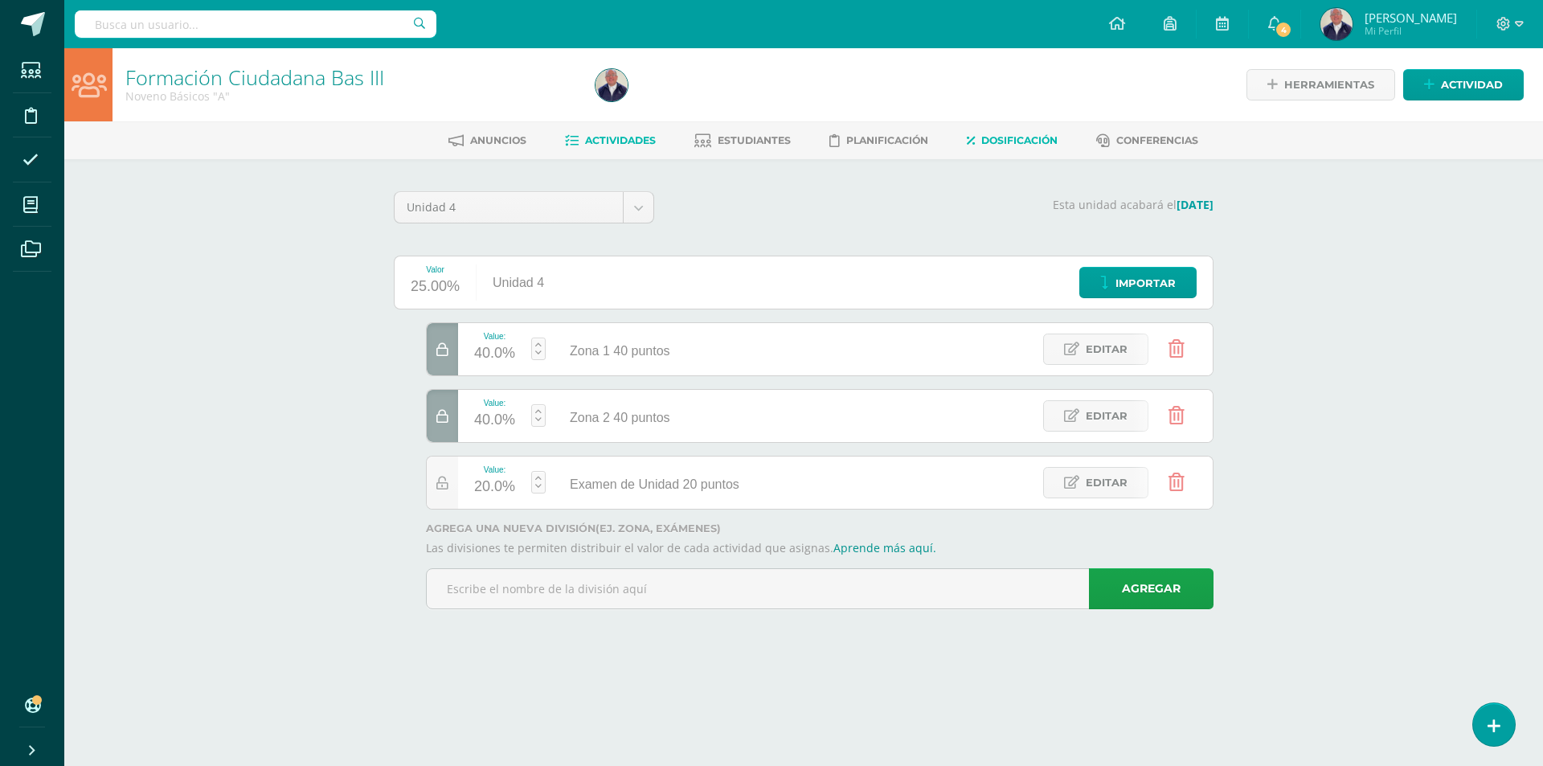
click at [612, 141] on span "Actividades" at bounding box center [620, 140] width 71 height 12
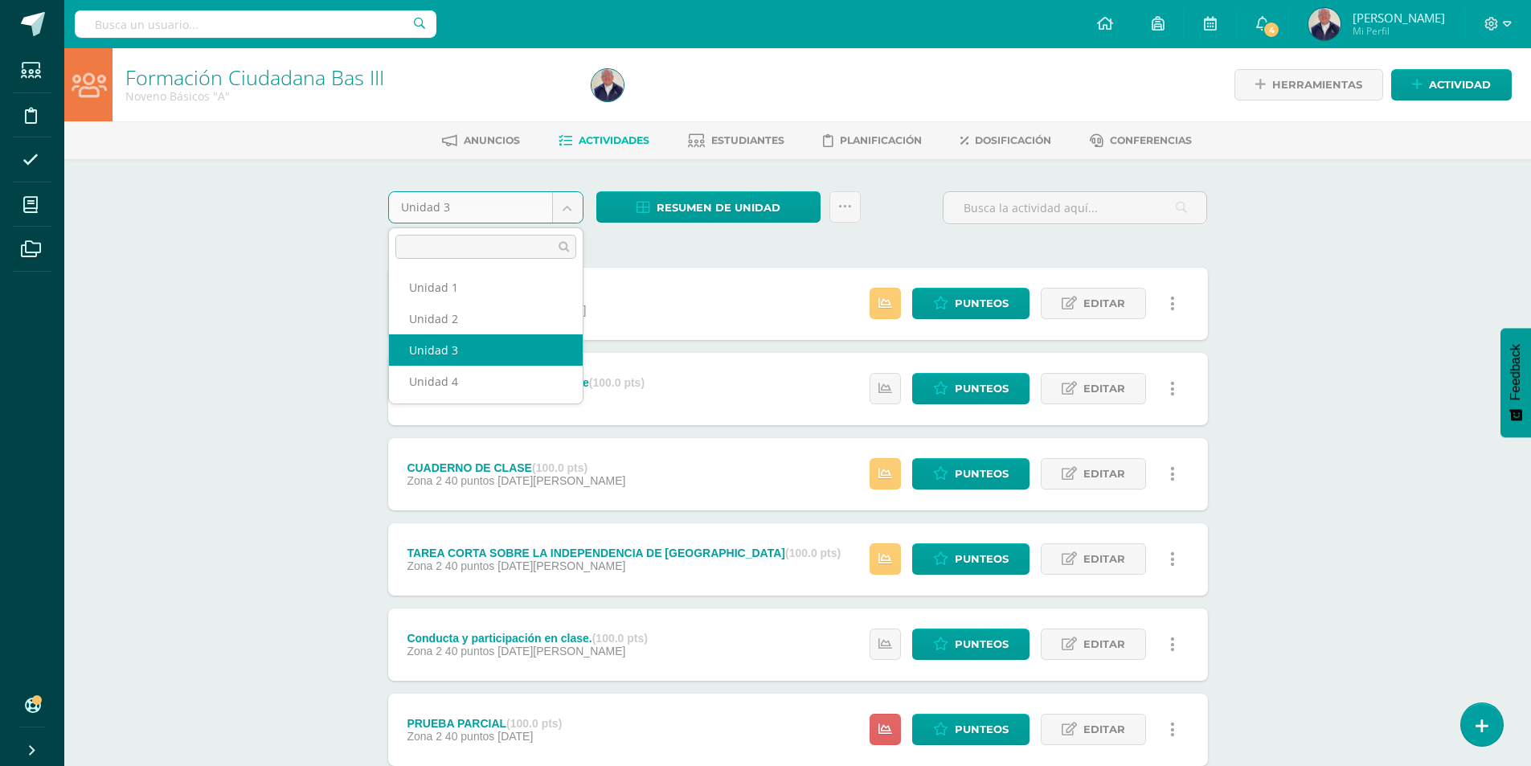
click at [571, 206] on body "Estudiantes Disciplina Asistencia Mis cursos Archivos Soporte Ayuda Reportar un…" at bounding box center [765, 604] width 1531 height 1208
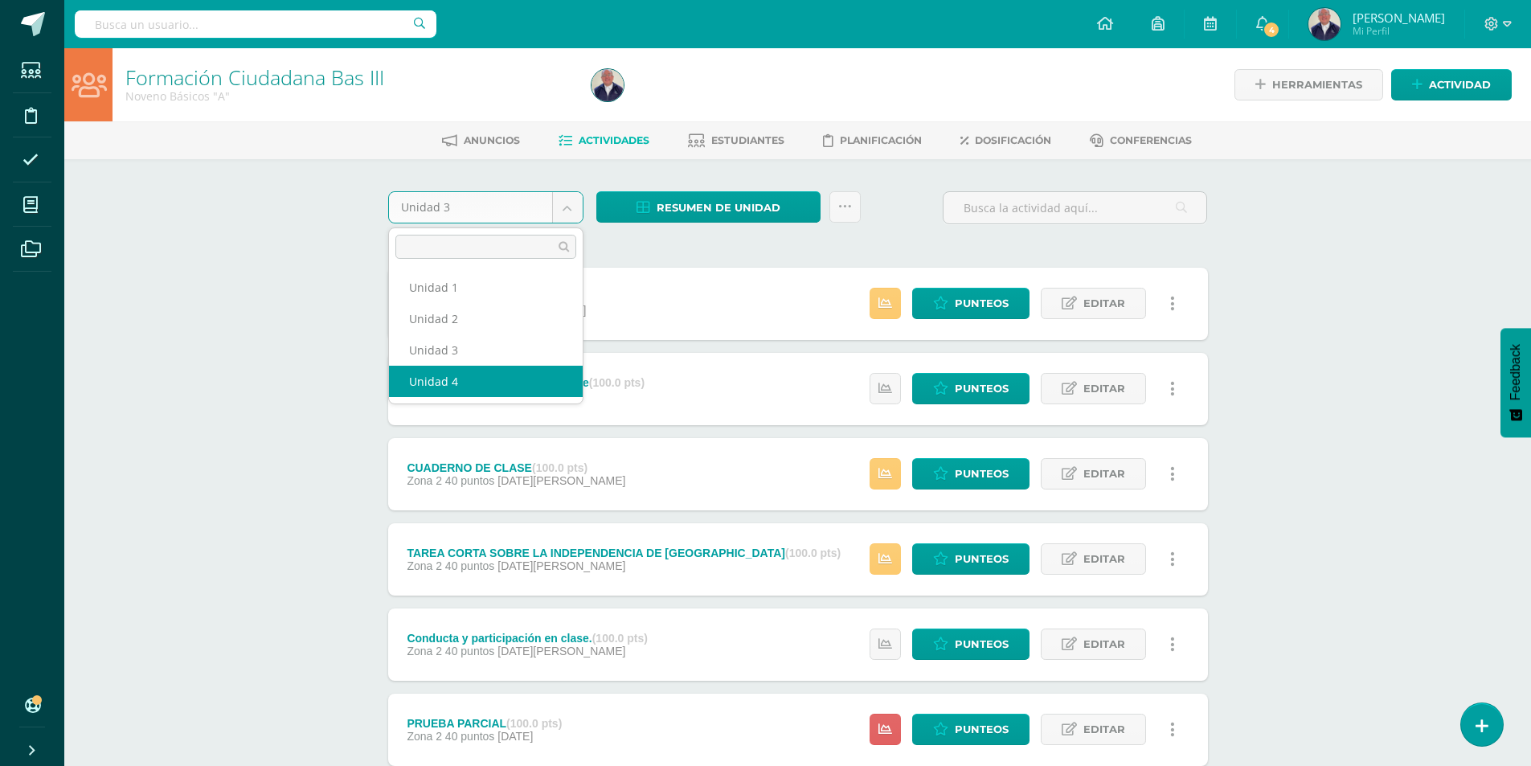
select select "Unidad 4"
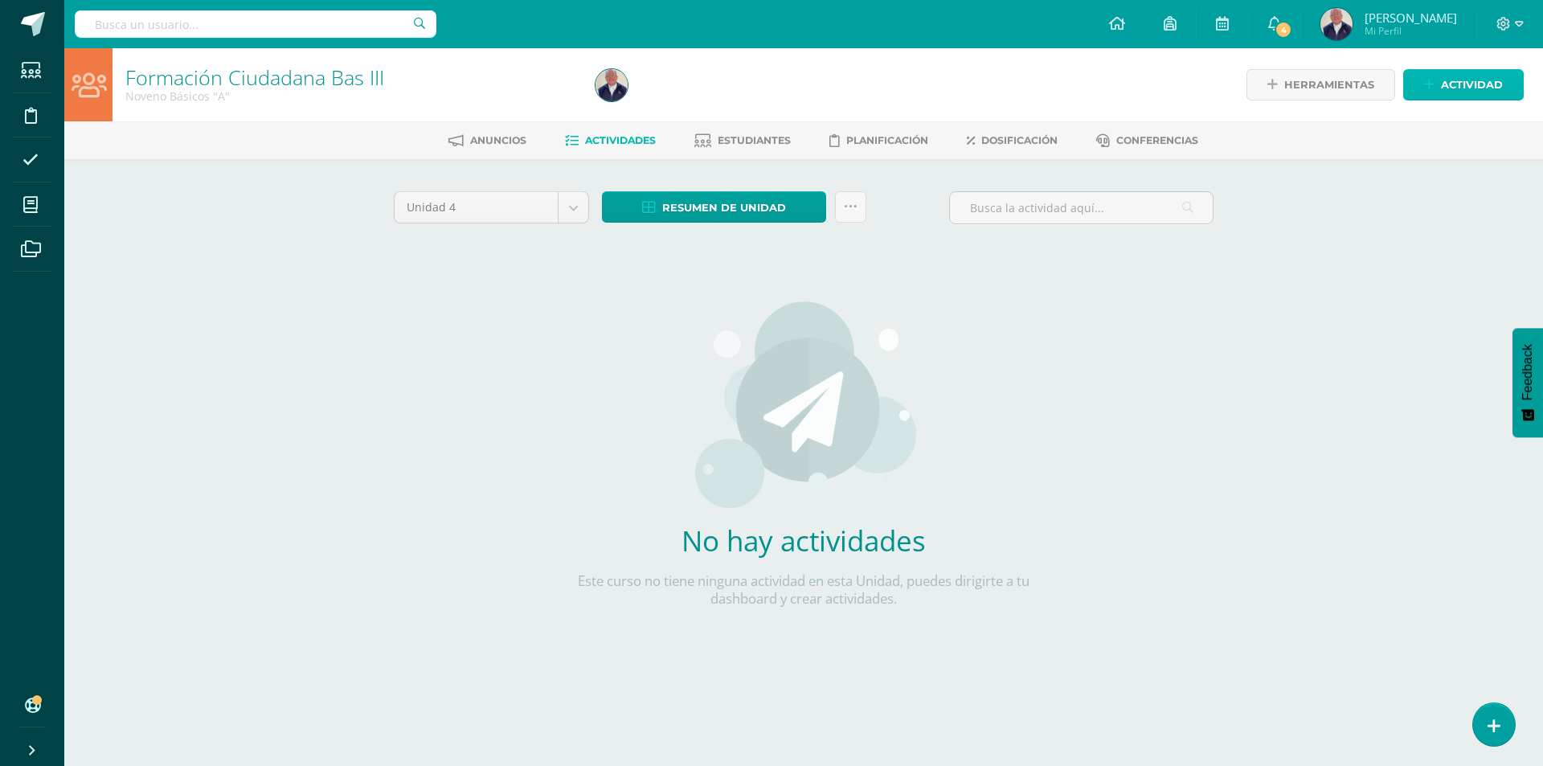
click at [1437, 82] on link "Actividad" at bounding box center [1463, 84] width 121 height 31
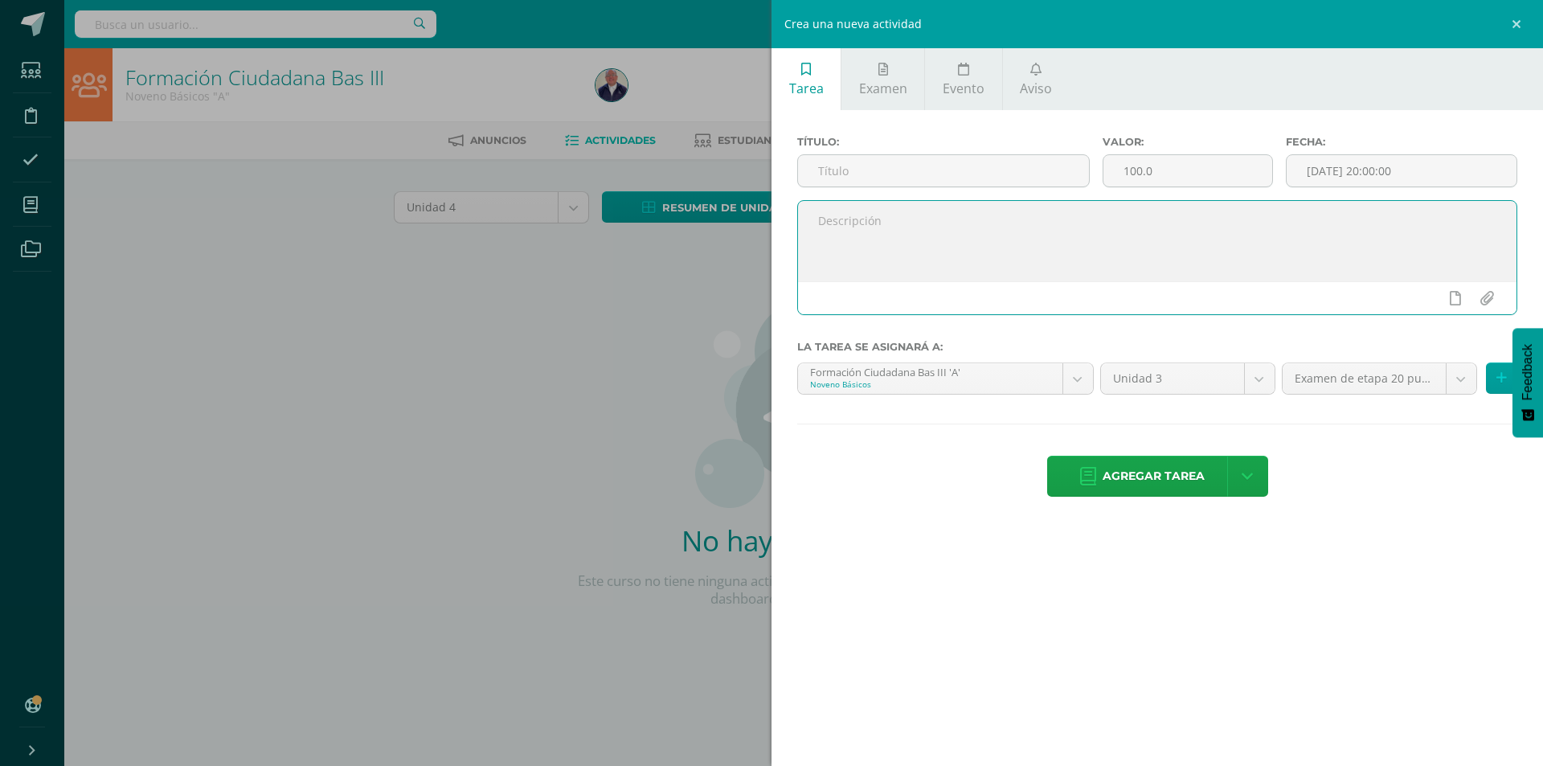
paste textarea "Esta tarea consiste en la elaboración de una presentación sobre la vida de Gene…"
type textarea "Esta tarea consiste en la elaboración de una presentación sobre la vida de Gene…"
click at [1482, 294] on input "file" at bounding box center [1486, 298] width 31 height 31
type input "C:\fakepath\Tarea sobre [PERSON_NAME], Tala lapo 3 básico Formación..docx"
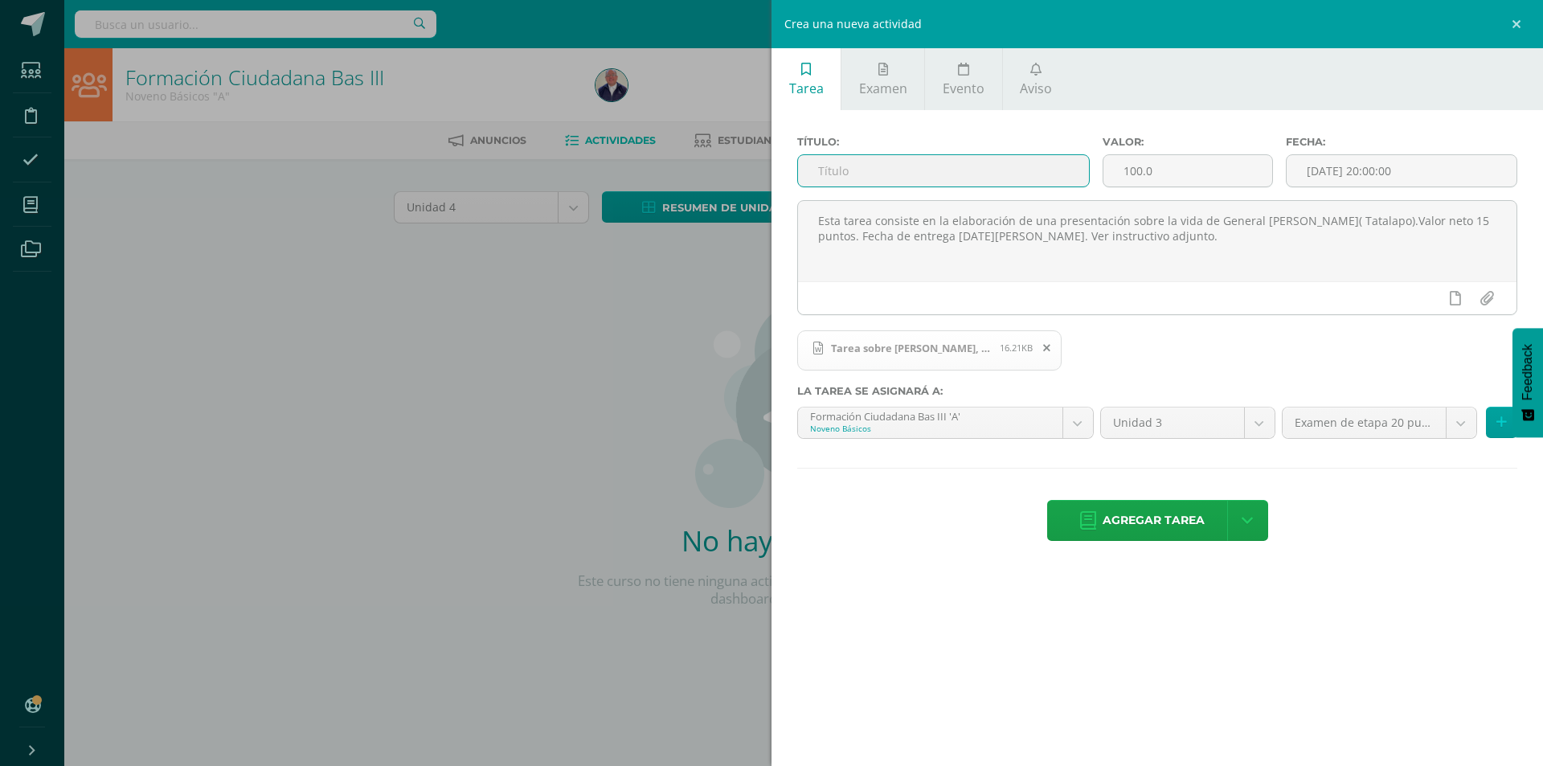
click at [859, 170] on input "text" at bounding box center [943, 170] width 291 height 31
type input "Presentación sobre la vida del General [PERSON_NAME]."
click at [1460, 169] on input "[DATE] 20:00:00" at bounding box center [1401, 170] width 230 height 31
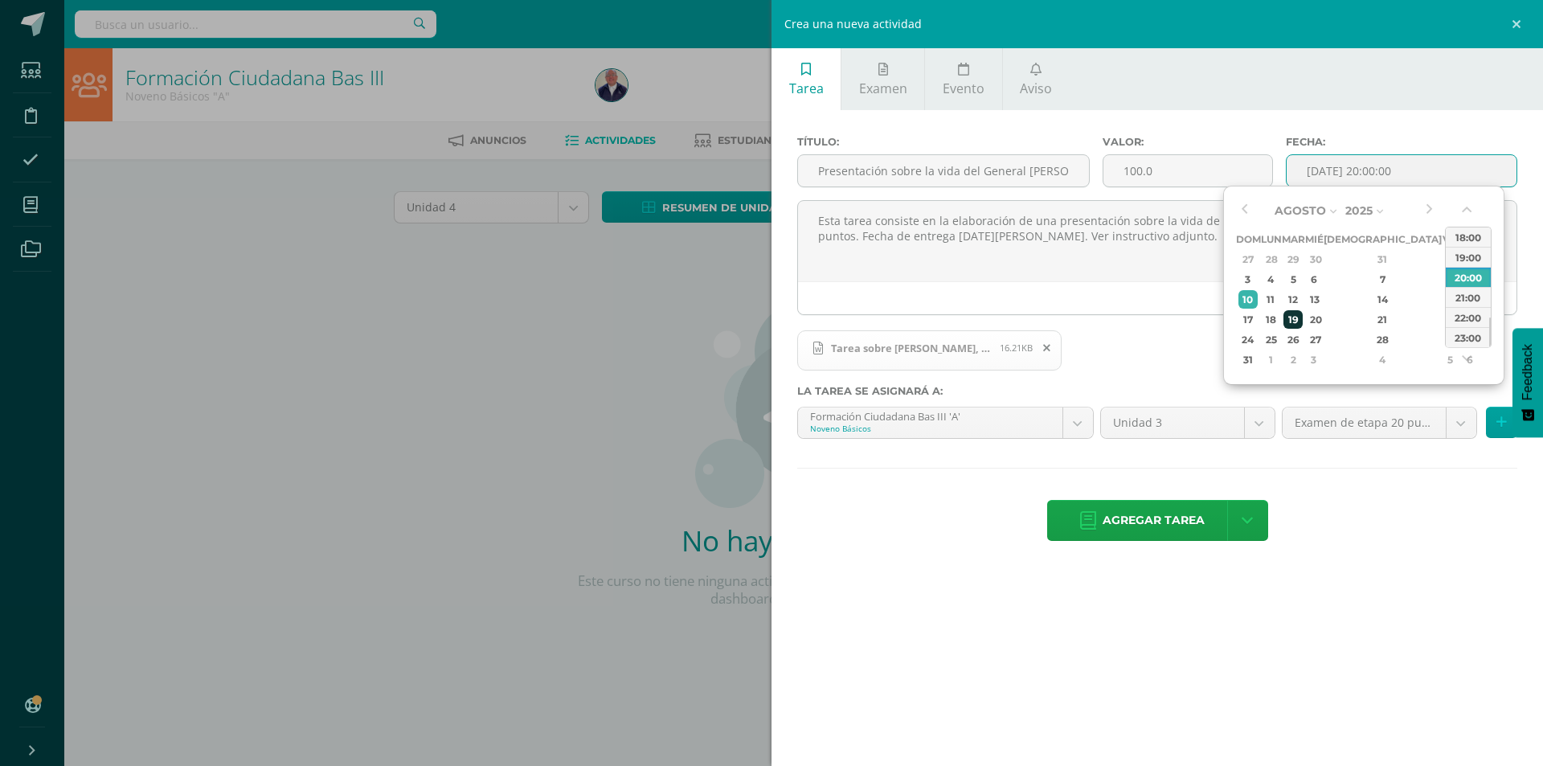
click at [1302, 316] on div "19" at bounding box center [1292, 319] width 18 height 18
type input "[DATE] 20:00"
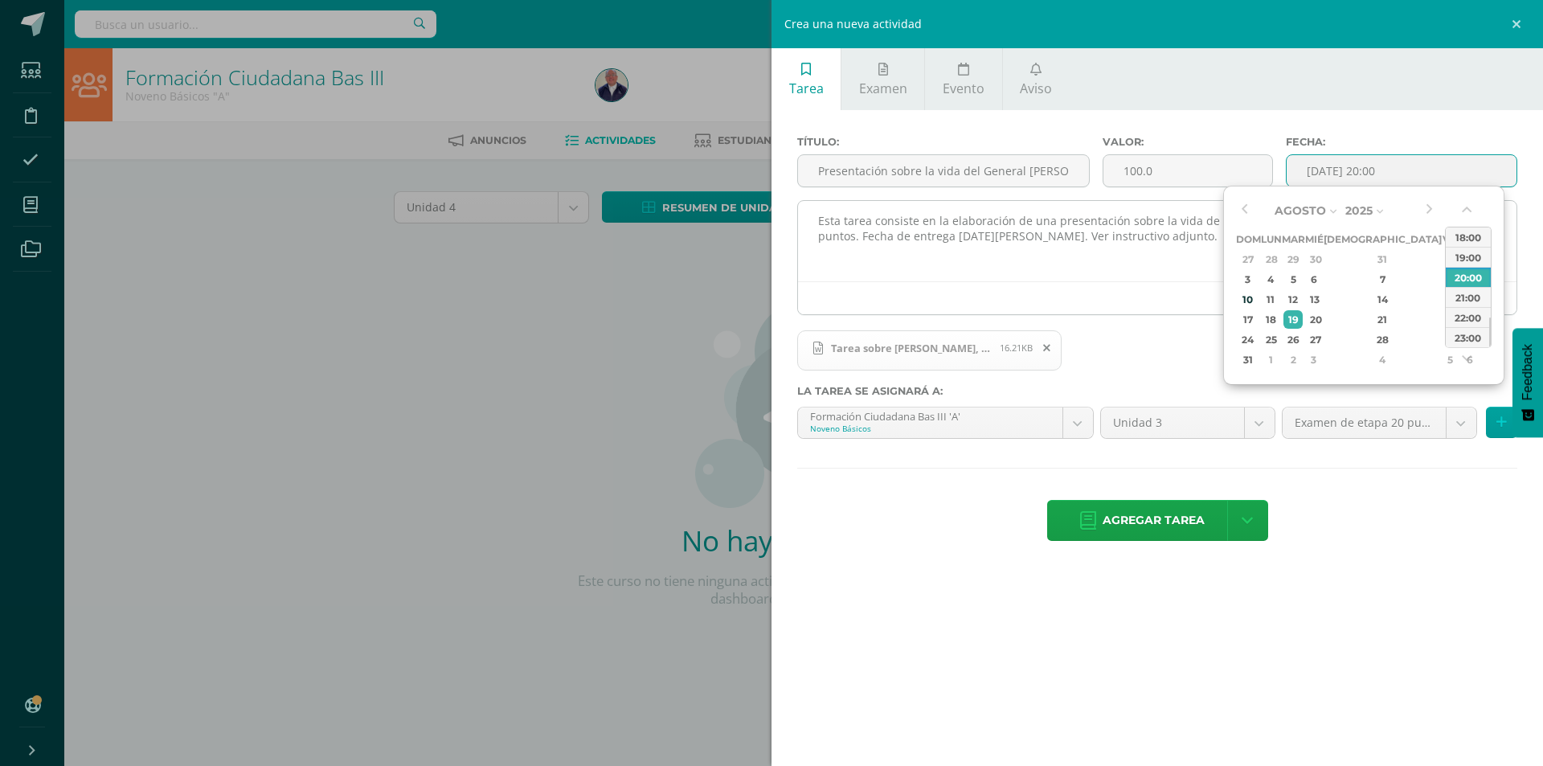
click at [1464, 276] on div "20:00" at bounding box center [1468, 277] width 45 height 20
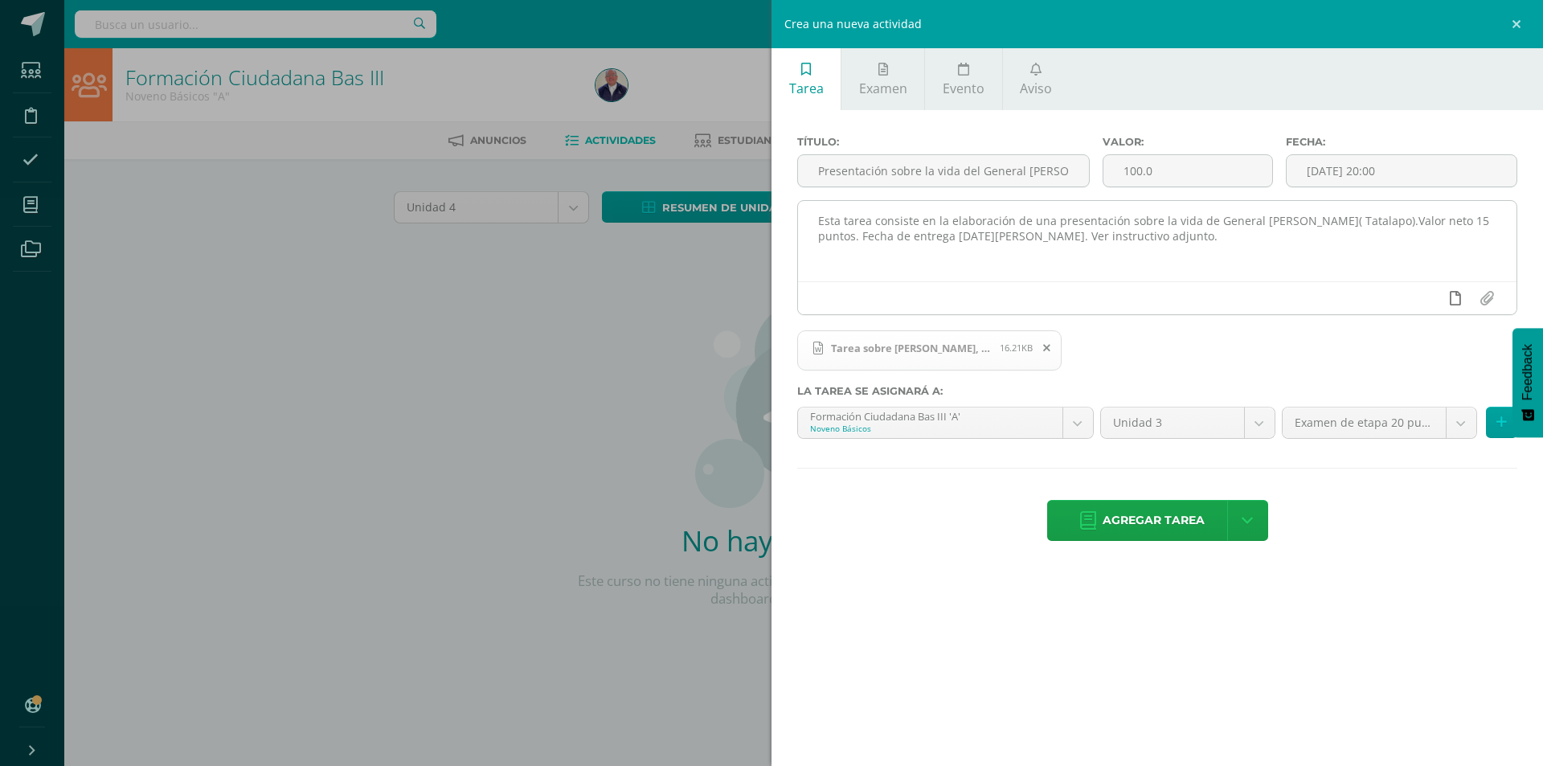
click at [1450, 297] on icon at bounding box center [1455, 298] width 11 height 14
click at [1419, 299] on icon at bounding box center [1424, 298] width 14 height 14
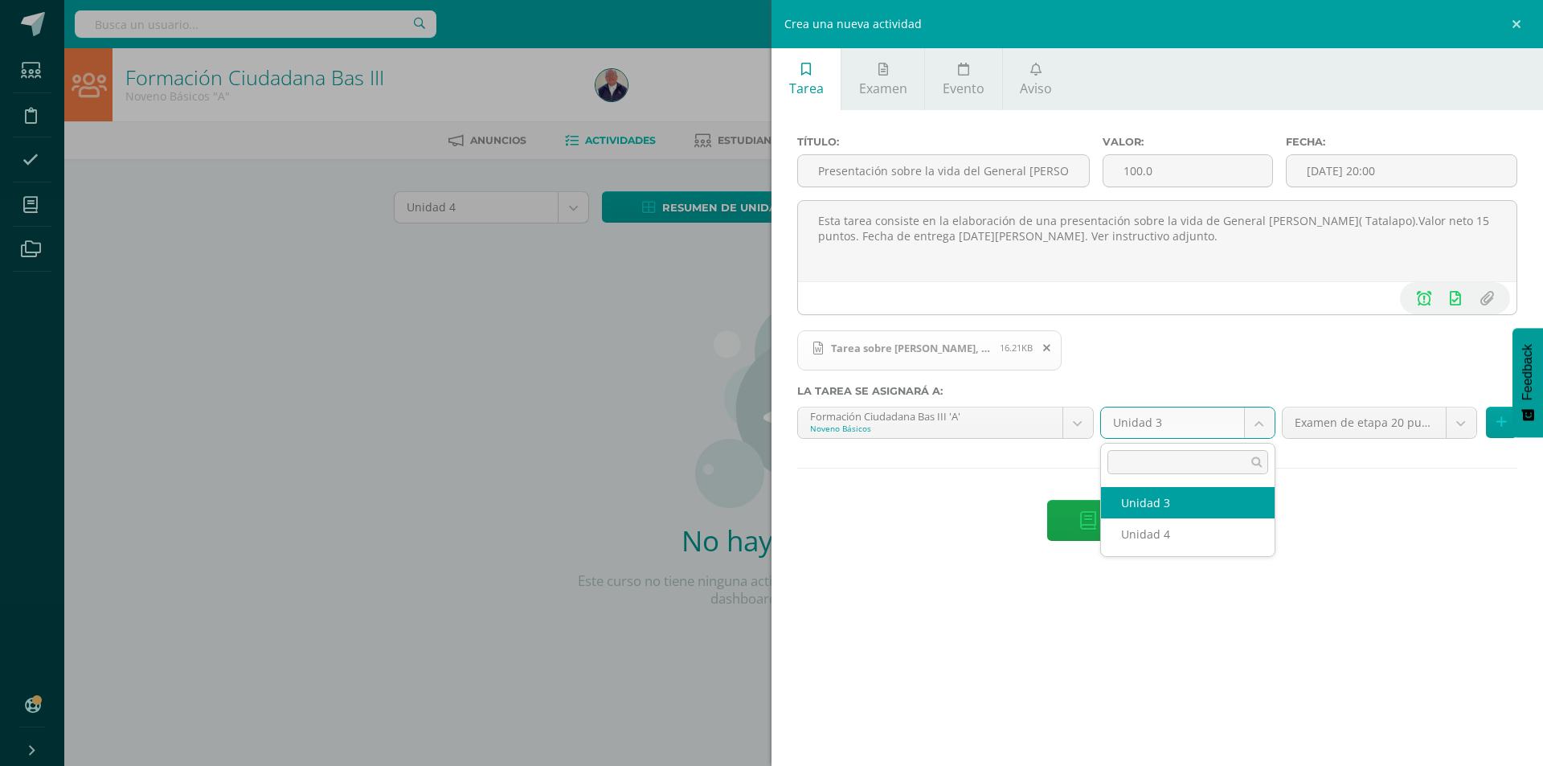
click at [1257, 422] on body "Estudiantes Disciplina Asistencia Mis cursos Archivos Soporte Ayuda Reportar un…" at bounding box center [771, 345] width 1543 height 690
select select "20511"
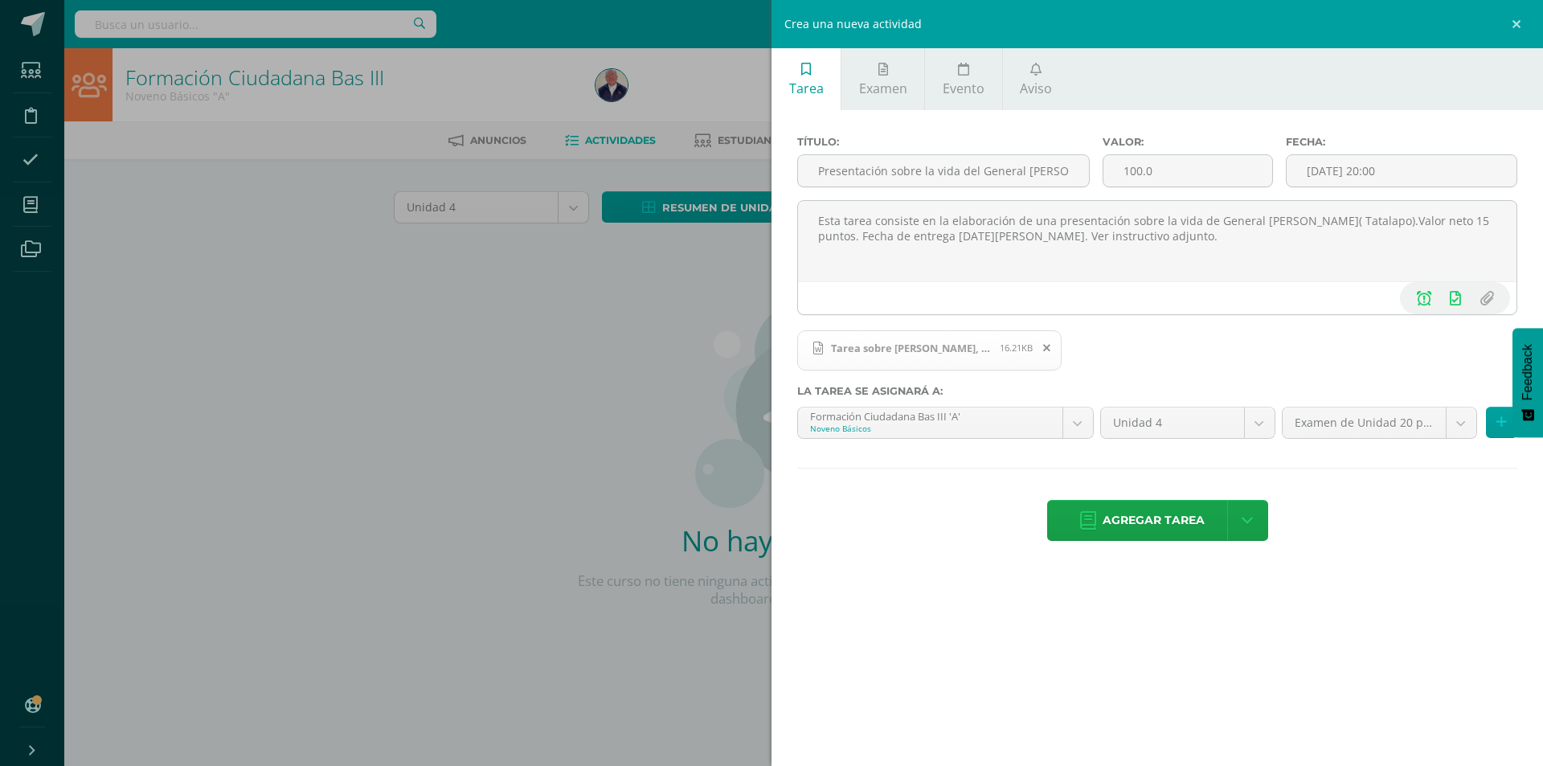
click at [1455, 420] on body "Estudiantes Disciplina Asistencia Mis cursos Archivos Soporte Ayuda Reportar un…" at bounding box center [771, 345] width 1543 height 690
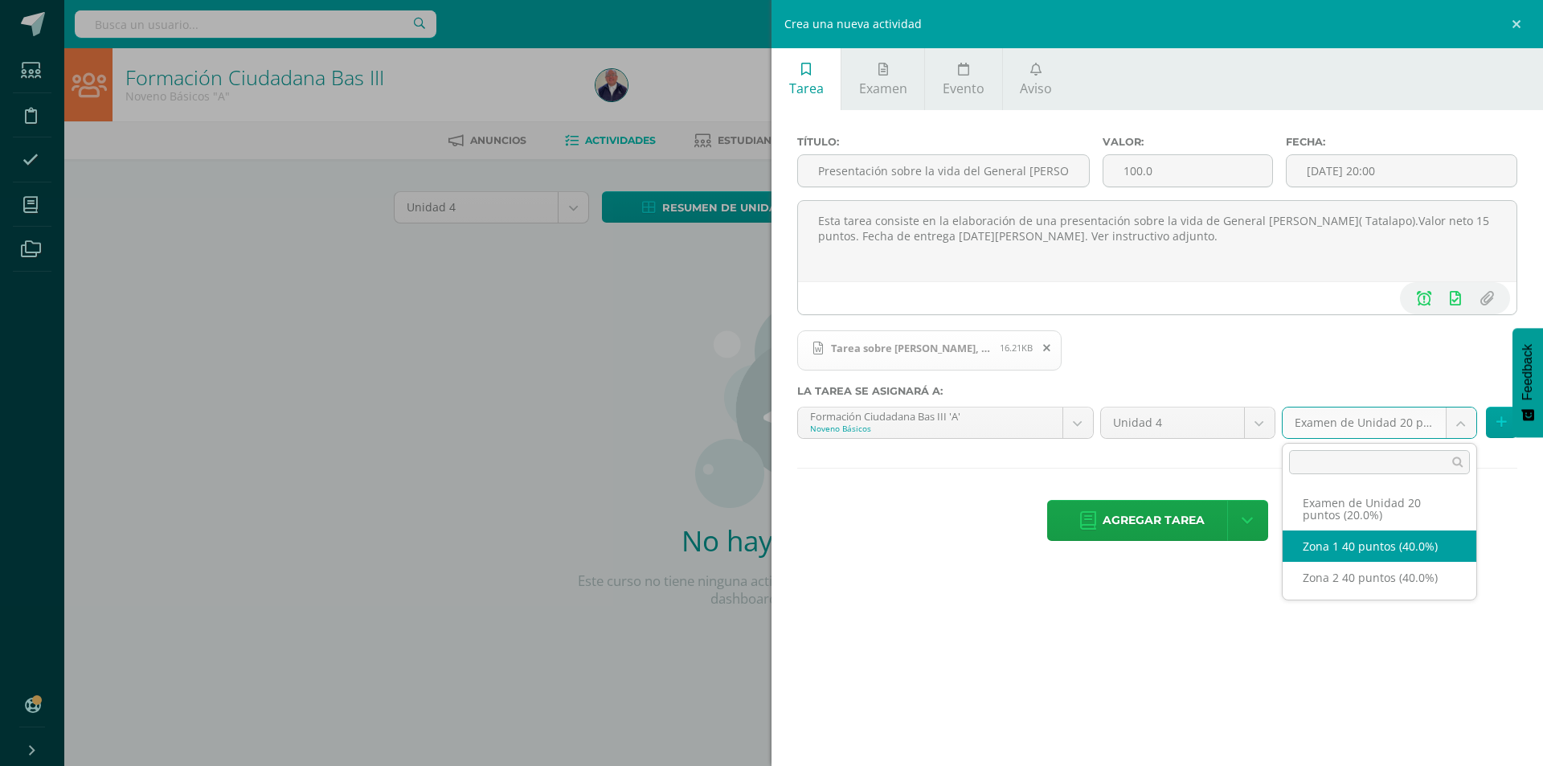
select select "30840"
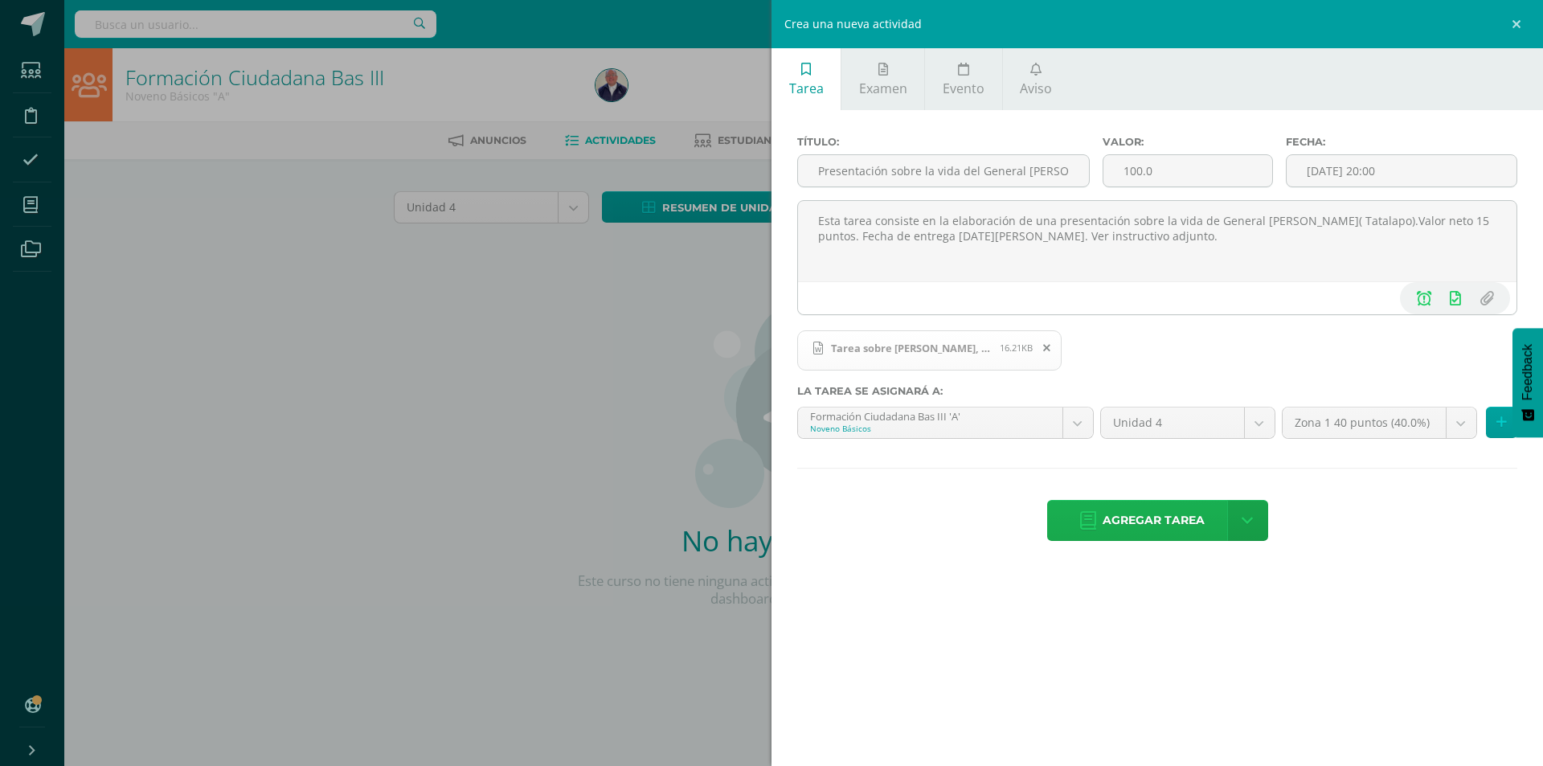
click at [1168, 519] on span "Agregar tarea" at bounding box center [1153, 520] width 102 height 39
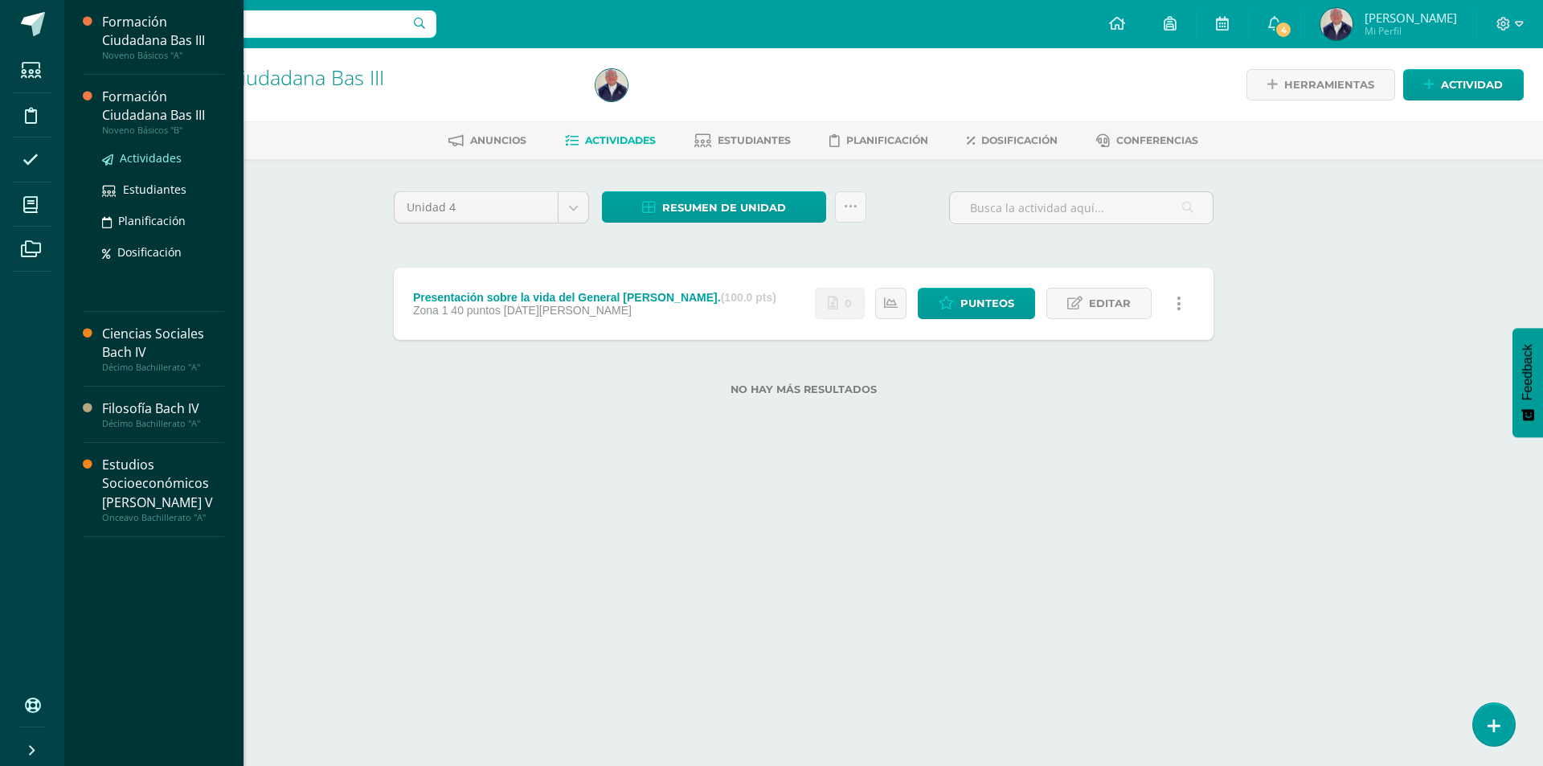
click at [156, 157] on span "Actividades" at bounding box center [151, 157] width 62 height 15
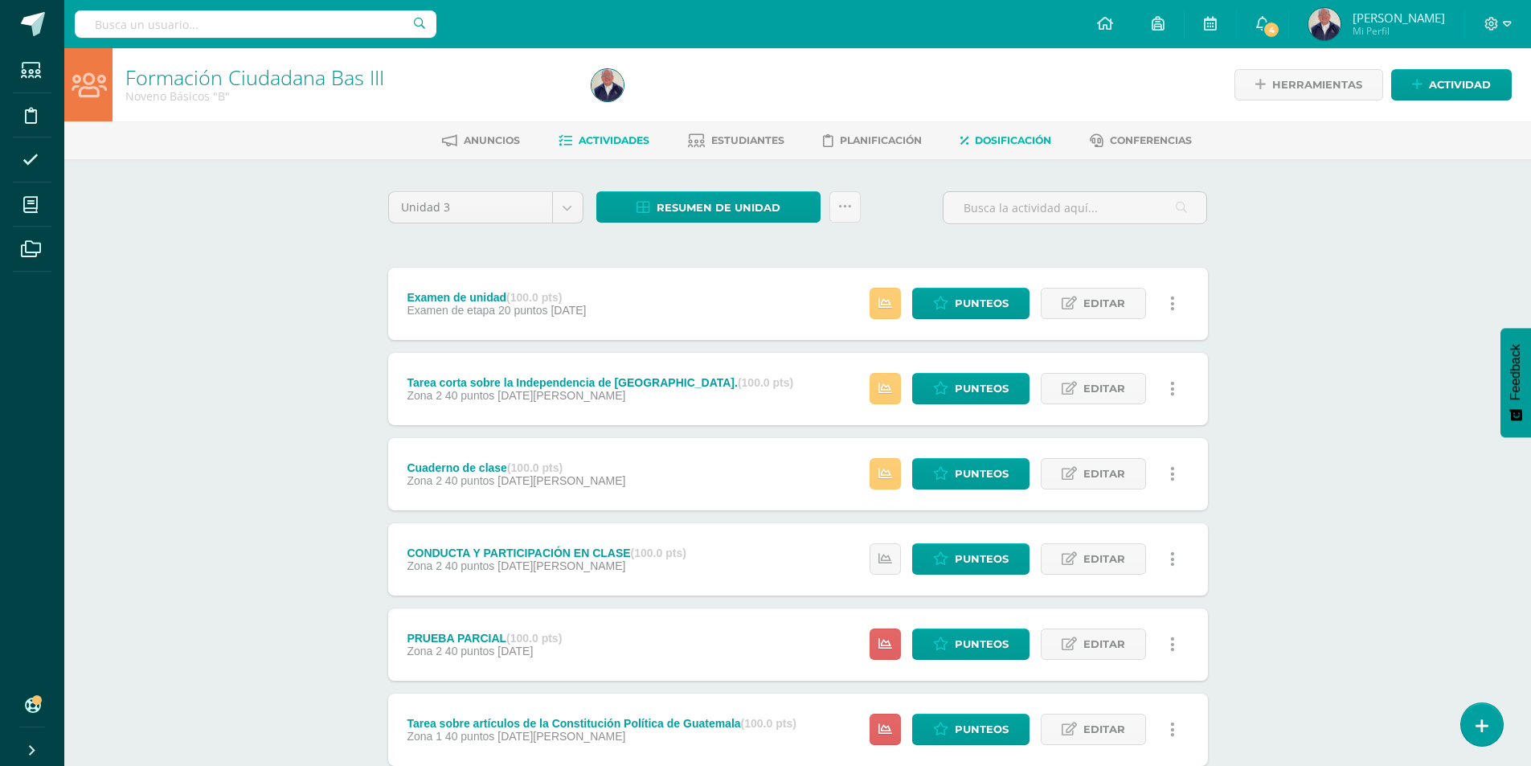
click at [1034, 139] on span "Dosificación" at bounding box center [1013, 140] width 76 height 12
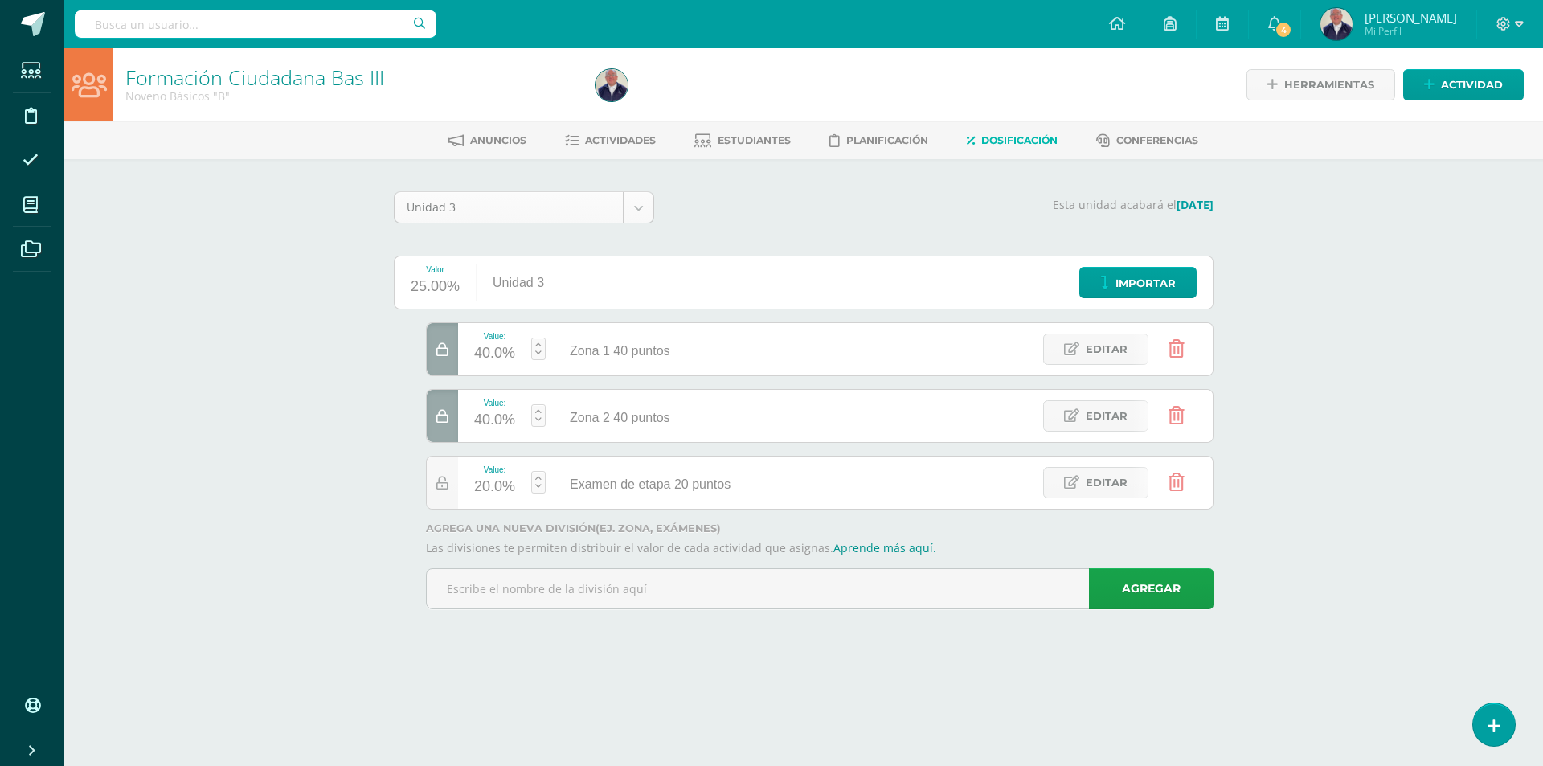
click at [644, 209] on body "Estudiantes Disciplina Asistencia Mis cursos Archivos Soporte Ayuda Reportar un…" at bounding box center [771, 327] width 1543 height 654
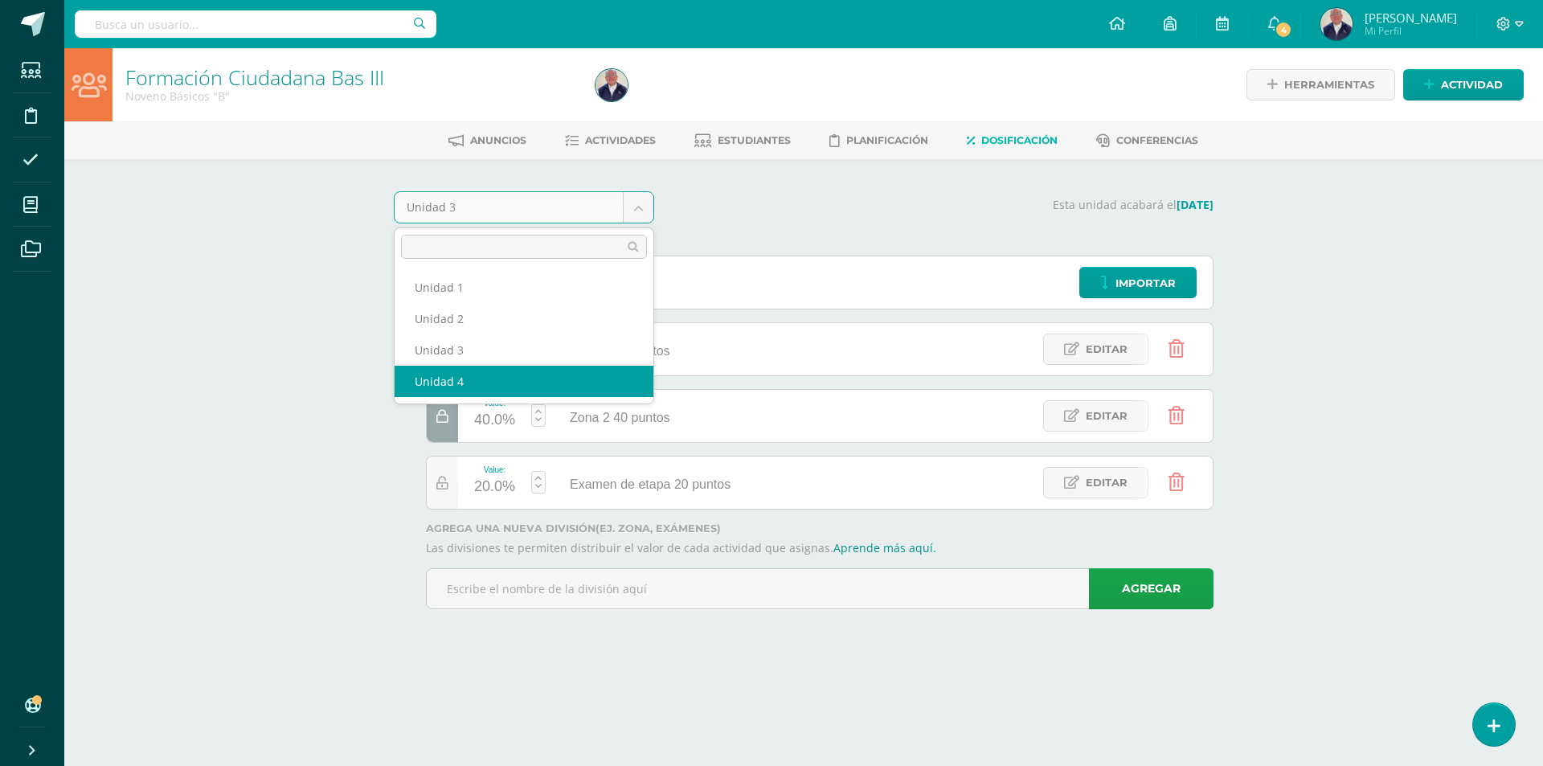
select select "Unidad 4"
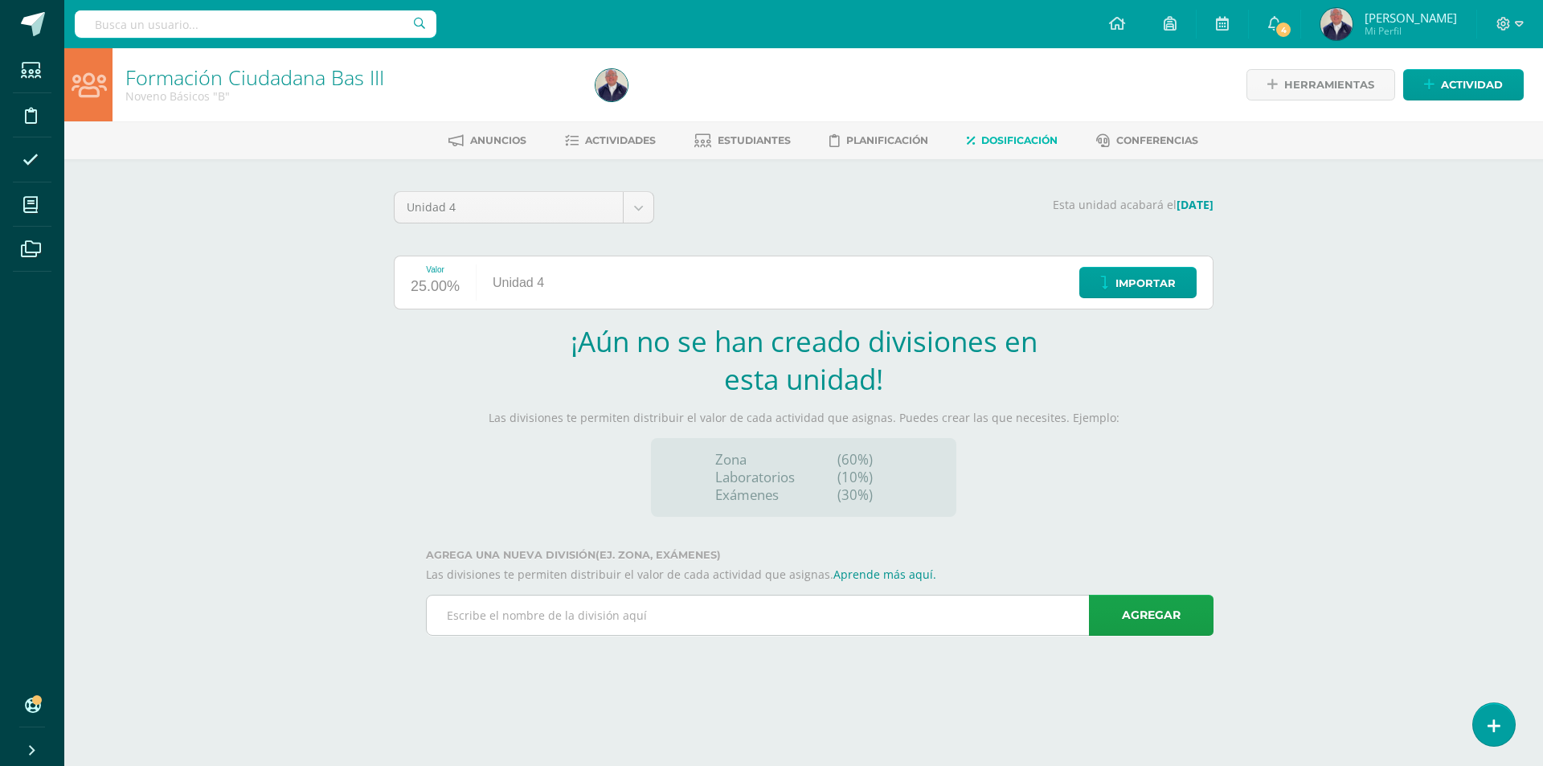
click at [742, 624] on input "text" at bounding box center [820, 614] width 786 height 39
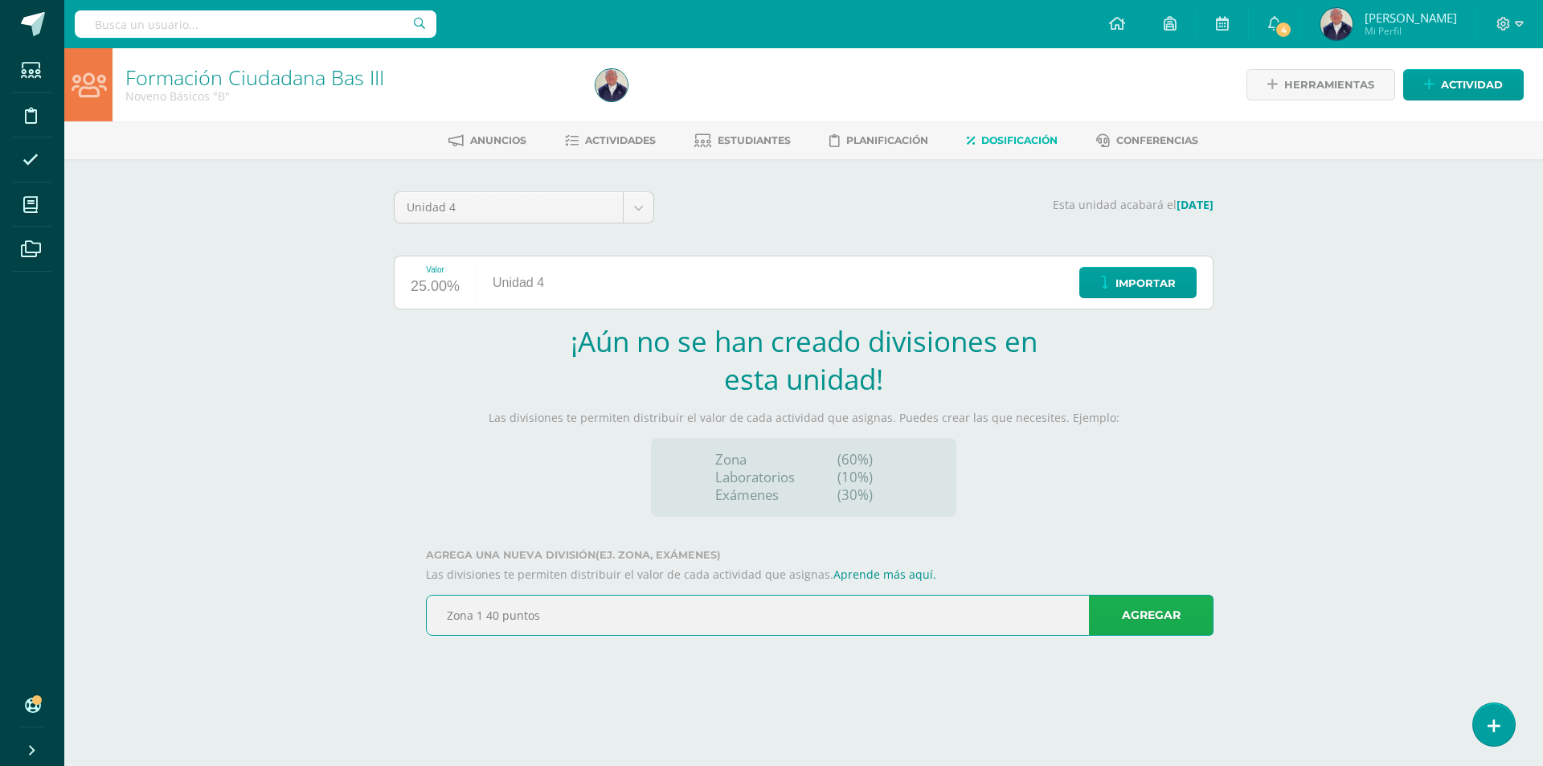
type input "Zona 1 40 puntos"
click at [1164, 612] on link "Agregar" at bounding box center [1151, 615] width 125 height 41
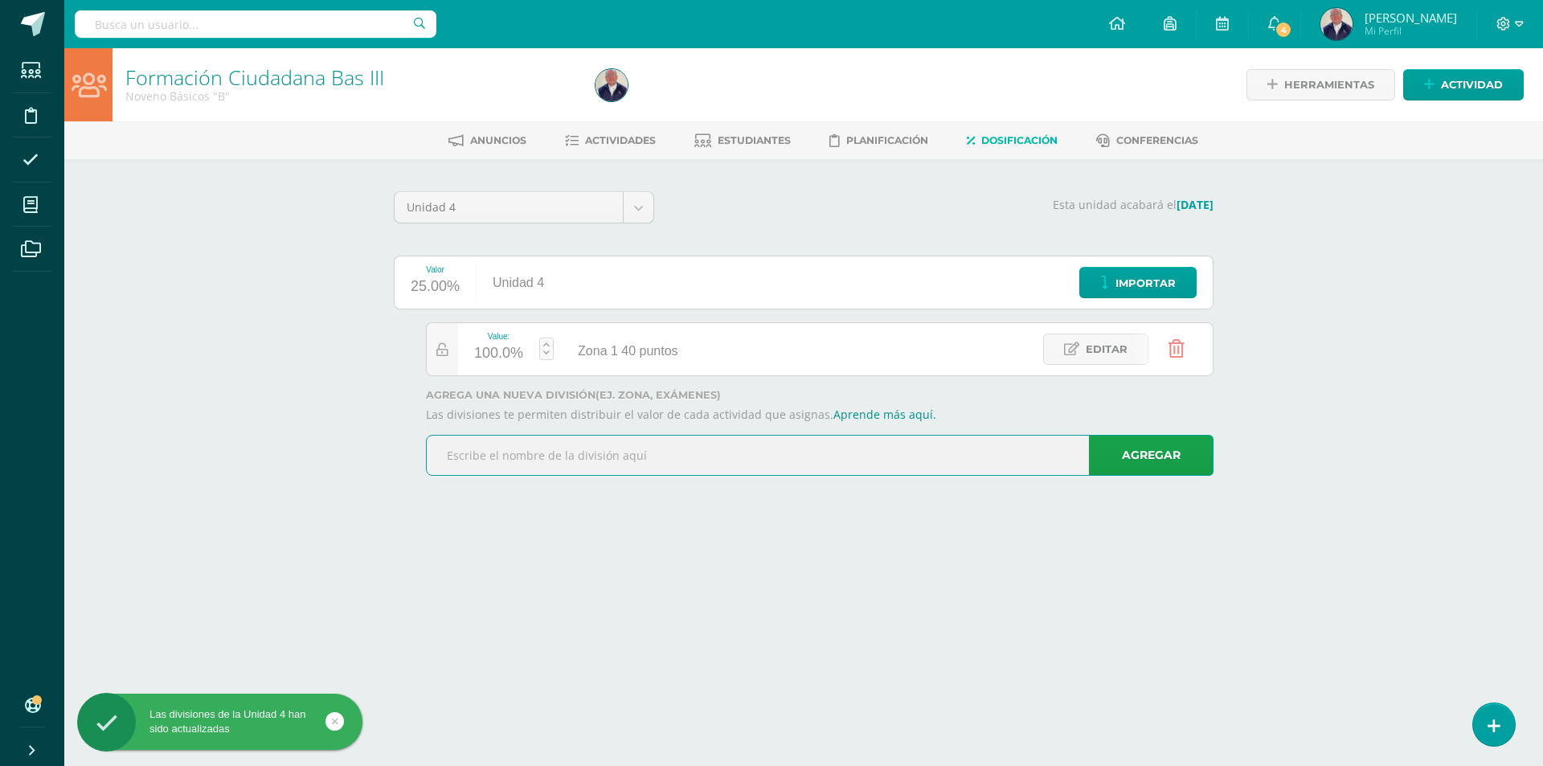
click at [595, 455] on input "text" at bounding box center [820, 455] width 786 height 39
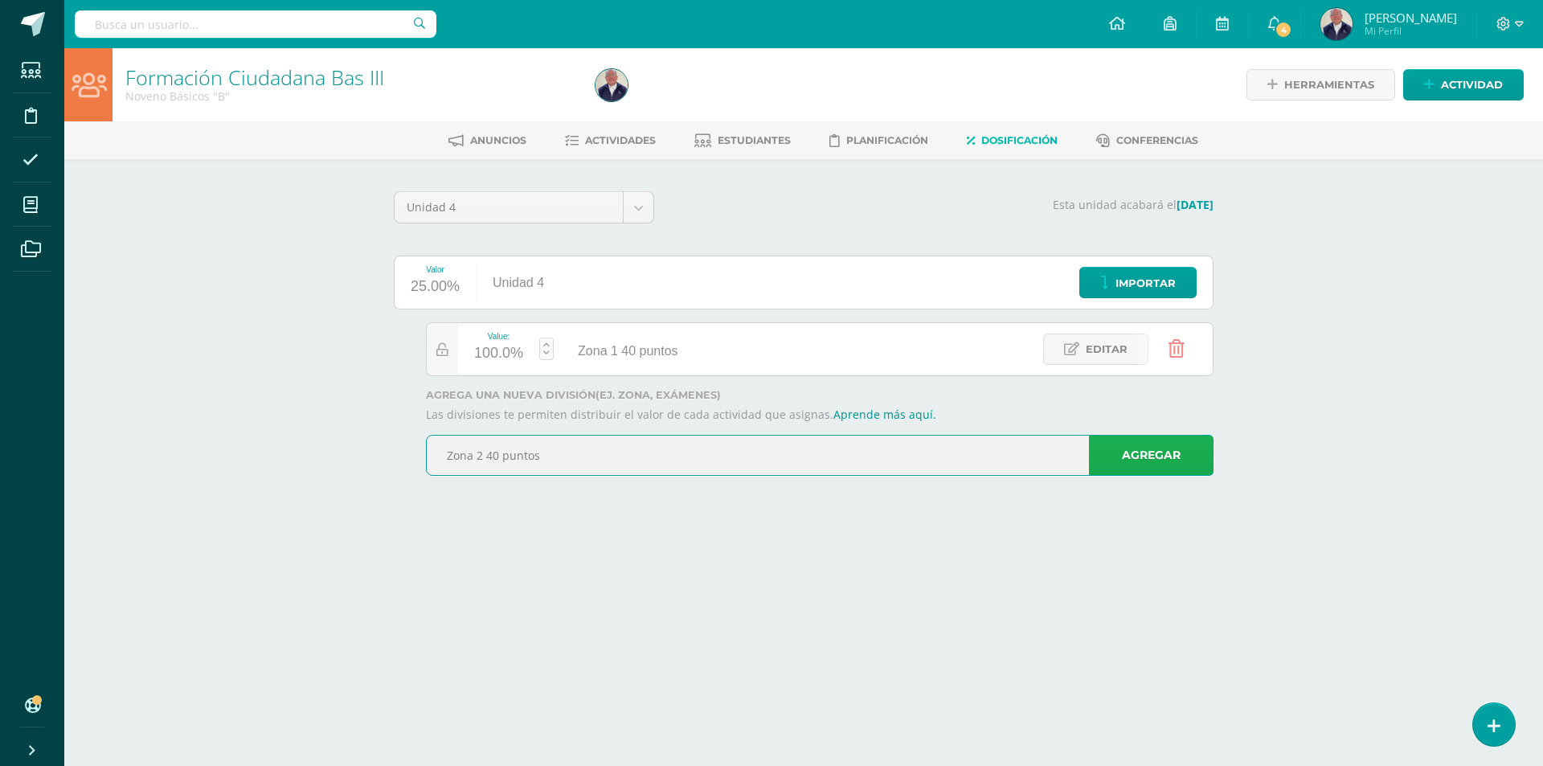
type input "Zona 2 40 puntos"
click at [1125, 456] on link "Agregar" at bounding box center [1151, 455] width 125 height 41
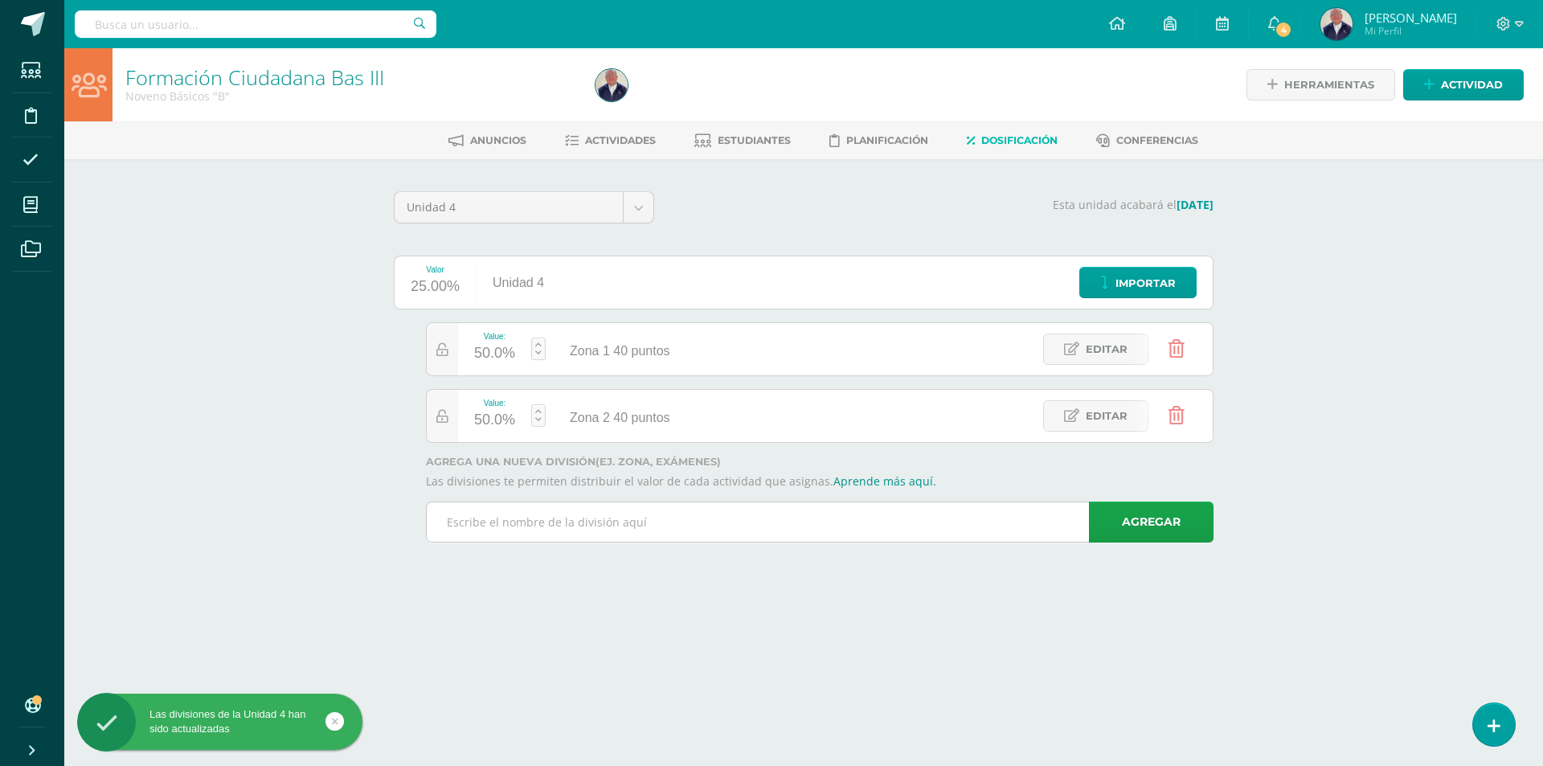
click at [560, 528] on input "text" at bounding box center [820, 521] width 786 height 39
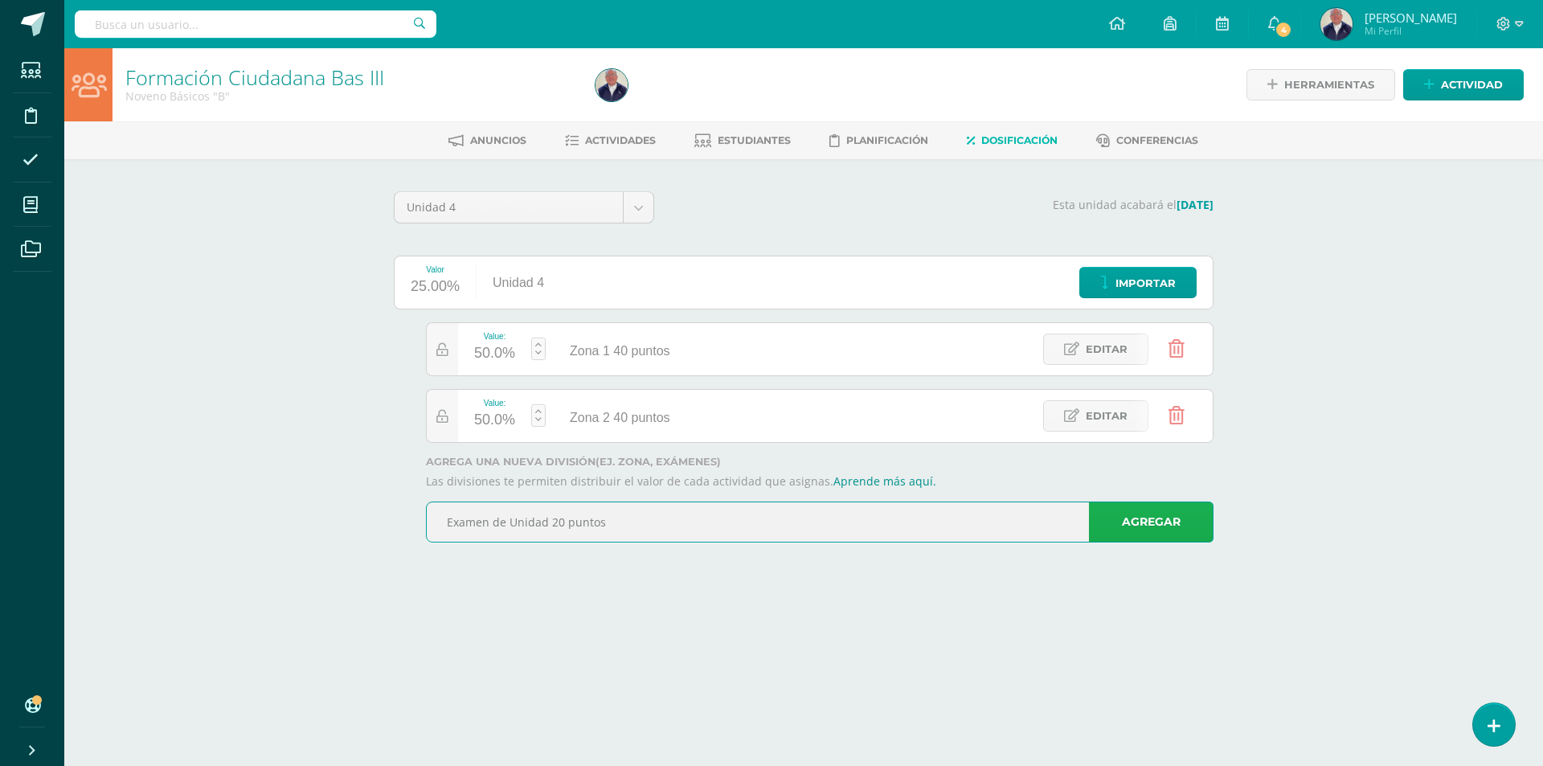
type input "Examen de Unidad 20 puntos"
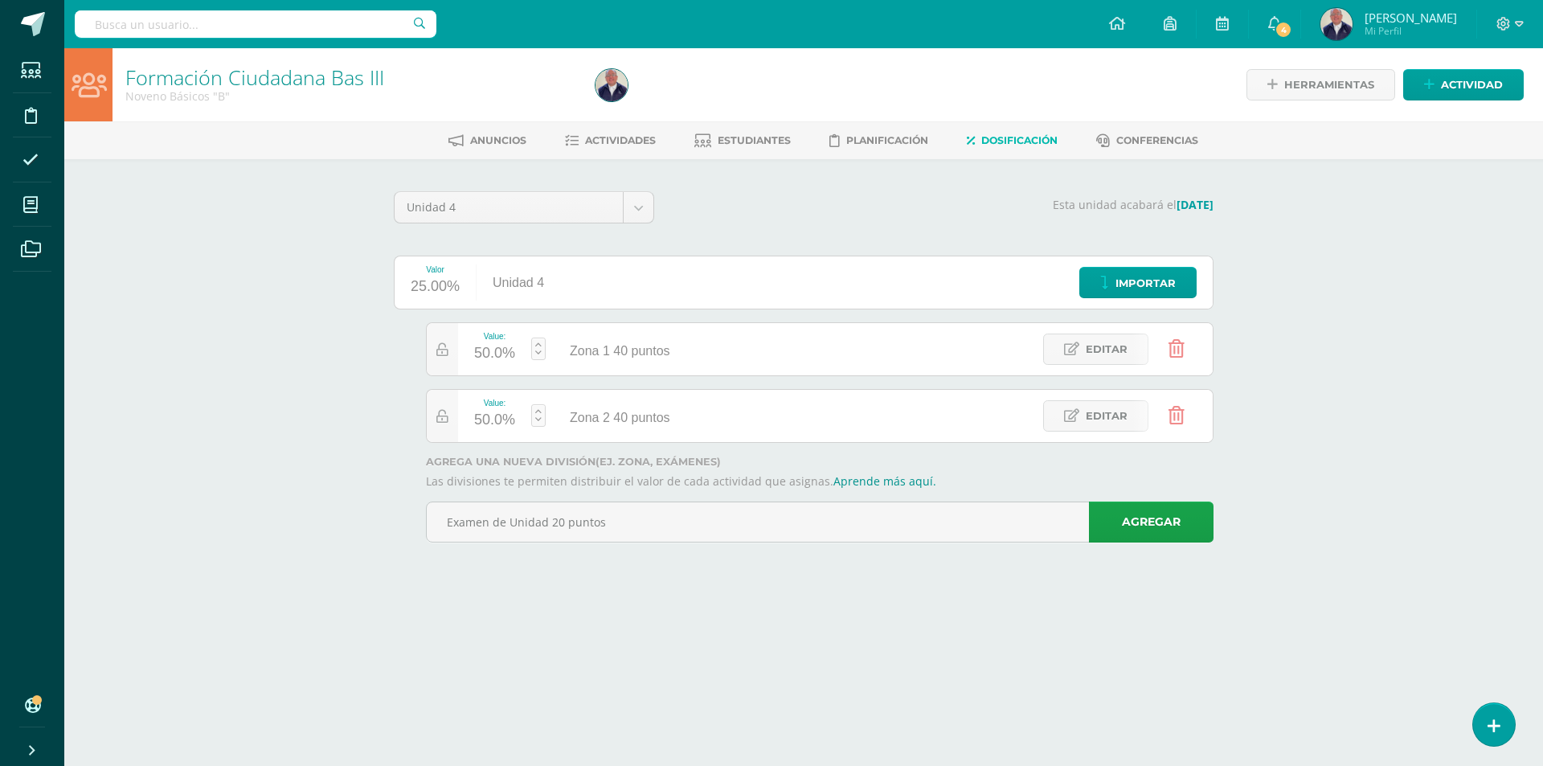
click at [1139, 522] on link "Agregar" at bounding box center [1151, 521] width 125 height 41
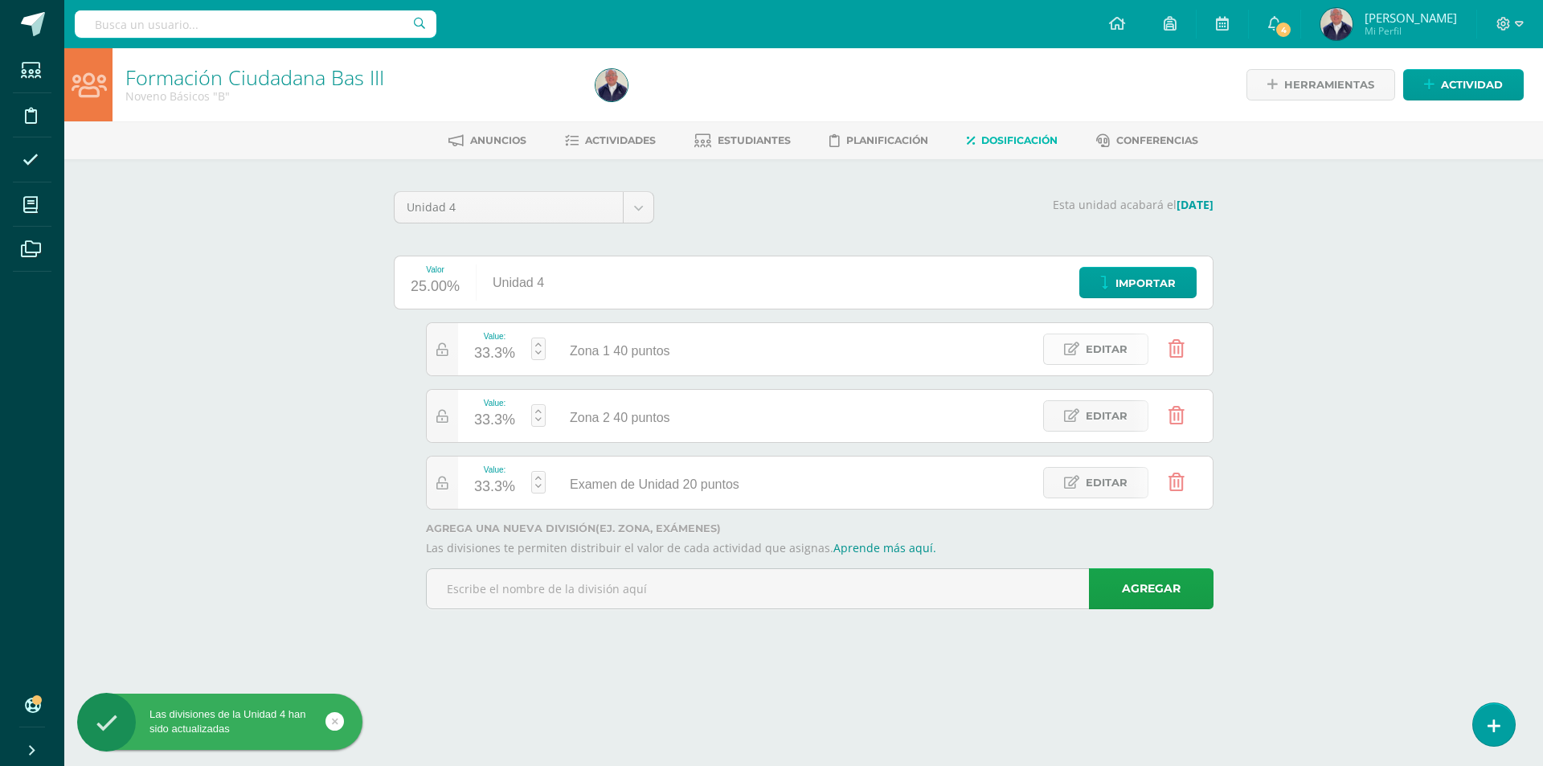
click at [1100, 353] on span "Editar" at bounding box center [1107, 349] width 42 height 30
click at [526, 349] on link at bounding box center [527, 348] width 15 height 23
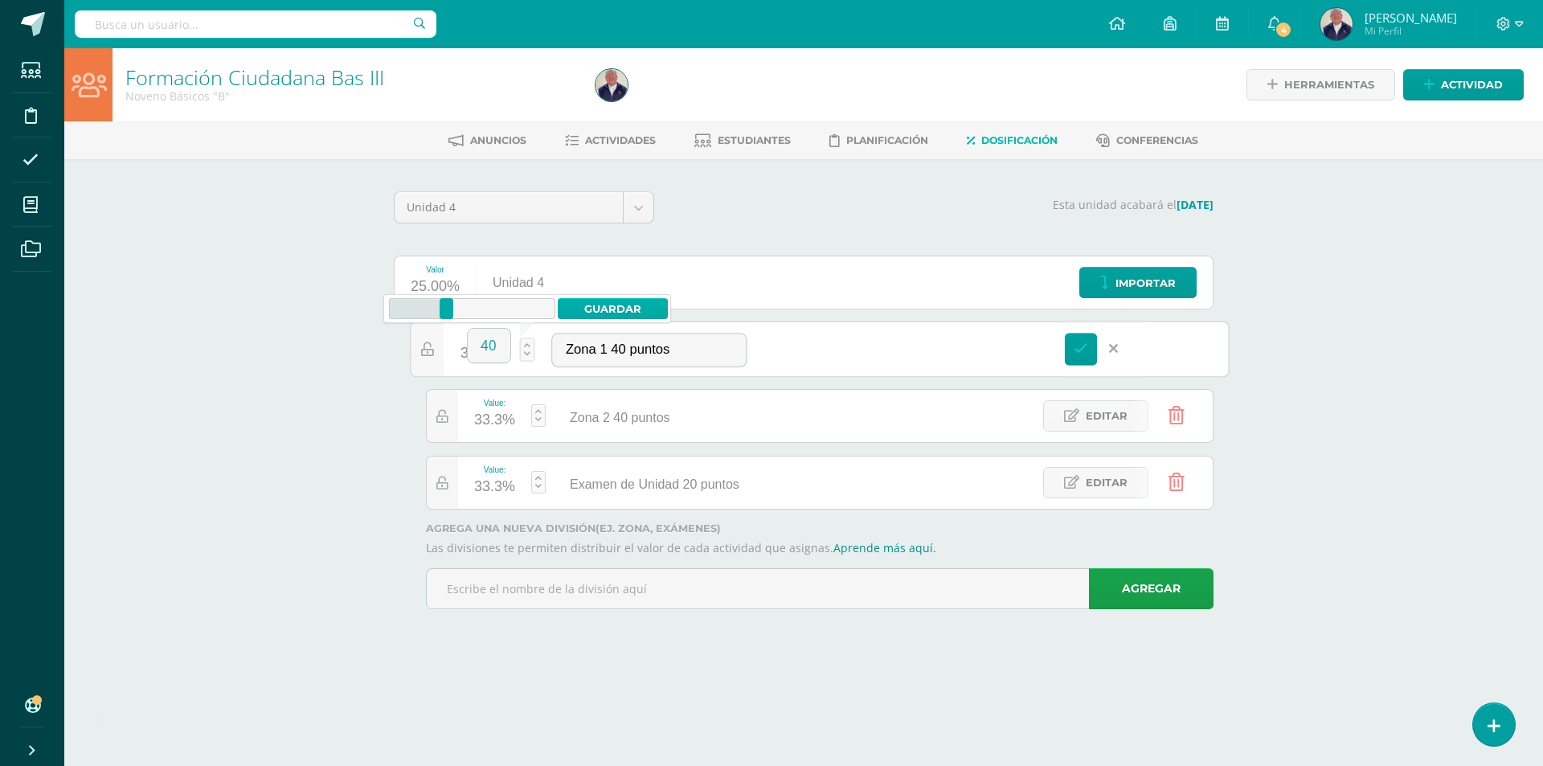
click at [599, 305] on link "Guardar" at bounding box center [613, 308] width 110 height 21
click at [1068, 346] on link at bounding box center [1081, 349] width 33 height 33
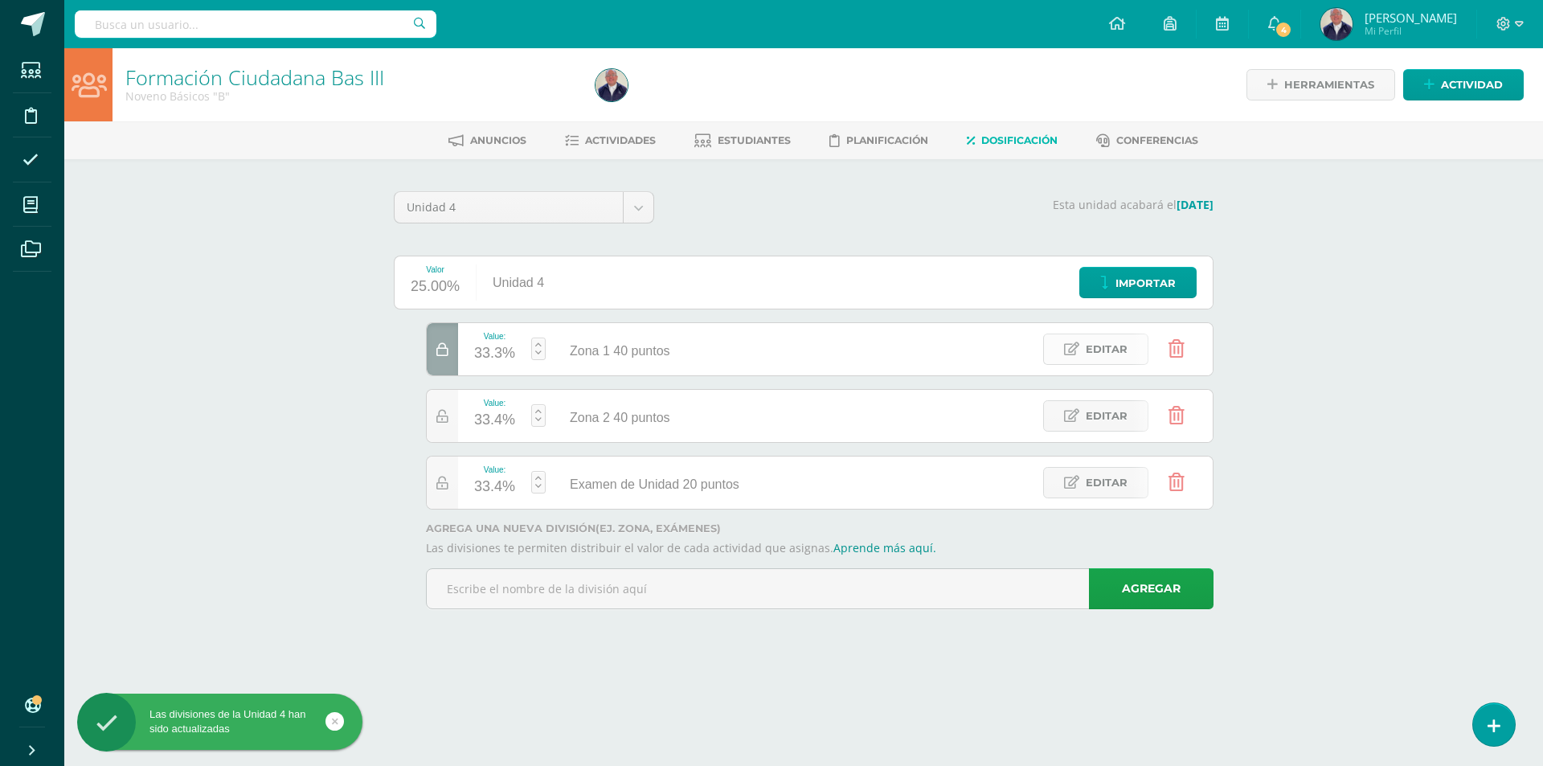
click at [1108, 346] on span "Editar" at bounding box center [1107, 349] width 42 height 30
click at [477, 354] on div "33.3%" at bounding box center [481, 354] width 43 height 27
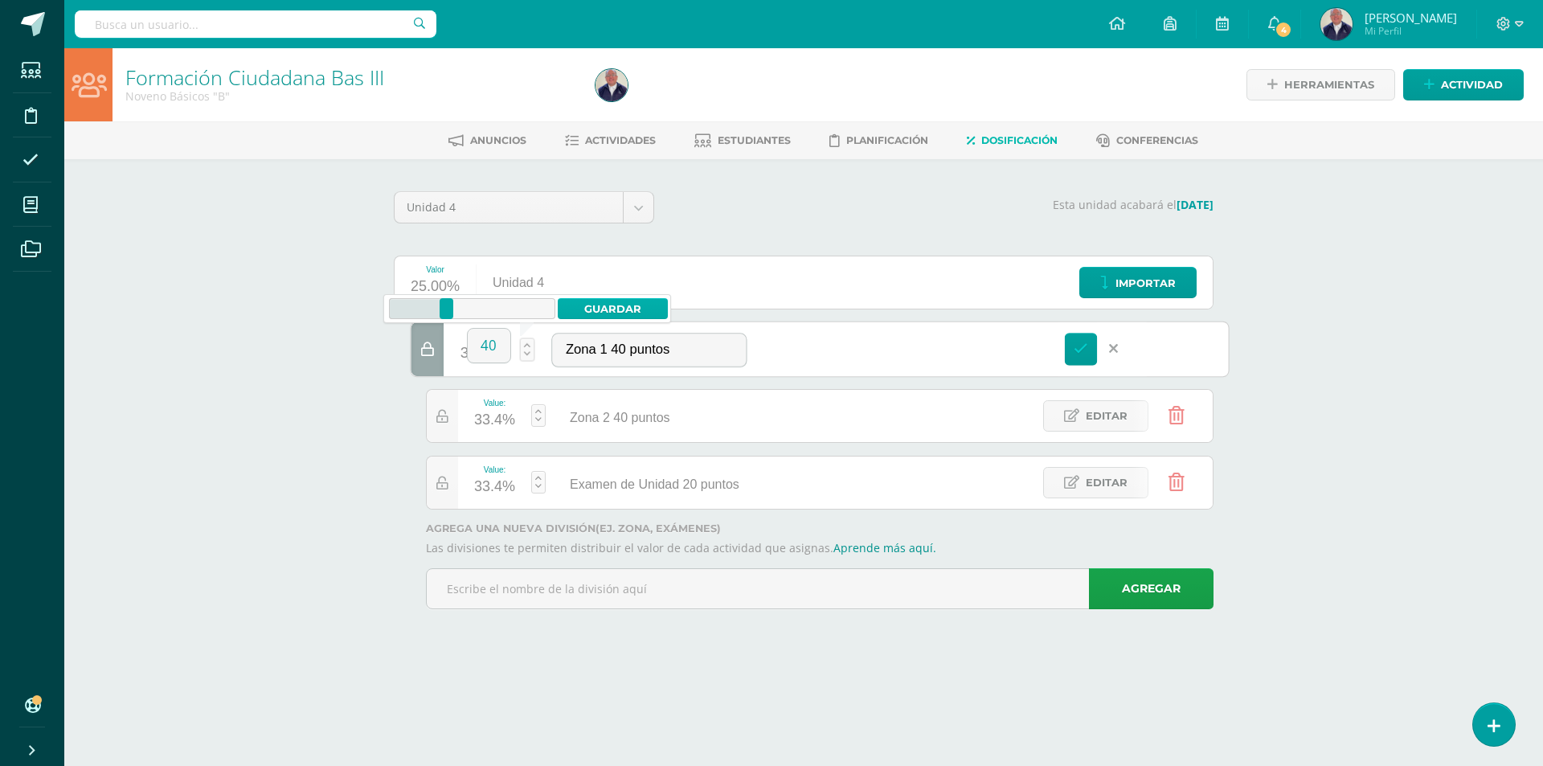
click at [638, 303] on link "Guardar" at bounding box center [613, 308] width 110 height 21
type input "40"
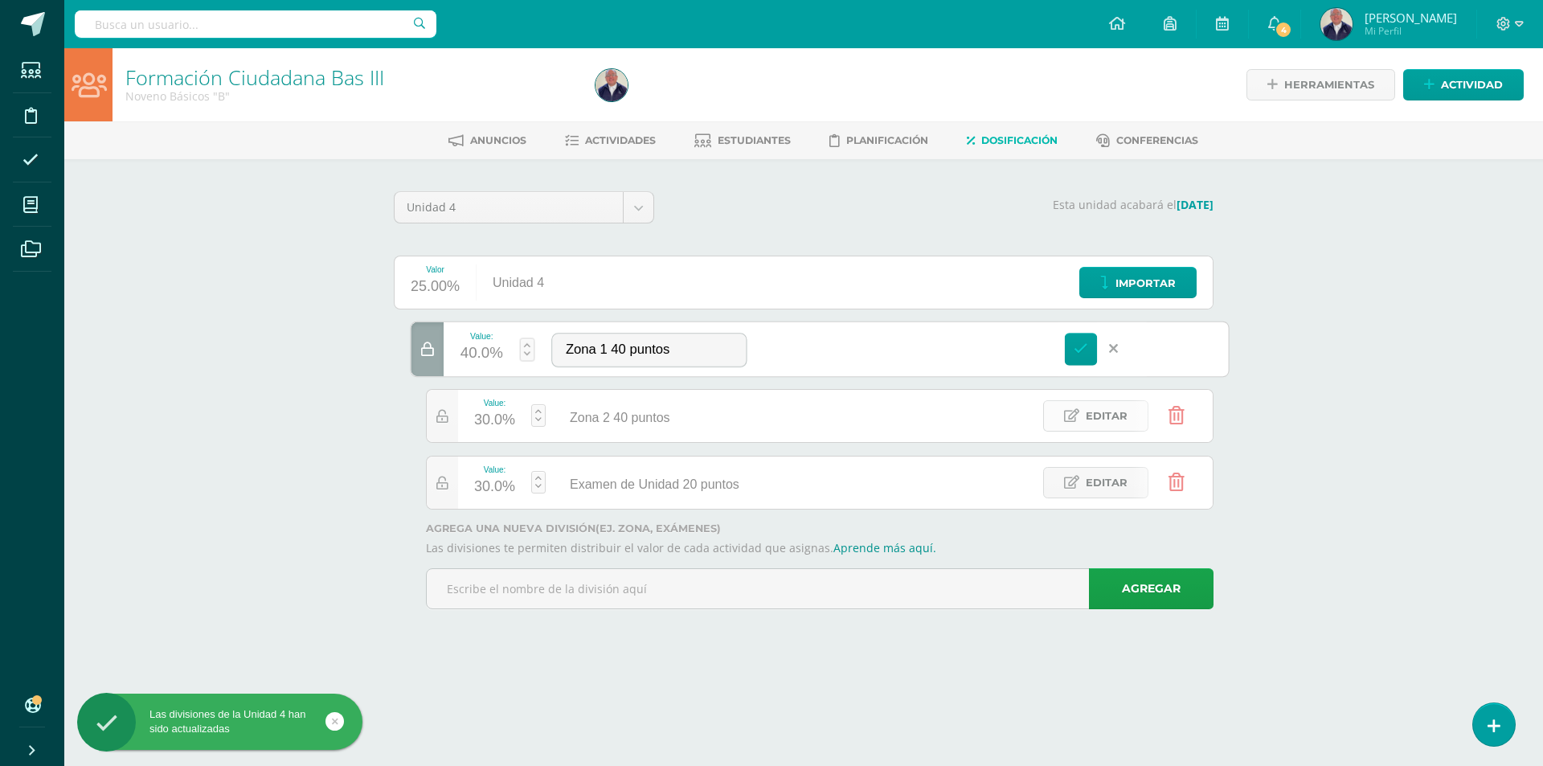
click at [1098, 416] on span "Editar" at bounding box center [1107, 416] width 42 height 30
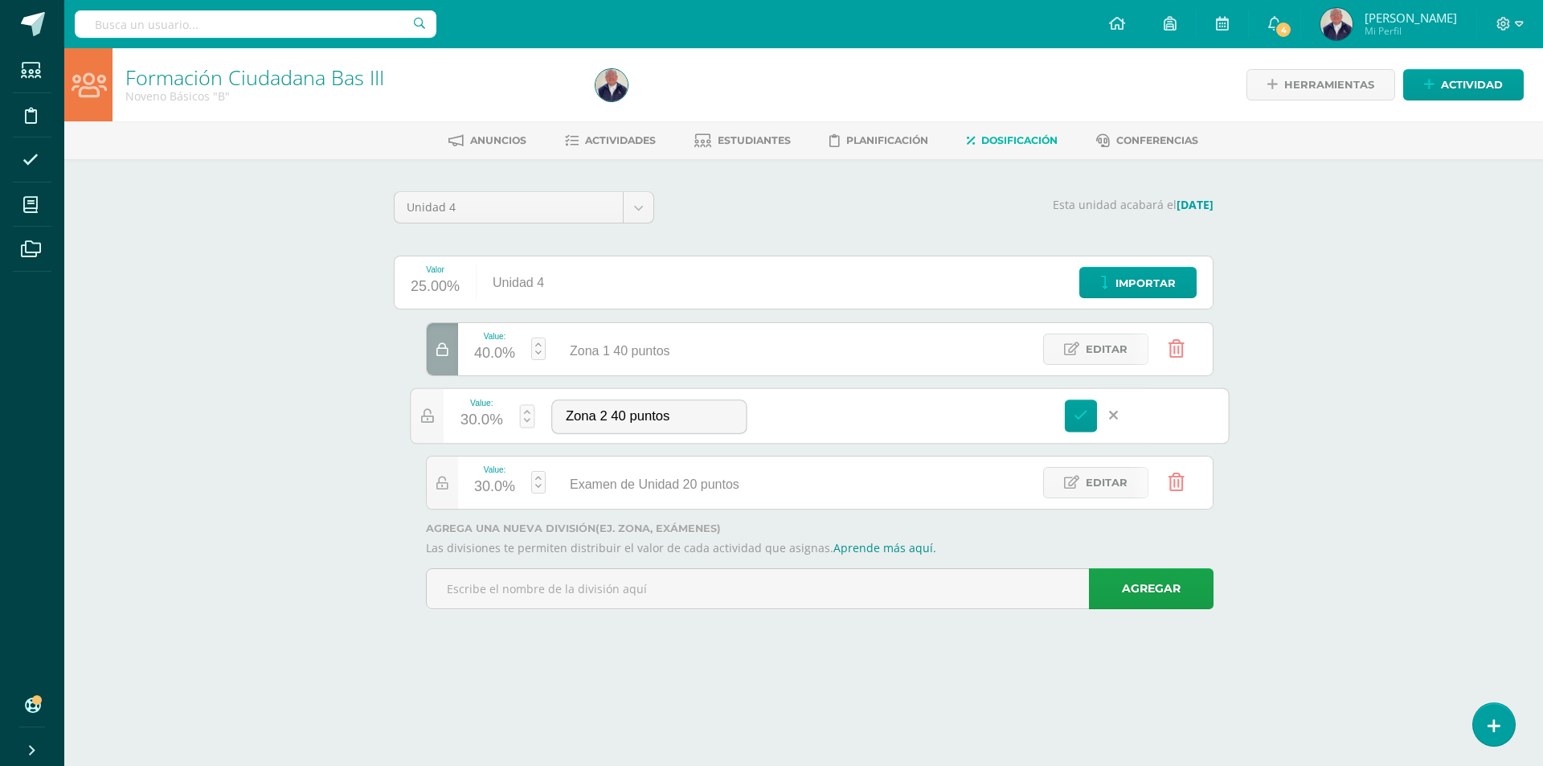
click at [474, 412] on div "30.0%" at bounding box center [481, 420] width 43 height 27
click at [596, 369] on link "Guardar" at bounding box center [613, 375] width 110 height 21
type input "40"
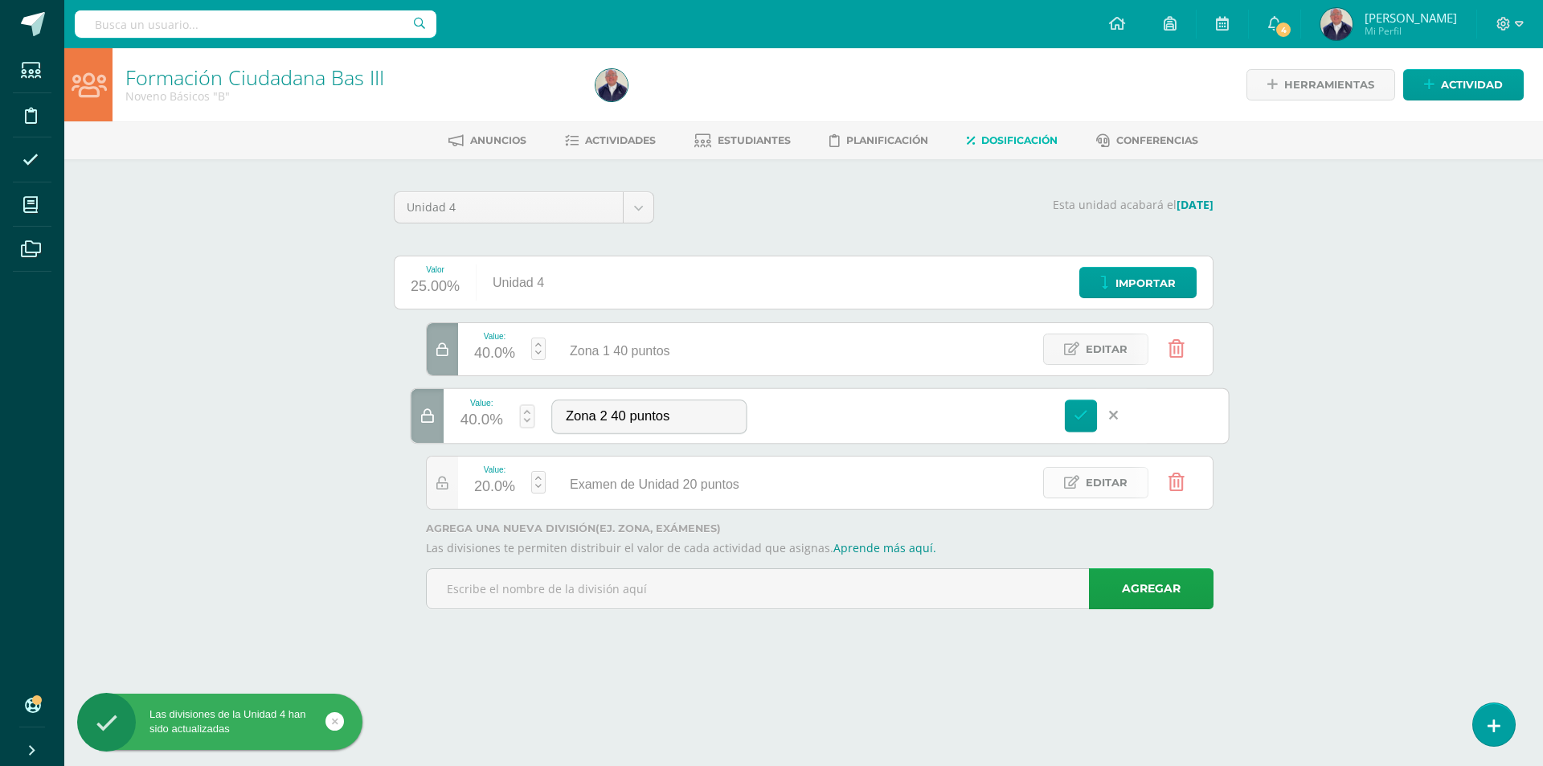
click at [1090, 484] on span "Editar" at bounding box center [1107, 483] width 42 height 30
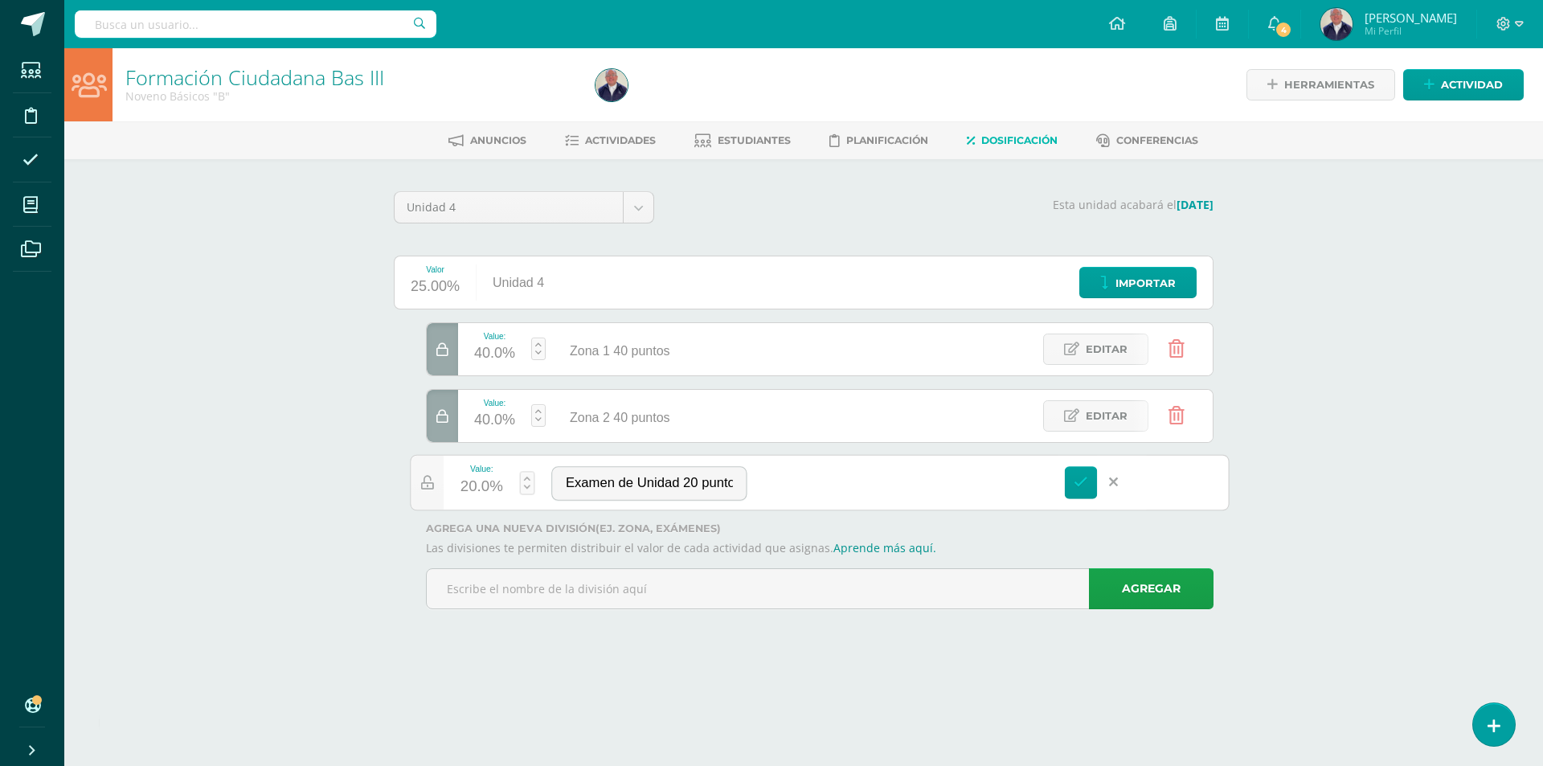
click at [485, 482] on div "20.0%" at bounding box center [481, 487] width 43 height 27
type input "20"
click at [638, 435] on link "Guardar" at bounding box center [613, 442] width 110 height 21
click at [1072, 475] on link at bounding box center [1081, 482] width 33 height 33
click at [1462, 79] on span "Actividad" at bounding box center [1472, 85] width 62 height 30
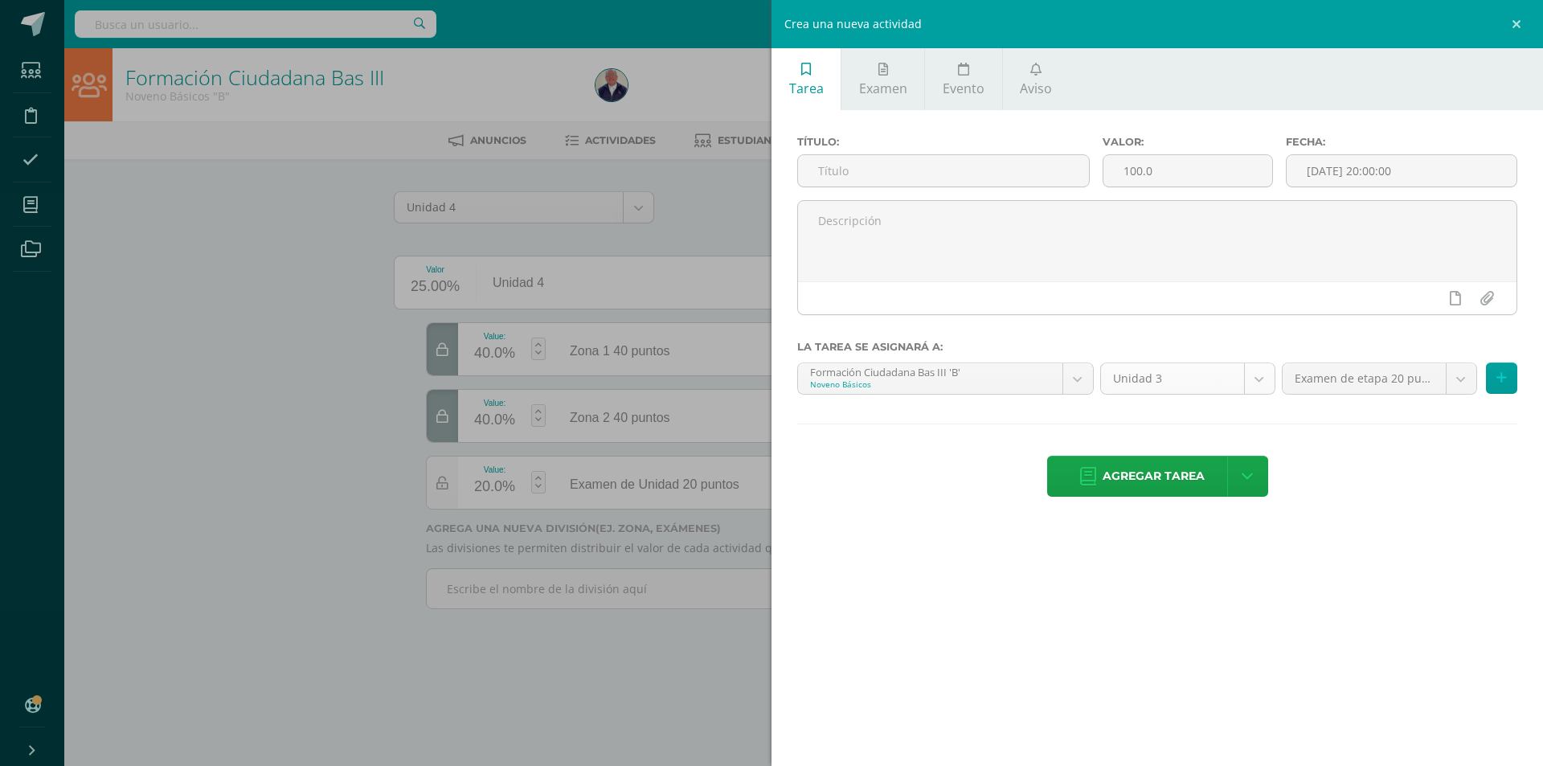
click at [1262, 380] on body "Las divisiones de la Unidad 4 han sido actualizadas Las divisiones de la Unidad…" at bounding box center [771, 327] width 1543 height 654
select select "20623"
click at [875, 177] on input "text" at bounding box center [943, 170] width 291 height 31
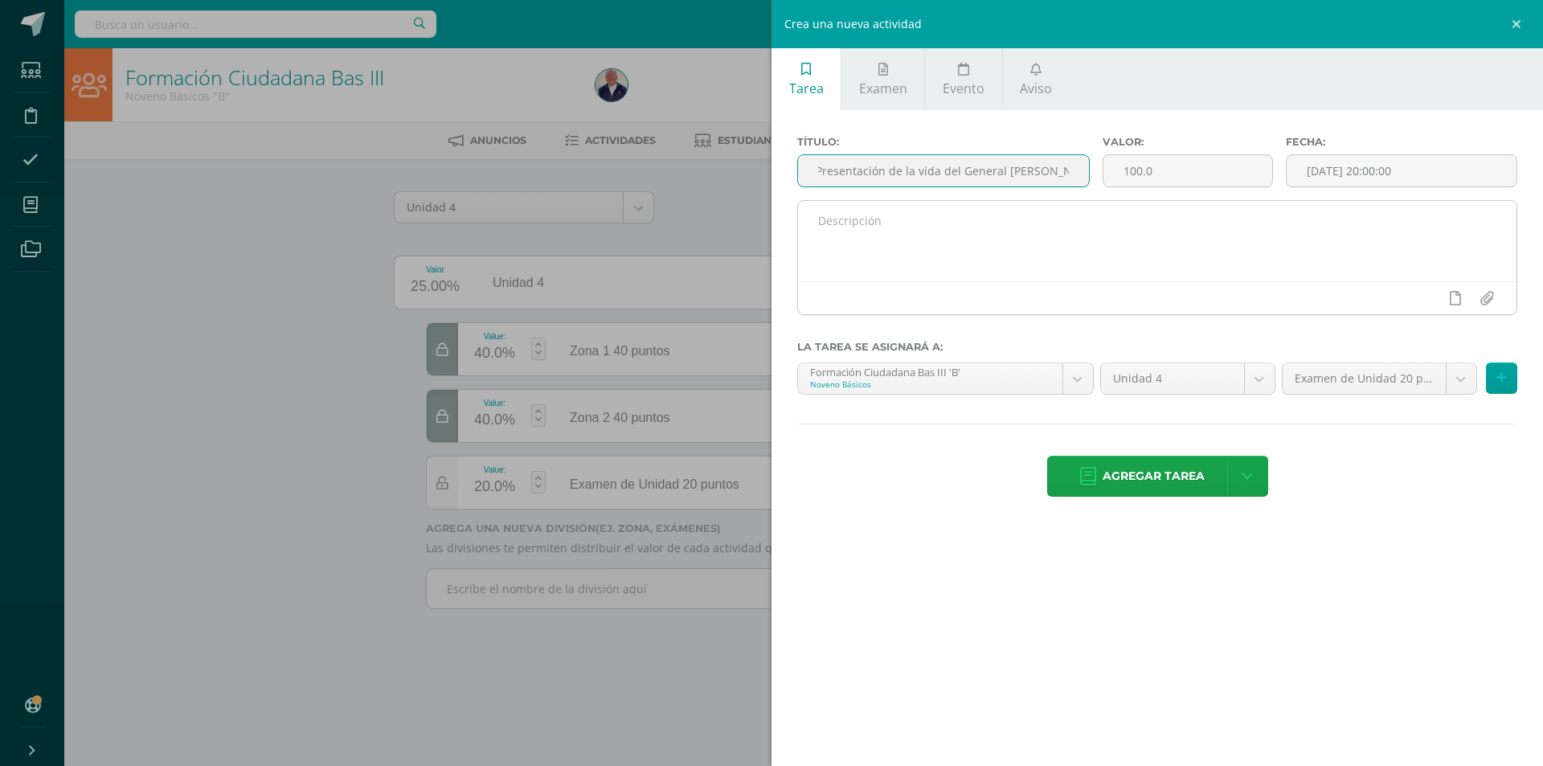
type input "Presentación de la vida del General Serapio Cruz"
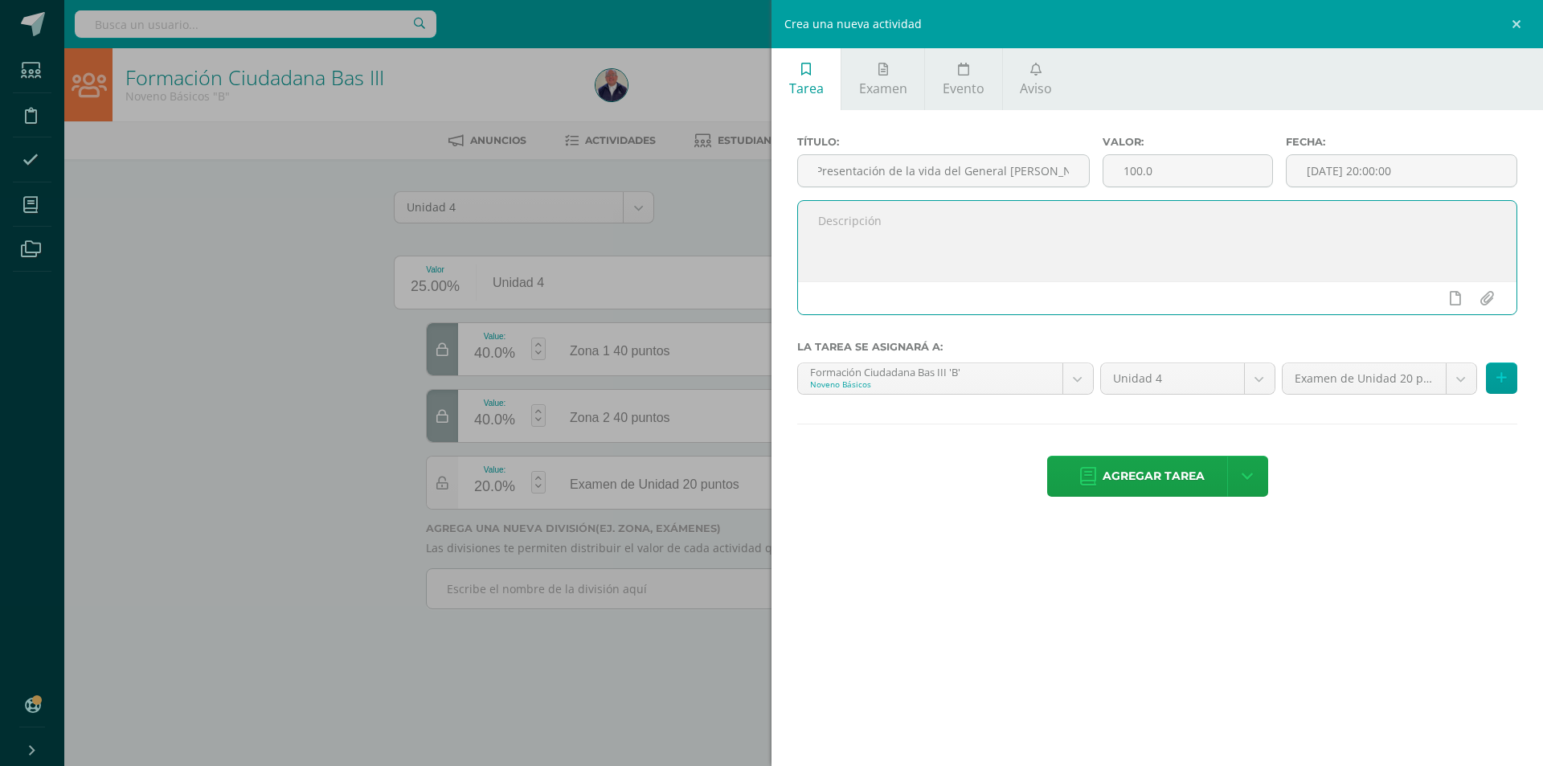
scroll to position [0, 0]
click at [832, 235] on textarea at bounding box center [1157, 241] width 718 height 80
paste textarea "Esta tarea consiste en la elaboración de una presentación sobre la vida de Gene…"
type textarea "Esta tarea consiste en la elaboración de una presentación sobre la vida de Gene…"
click at [1483, 299] on input "file" at bounding box center [1486, 298] width 31 height 31
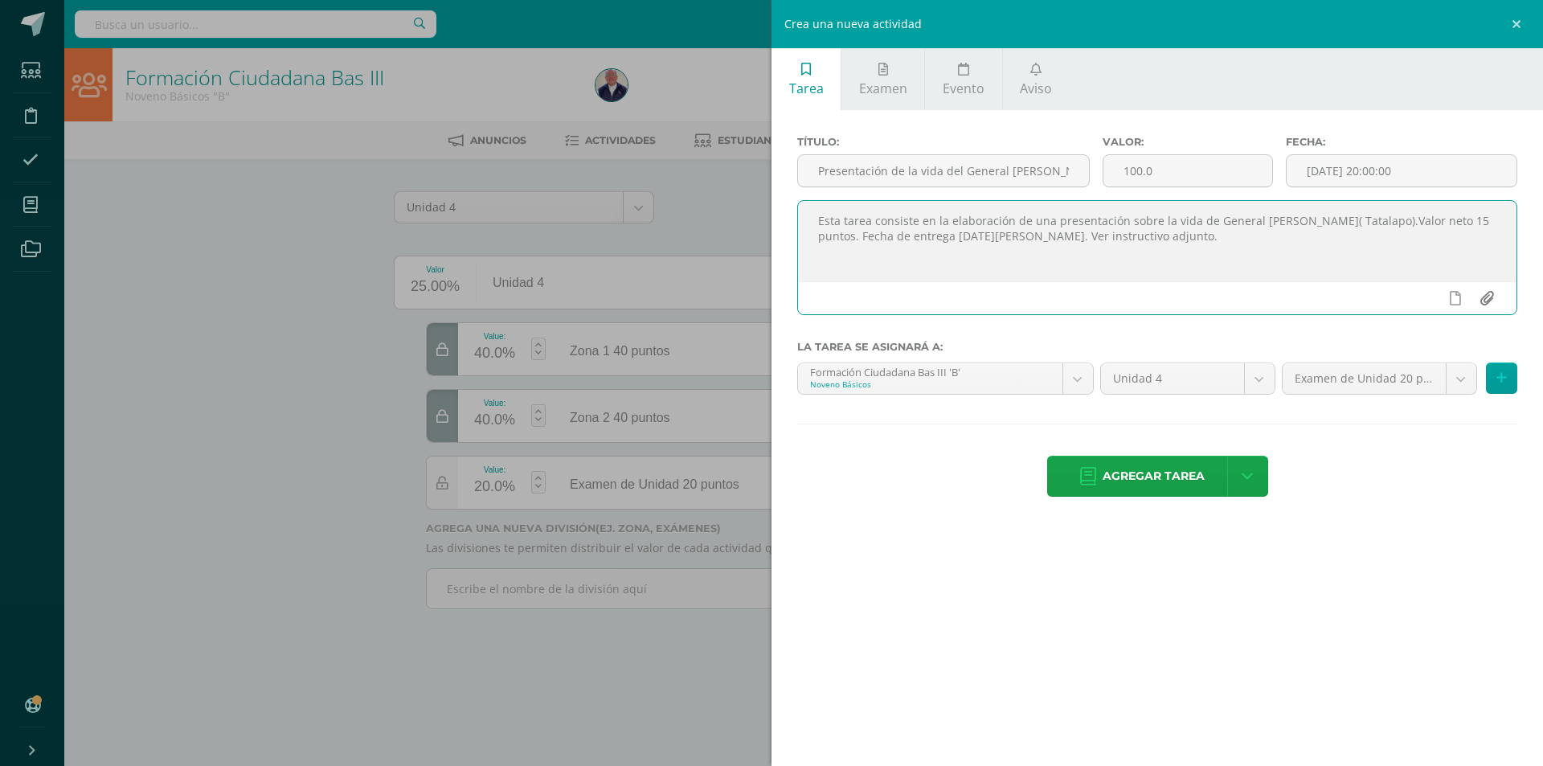
type input "C:\fakepath\Tarea sobre Serapio Cruz, Tala lapo 3 básico Formación..docx"
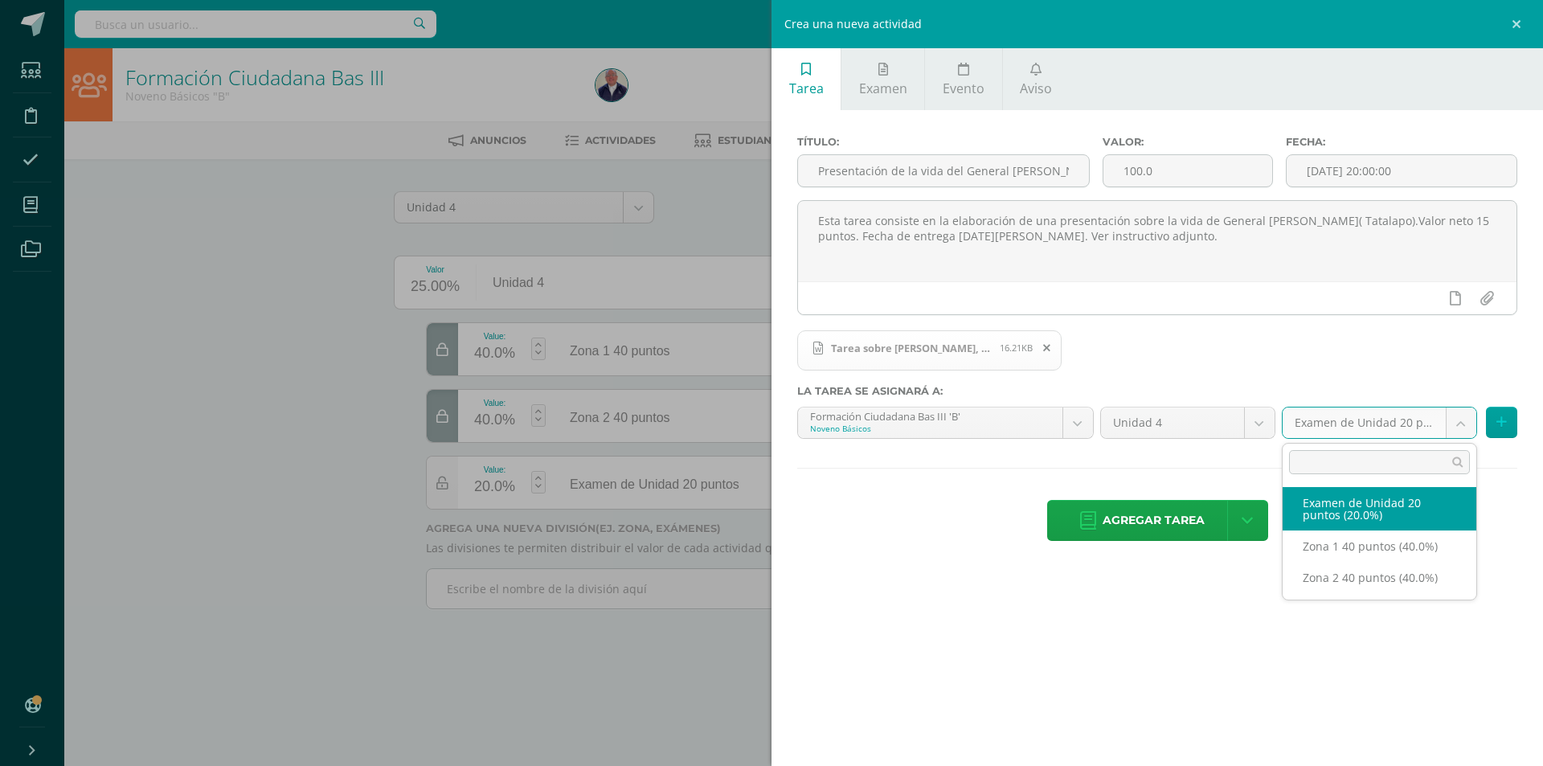
click at [1458, 425] on body "Las divisiones de la Unidad 4 han sido actualizadas Las divisiones de la Unidad…" at bounding box center [771, 327] width 1543 height 654
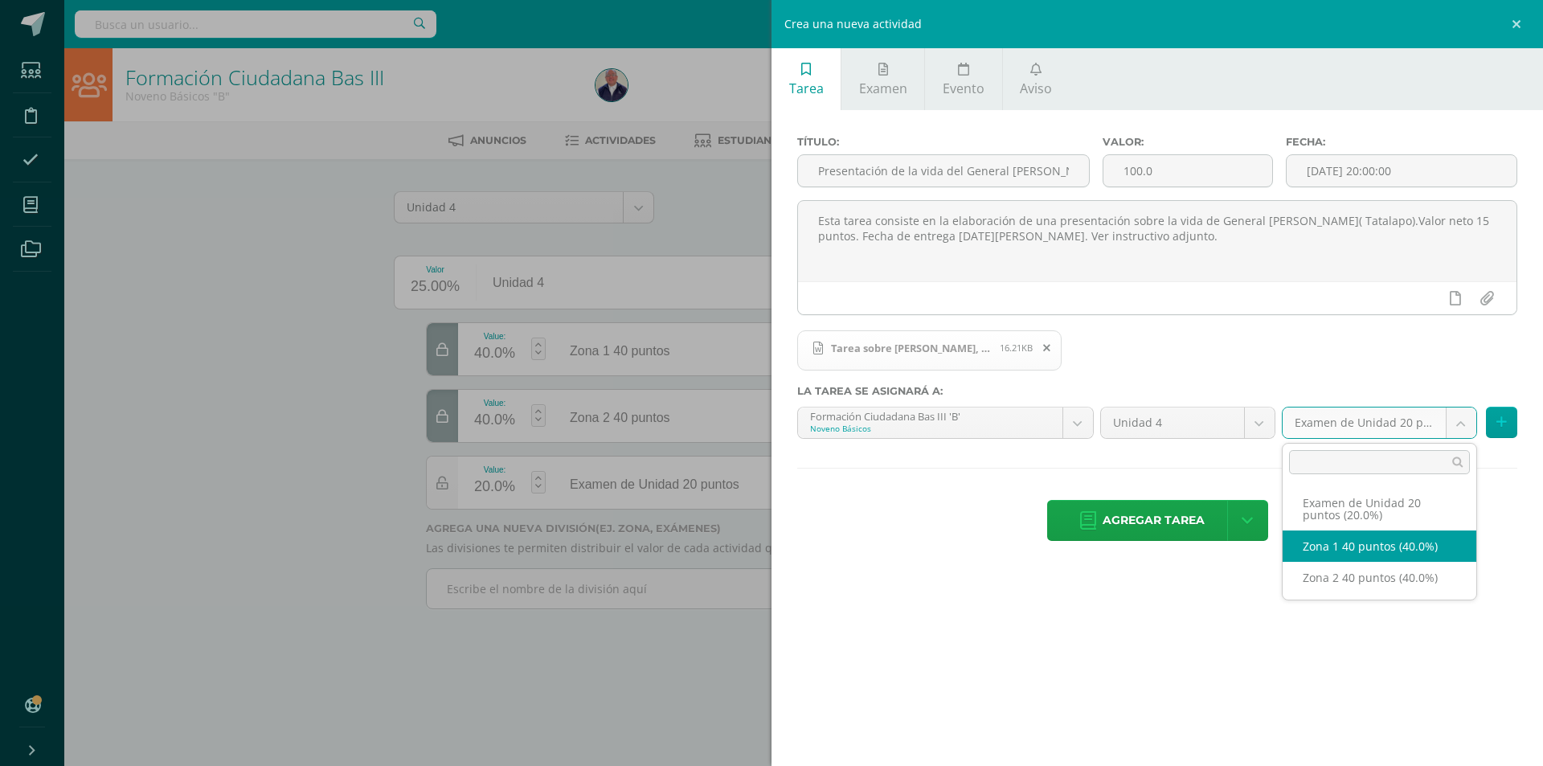
select select "30844"
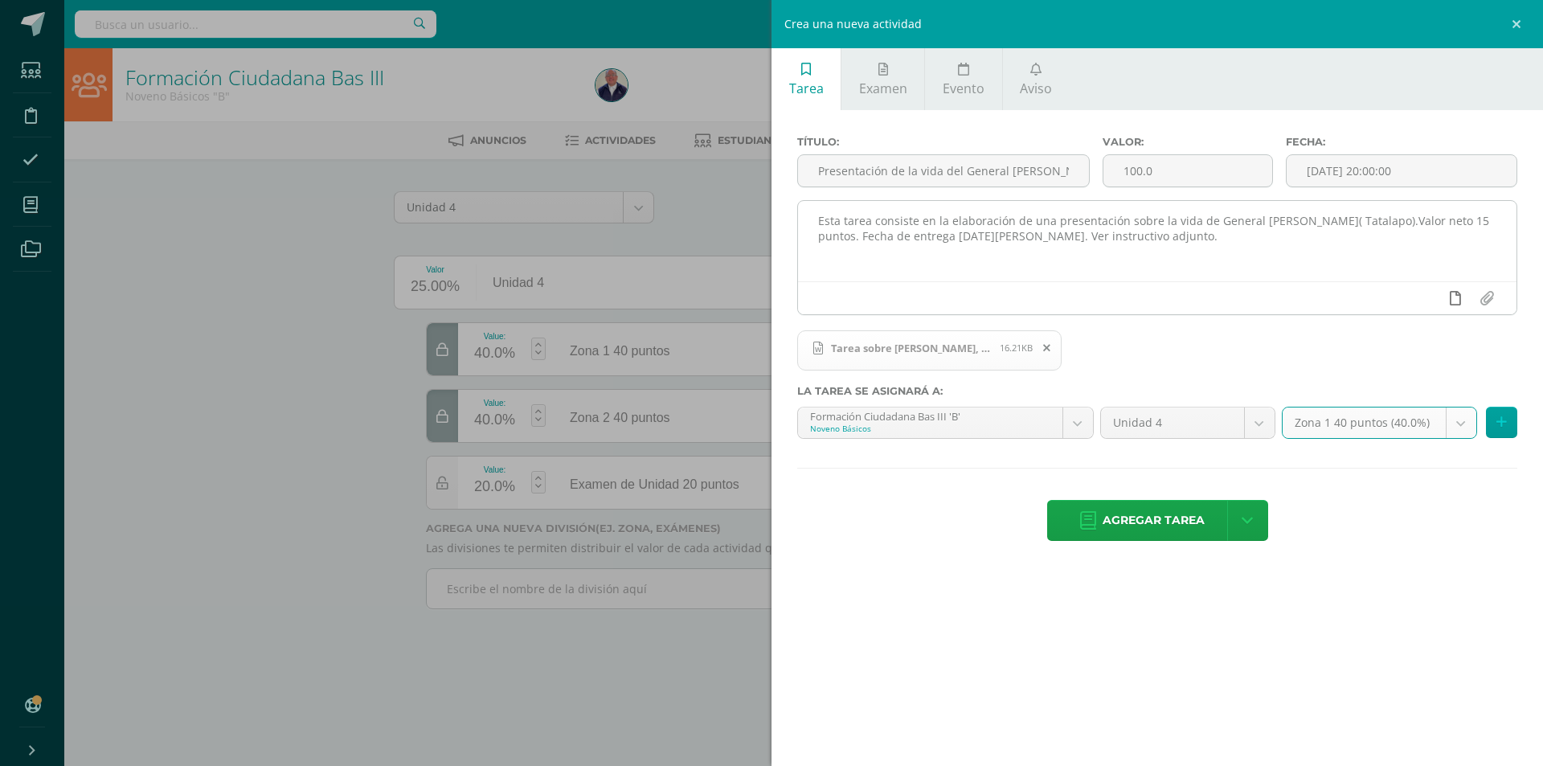
click at [1454, 297] on icon at bounding box center [1455, 298] width 11 height 14
click at [1423, 297] on icon at bounding box center [1424, 298] width 14 height 14
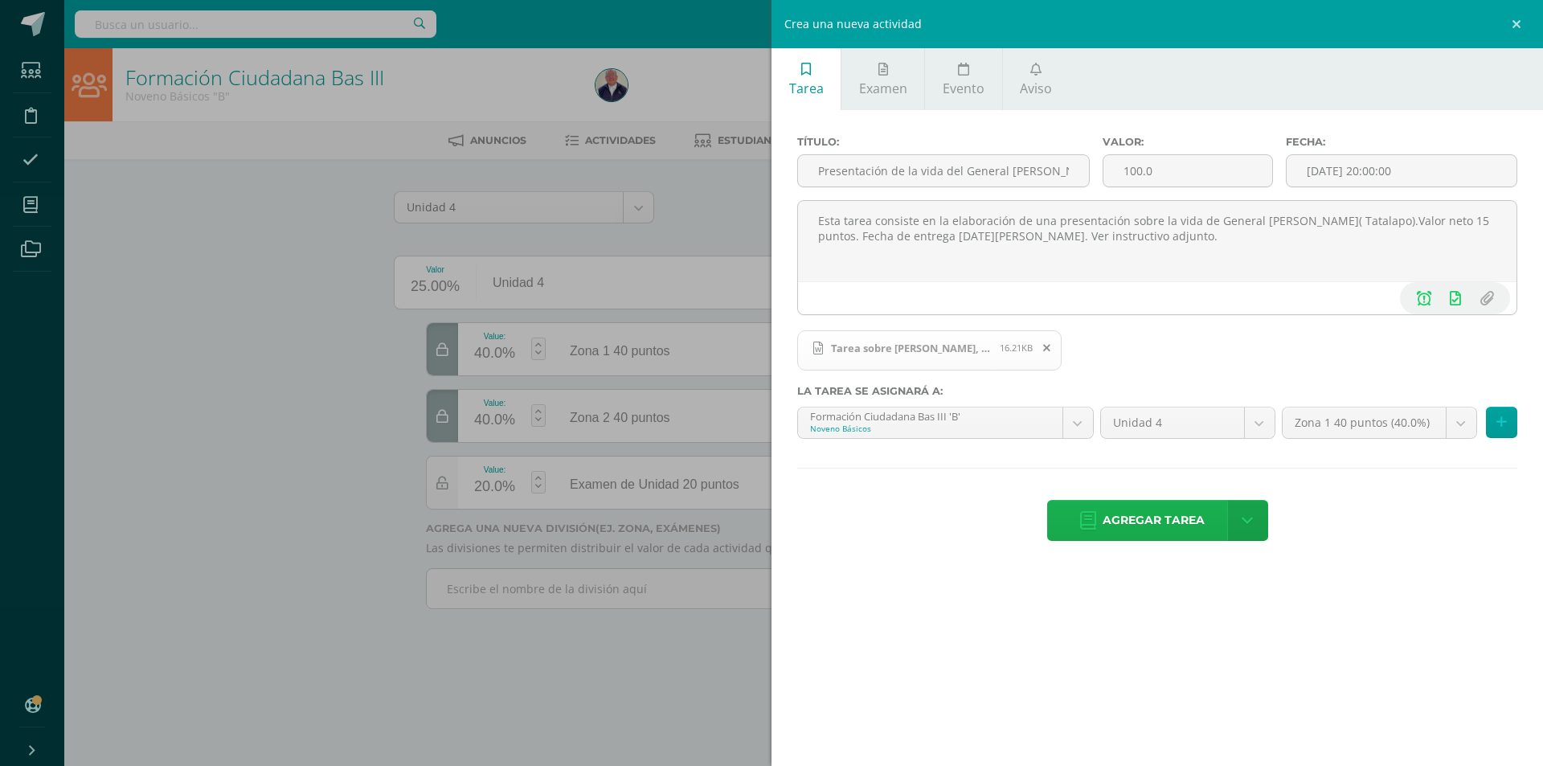
click at [1176, 519] on span "Agregar tarea" at bounding box center [1153, 520] width 102 height 39
